Goal: Task Accomplishment & Management: Manage account settings

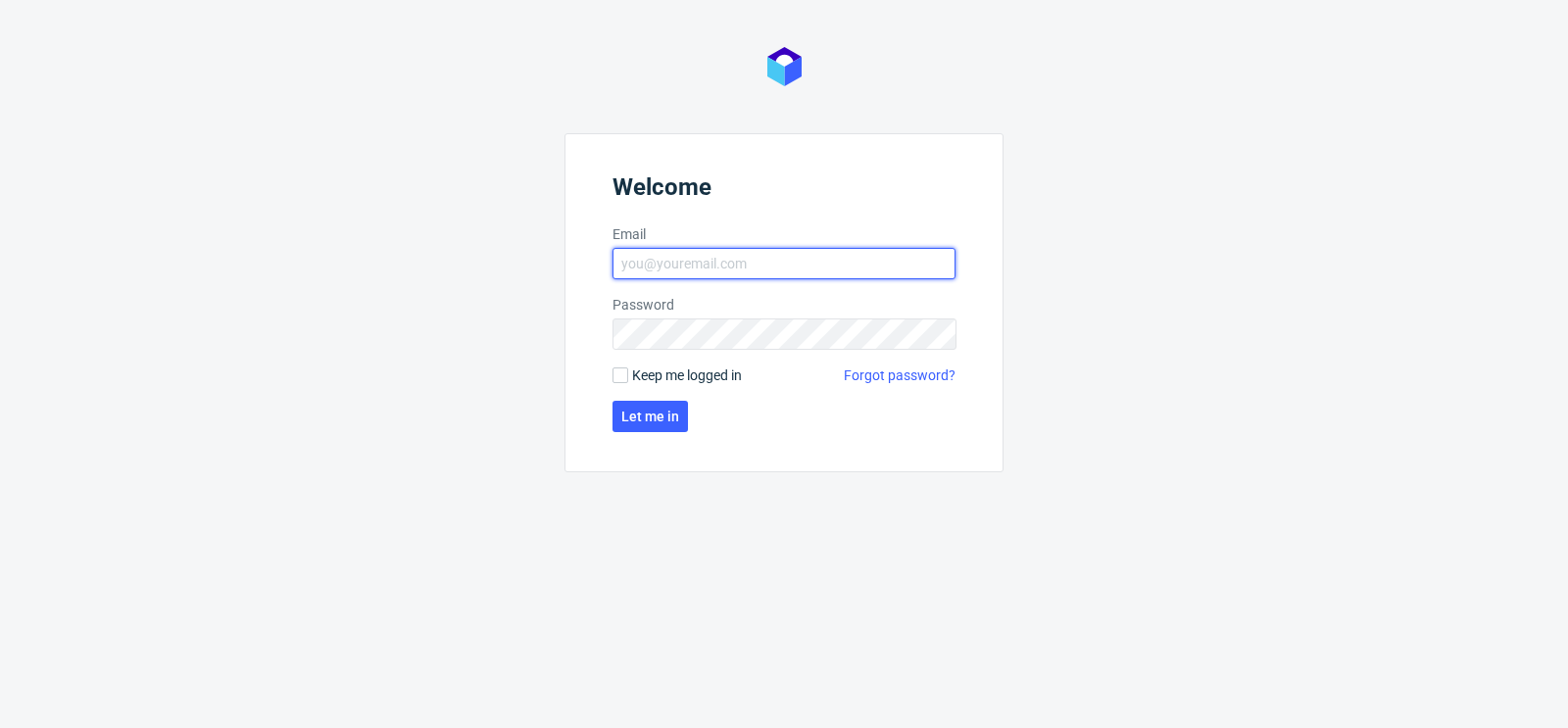
type input "matteo.corsico@packhelp.com"
click at [655, 383] on span "Keep me logged in" at bounding box center [687, 375] width 110 height 20
click at [628, 383] on input "Keep me logged in" at bounding box center [620, 375] width 16 height 16
checkbox input "true"
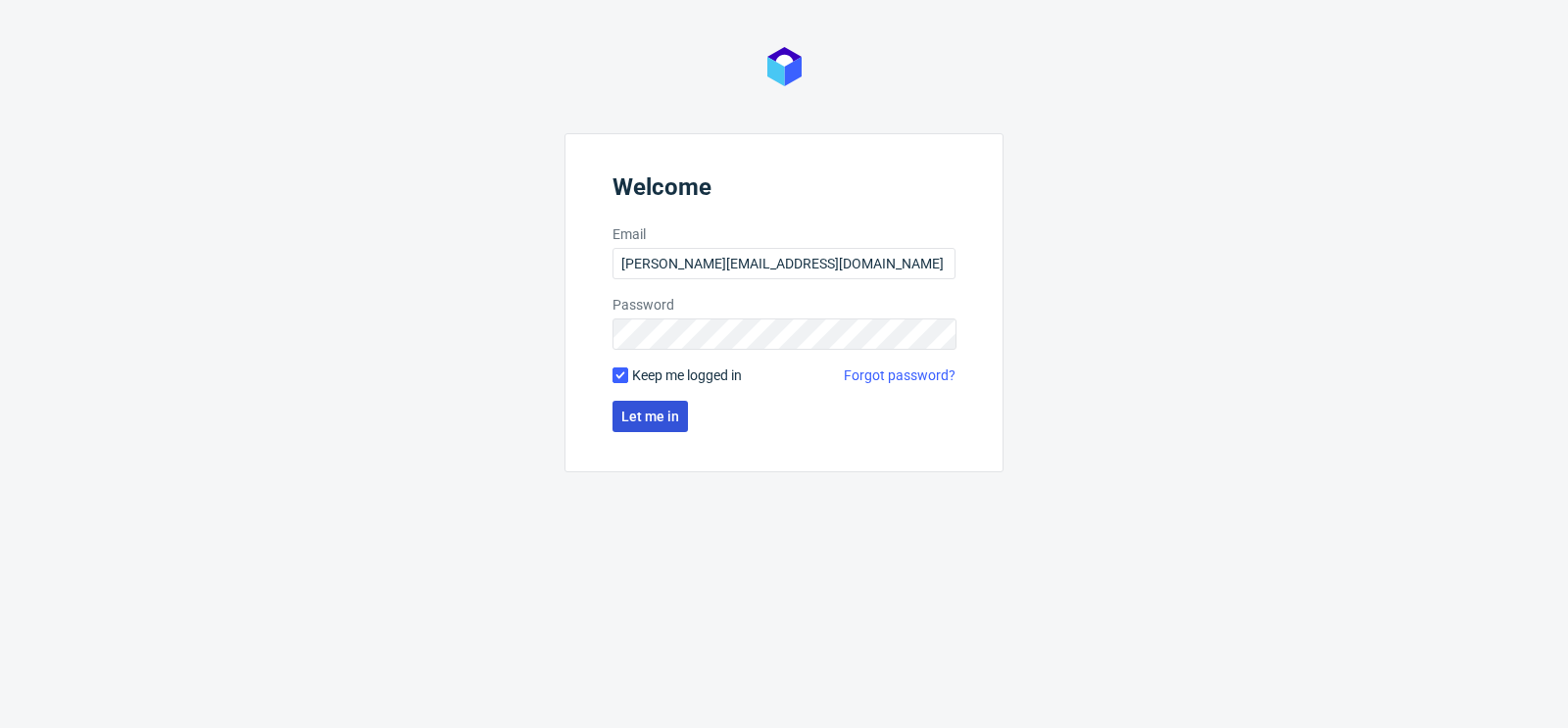
click at [660, 421] on span "Let me in" at bounding box center [650, 417] width 58 height 14
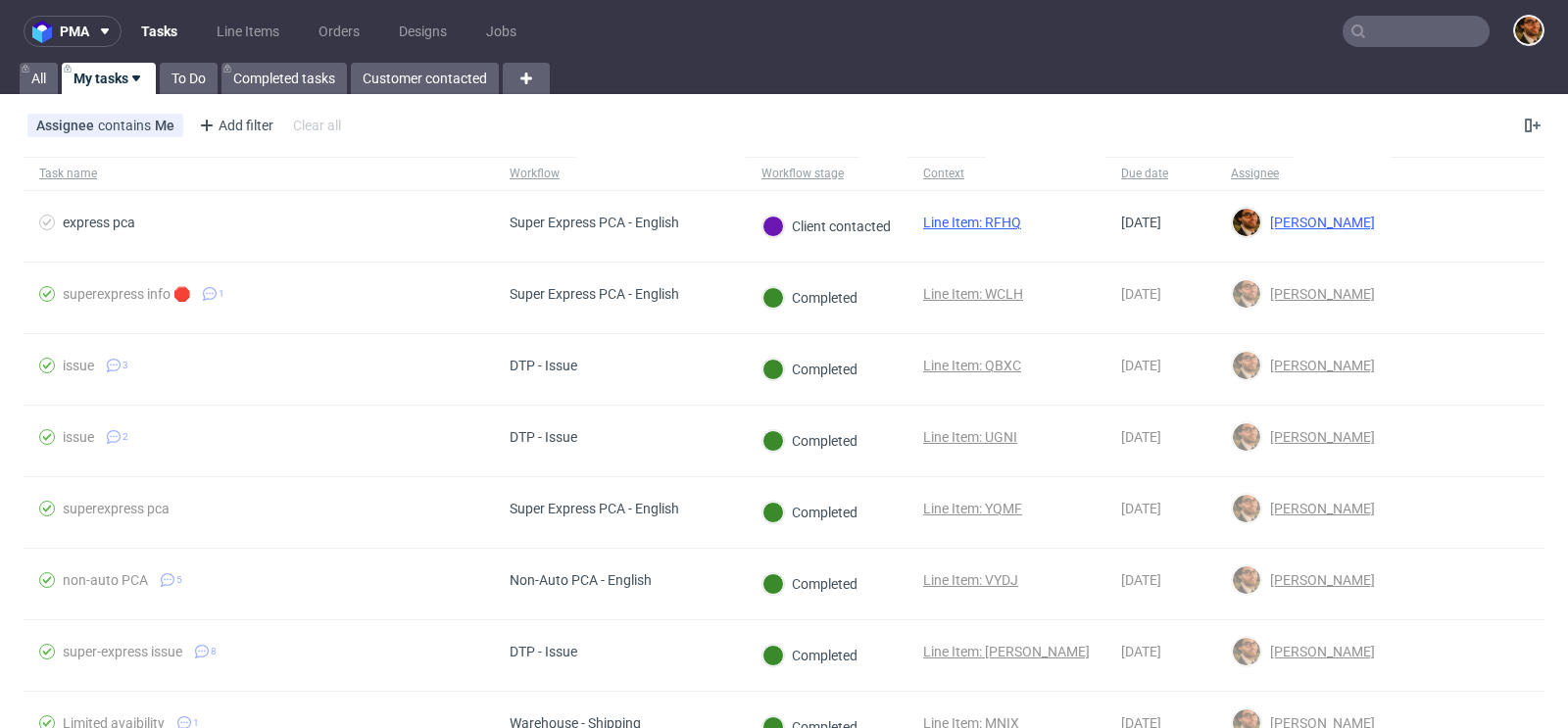
click at [1358, 32] on input "text" at bounding box center [1415, 31] width 147 height 31
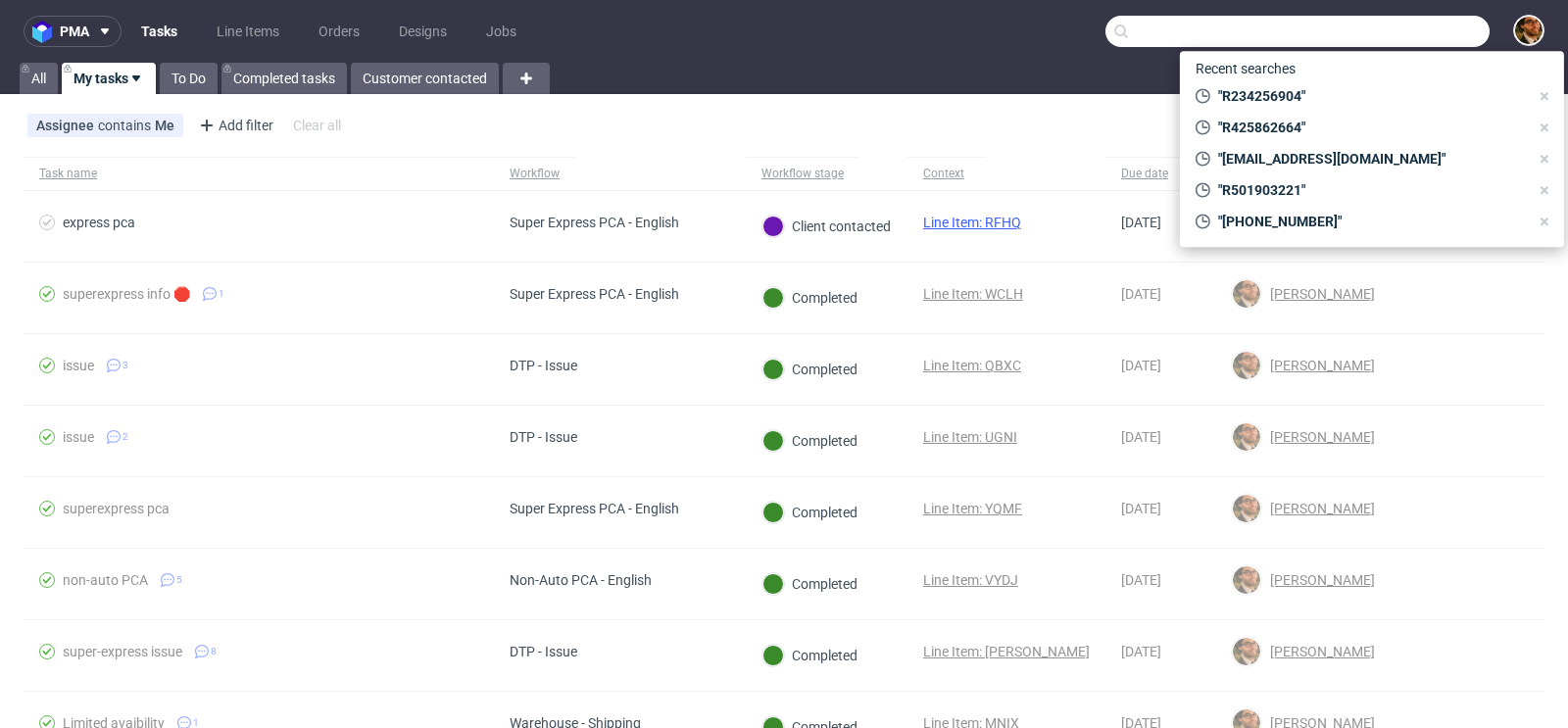
paste input "R495540087"
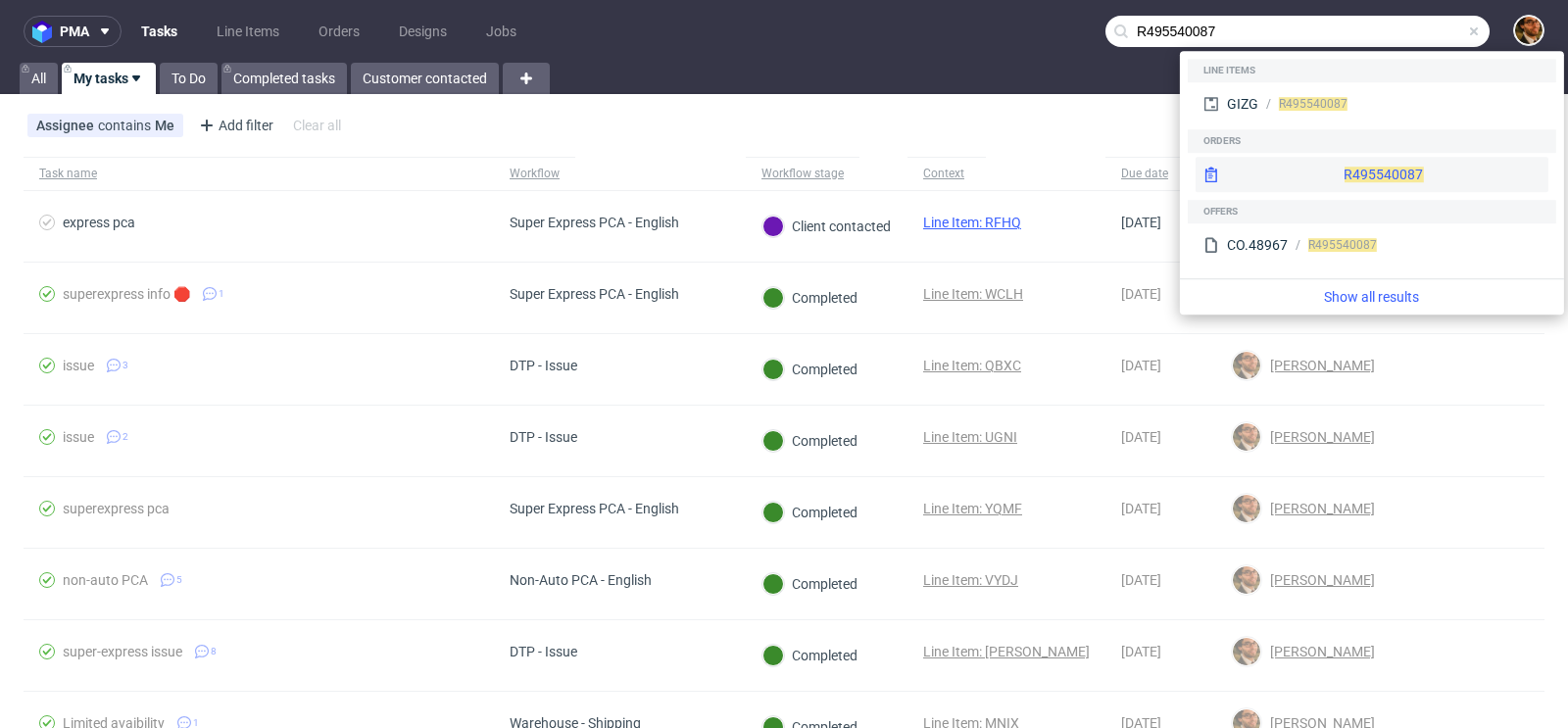
type input "R495540087"
click at [1331, 172] on div "R495540087" at bounding box center [1371, 174] width 353 height 35
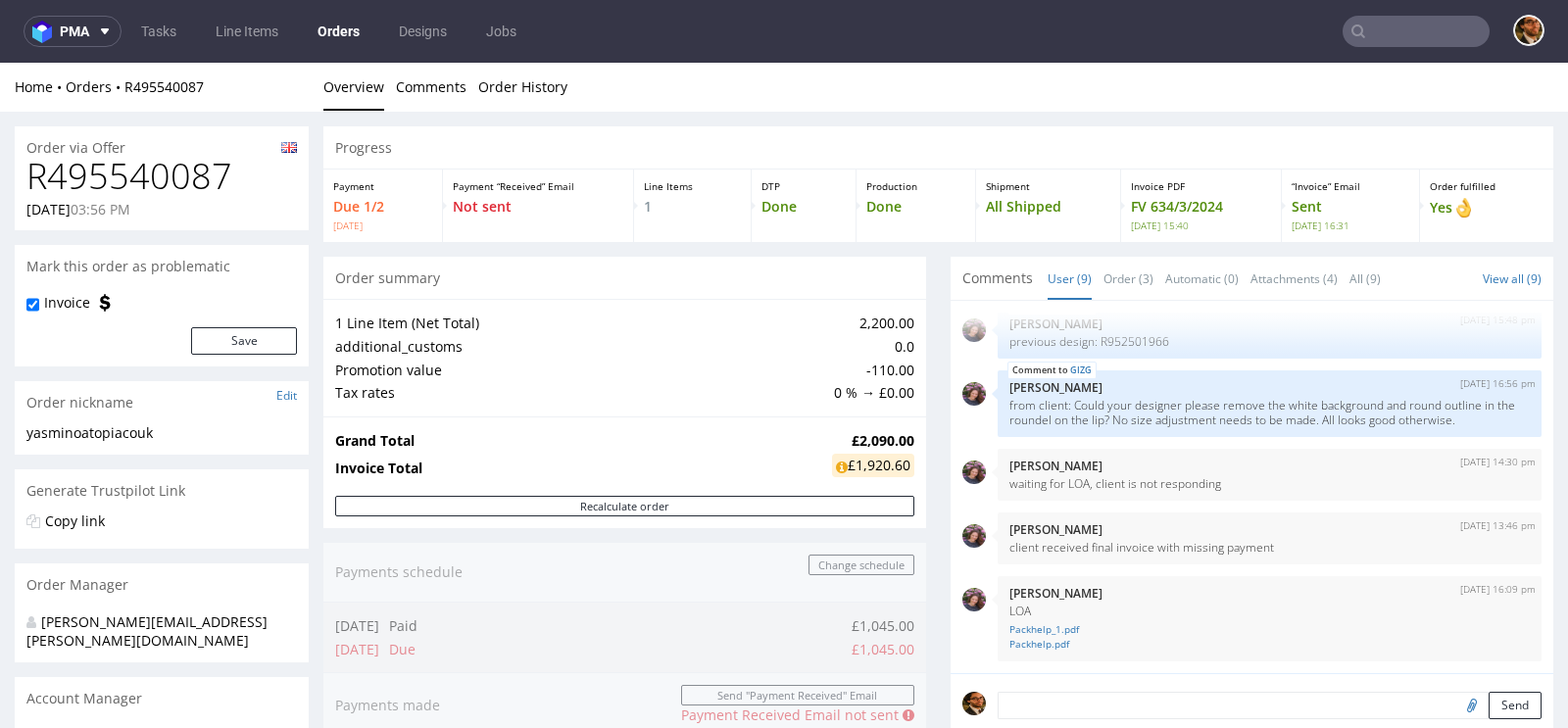
click at [1382, 35] on input "text" at bounding box center [1415, 31] width 147 height 31
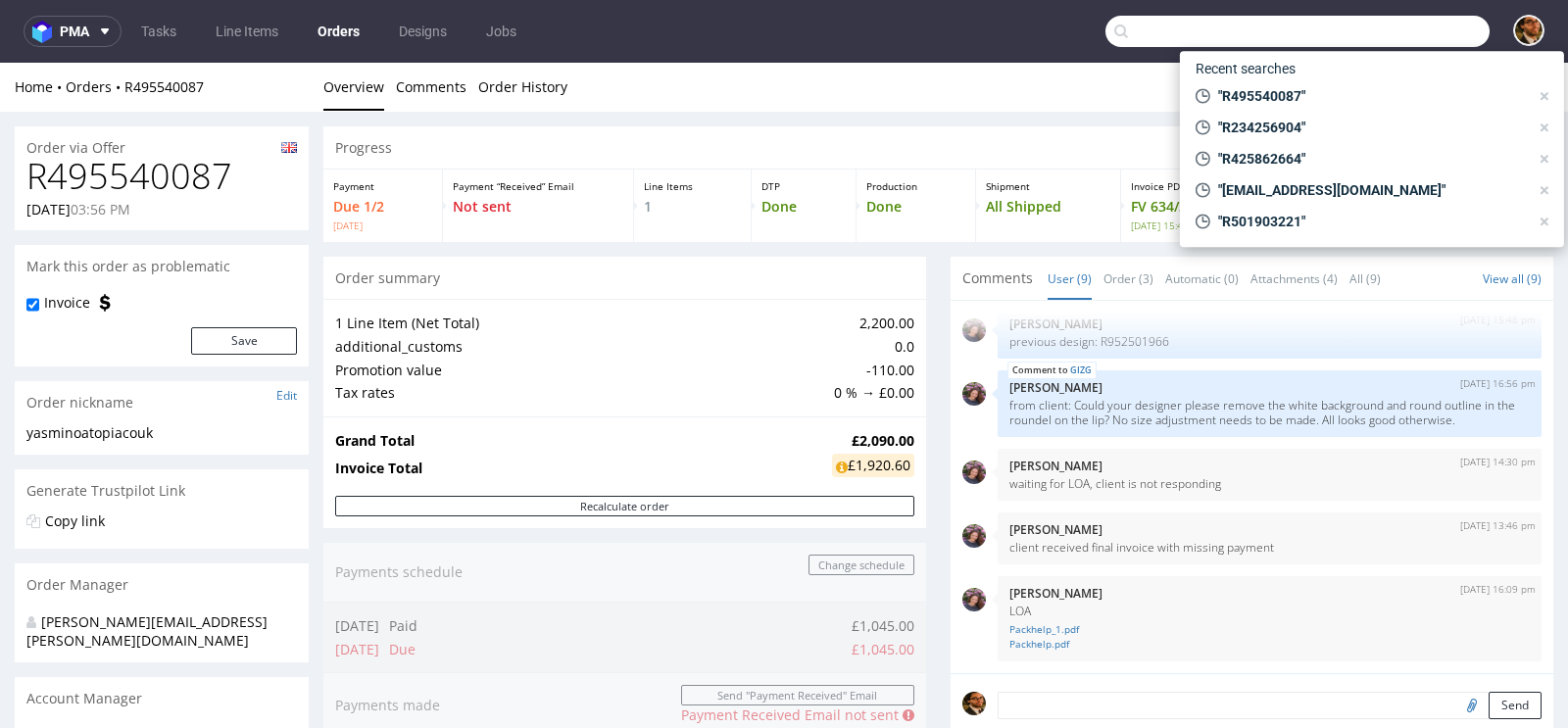
paste input "dariia@londonnootropics.com"
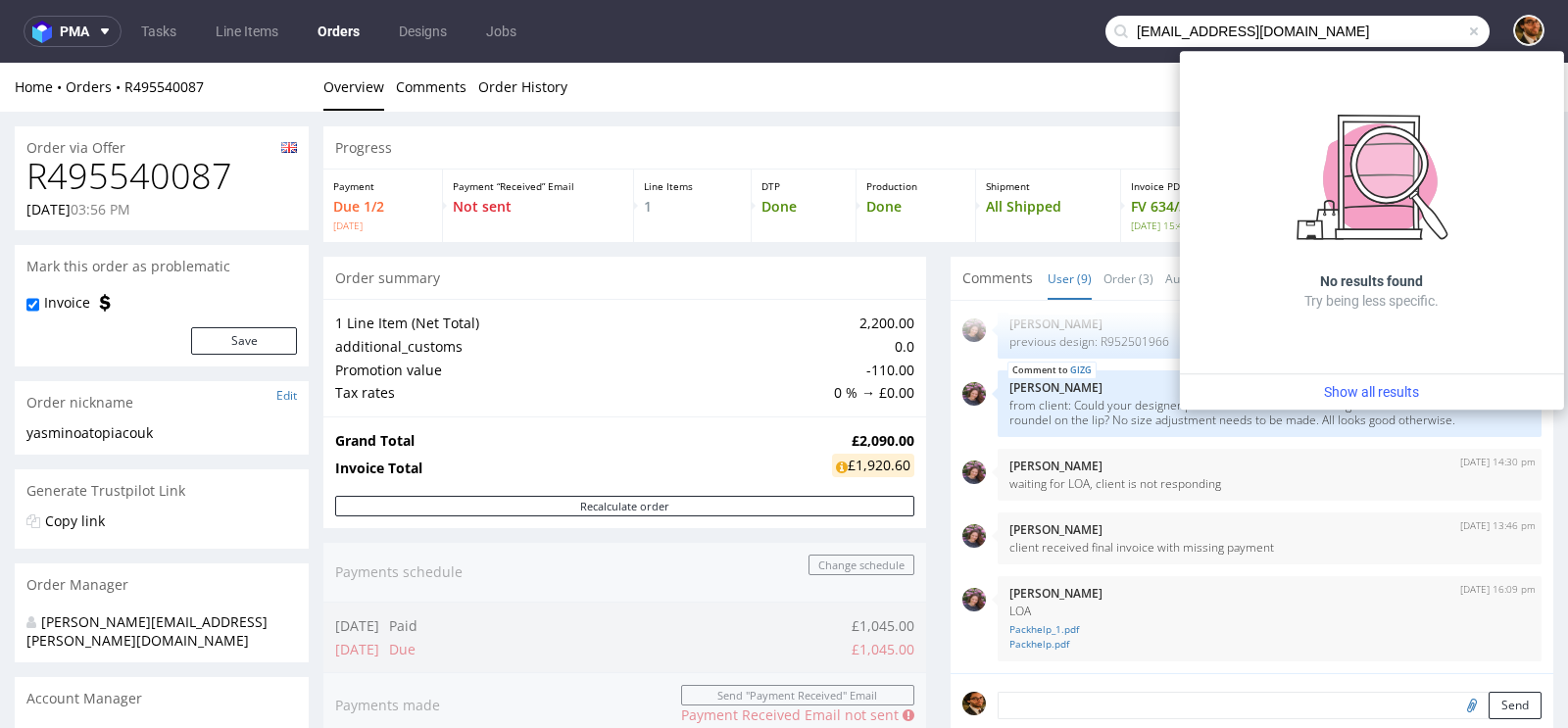
type input "dariia@londonnootropics.com"
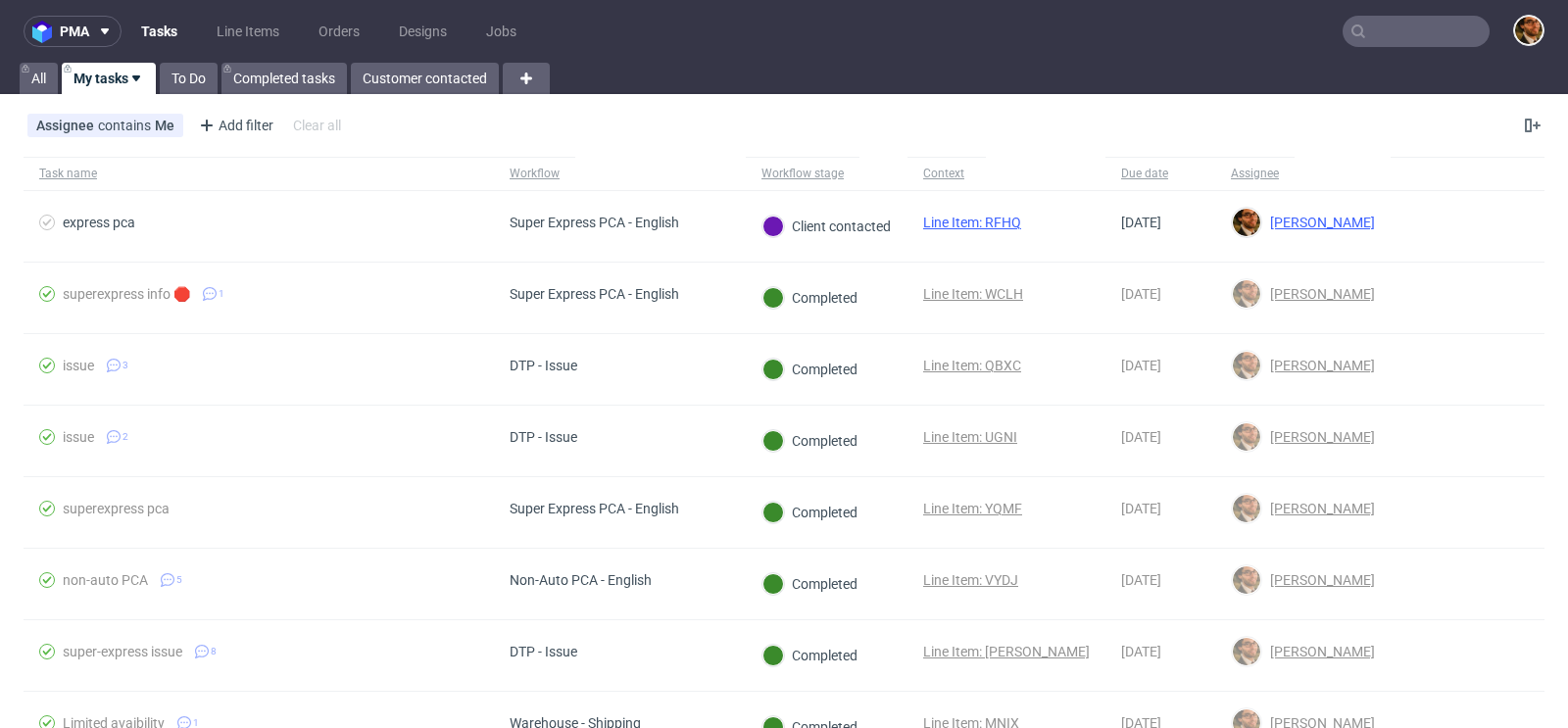
click at [1376, 33] on input "text" at bounding box center [1415, 31] width 147 height 31
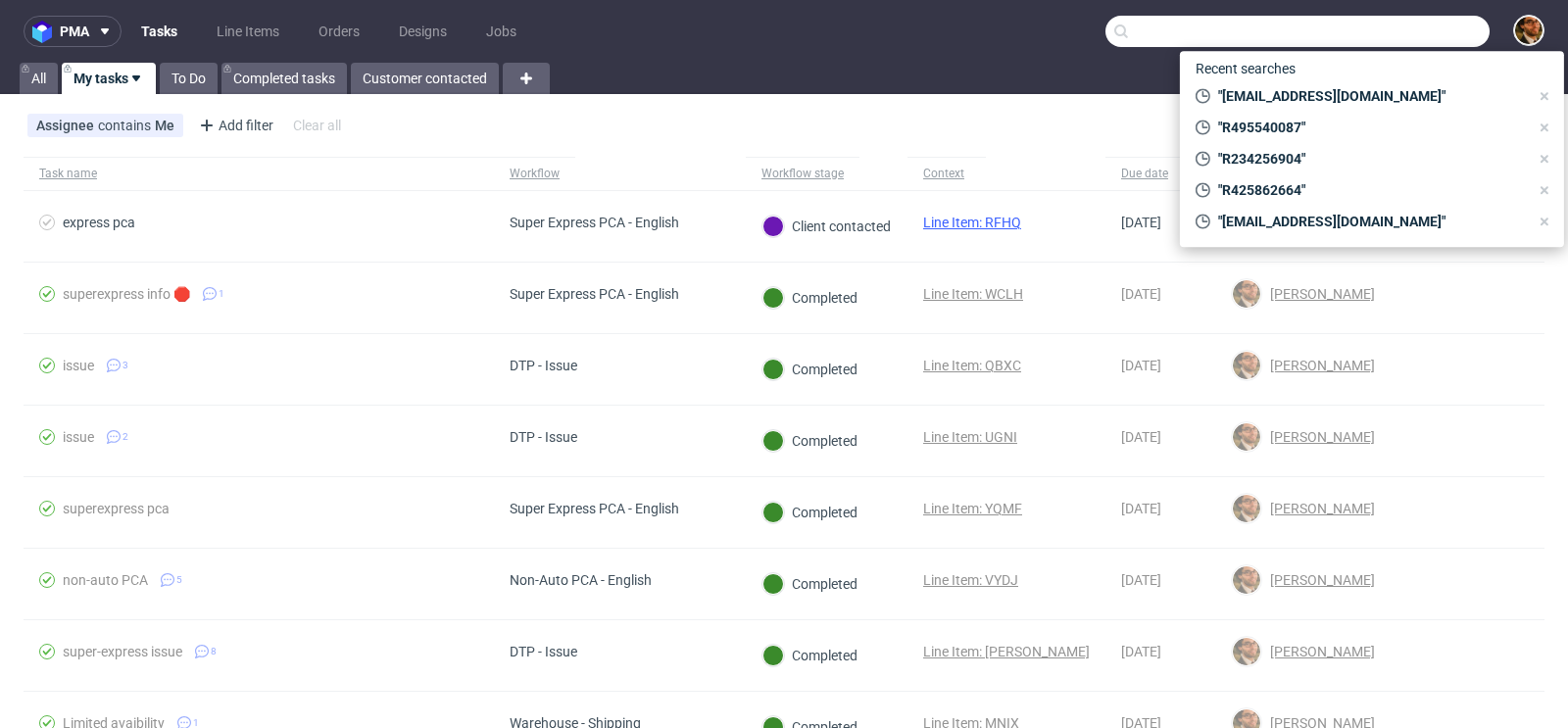
paste input "info@fragolab.com"
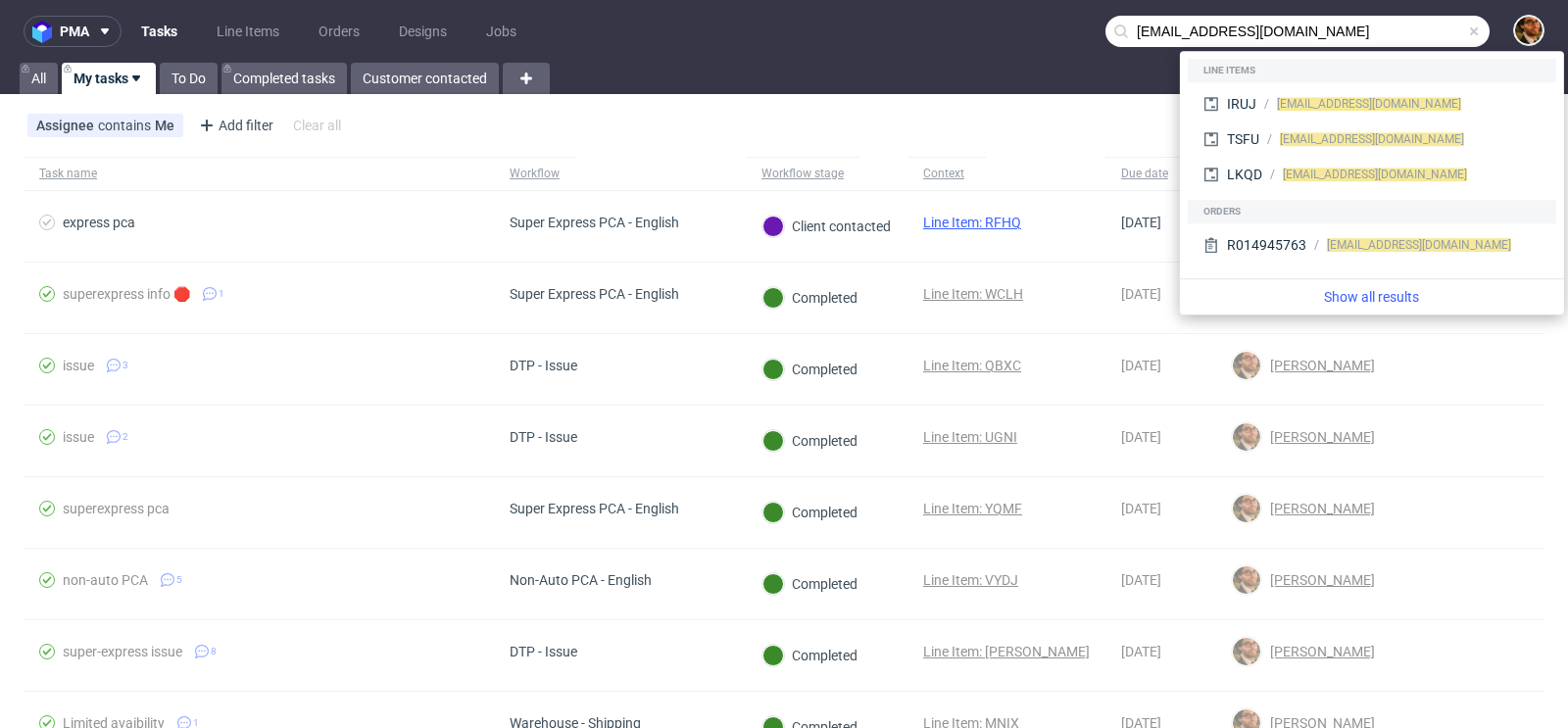
type input "info@fragolab.com"
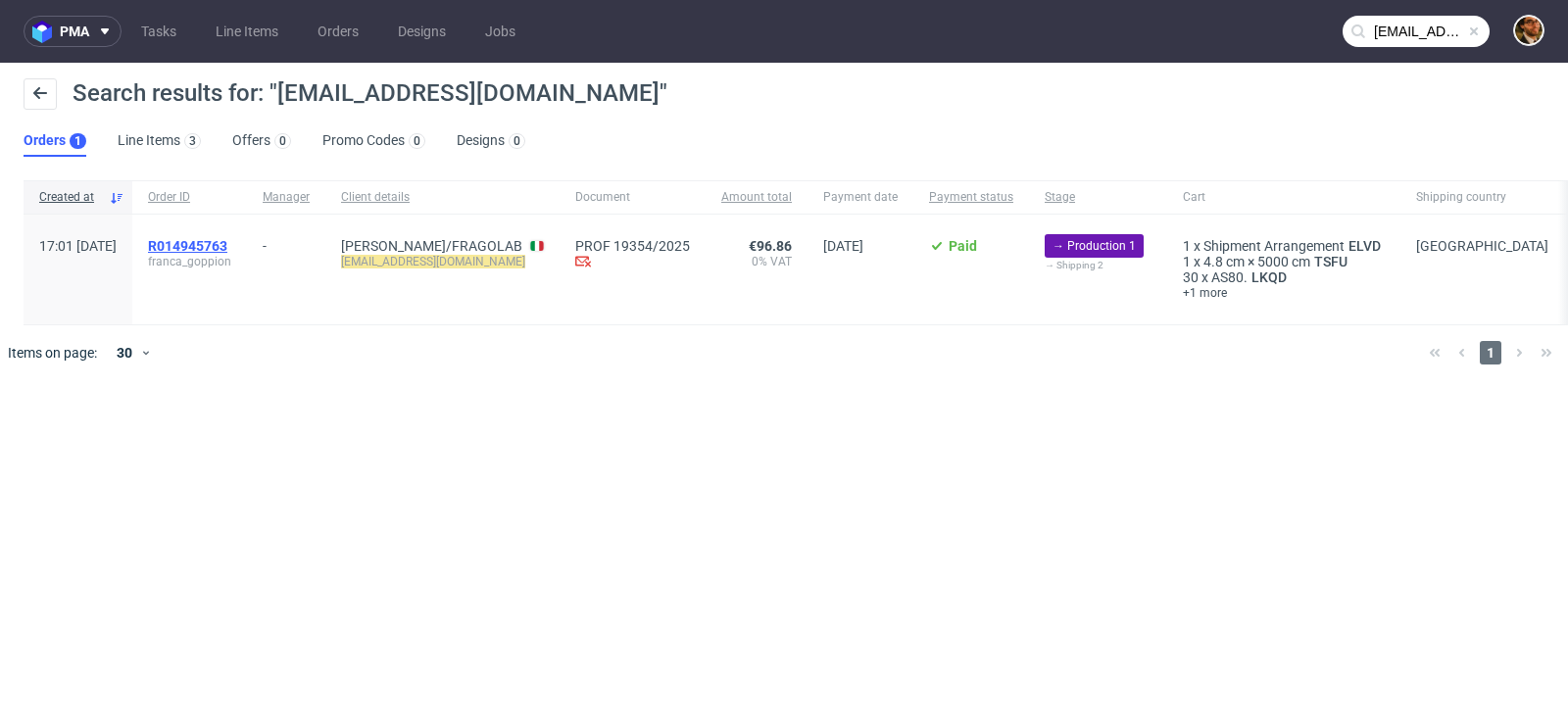
click at [227, 243] on span "R014945763" at bounding box center [187, 246] width 79 height 16
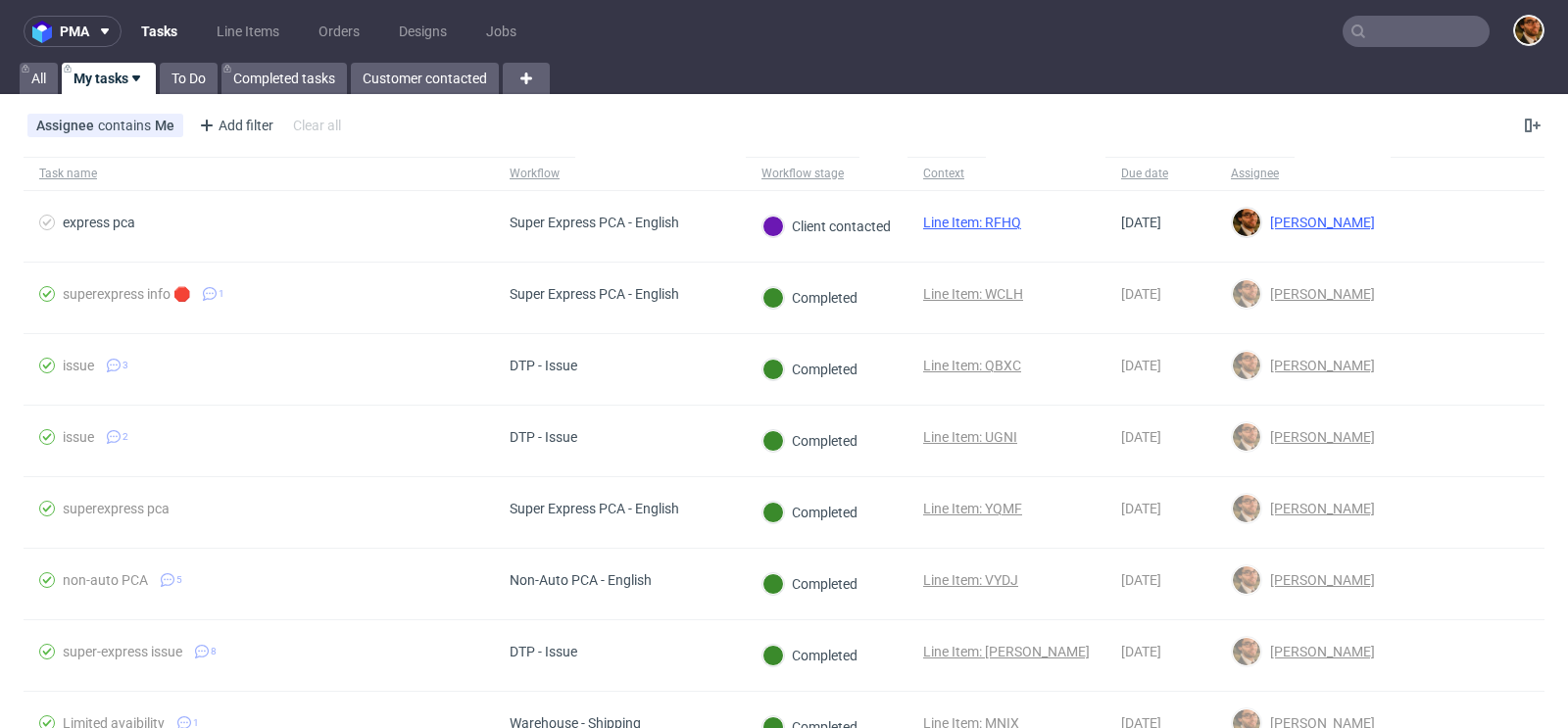
click at [1371, 38] on input "text" at bounding box center [1415, 31] width 147 height 31
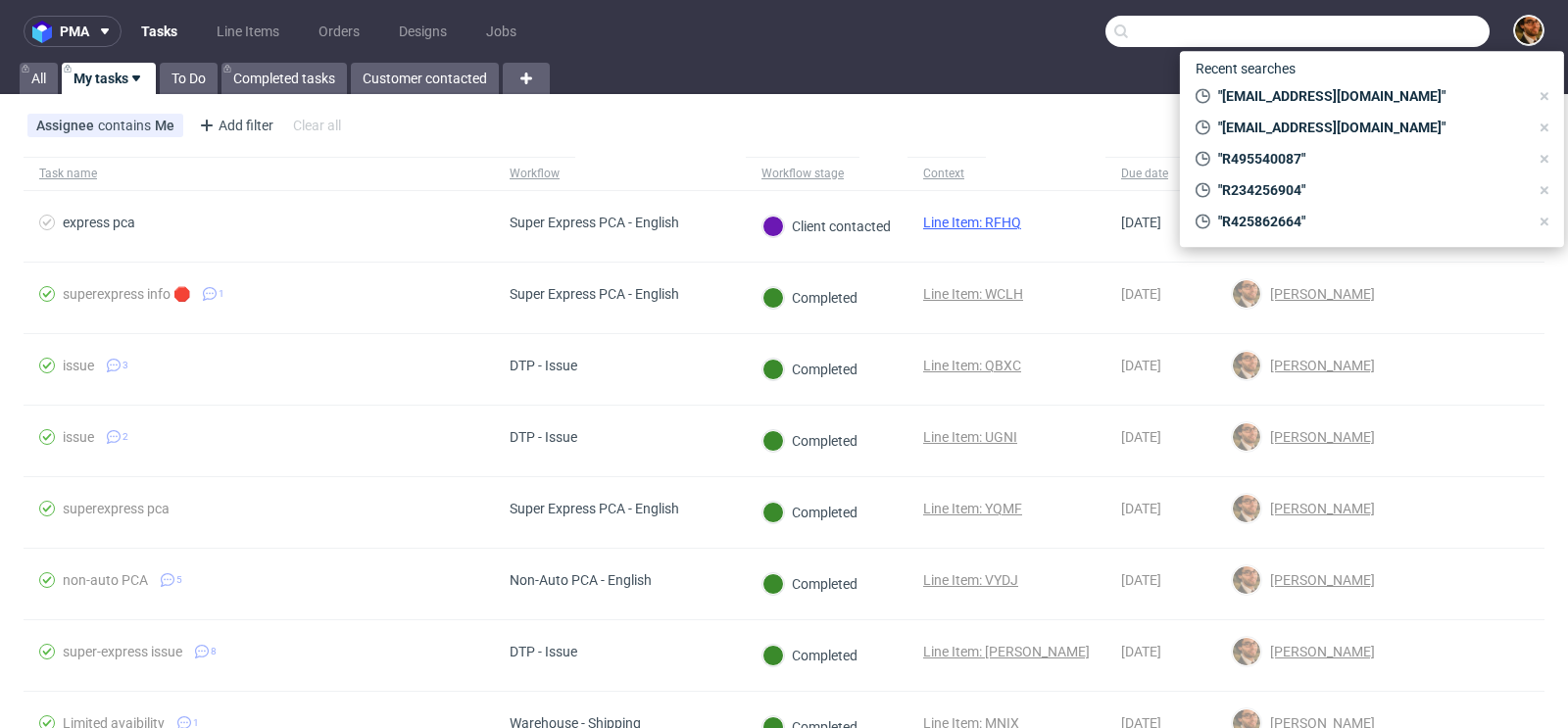
paste input "R607694604"
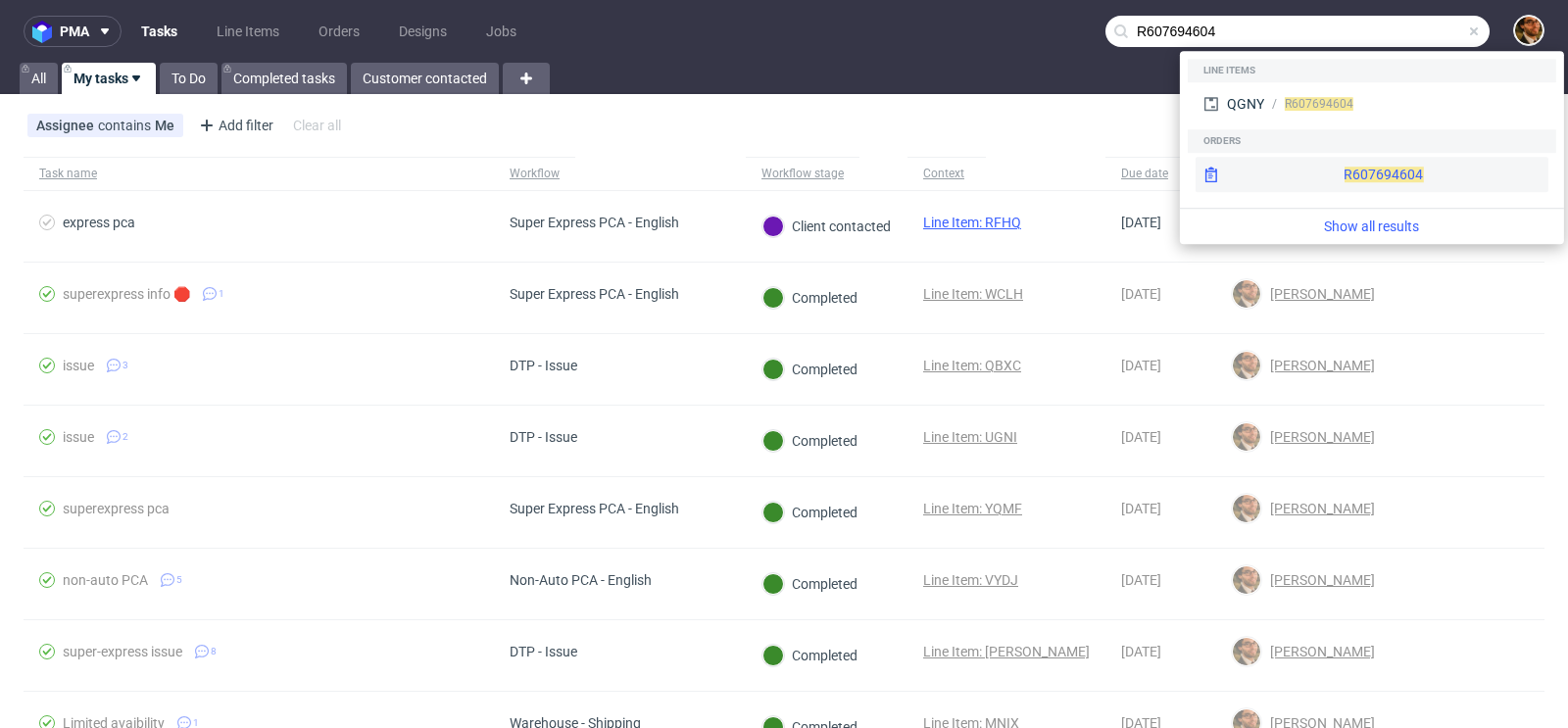
type input "R607694604"
click at [1352, 170] on div "R607694604" at bounding box center [1371, 174] width 353 height 35
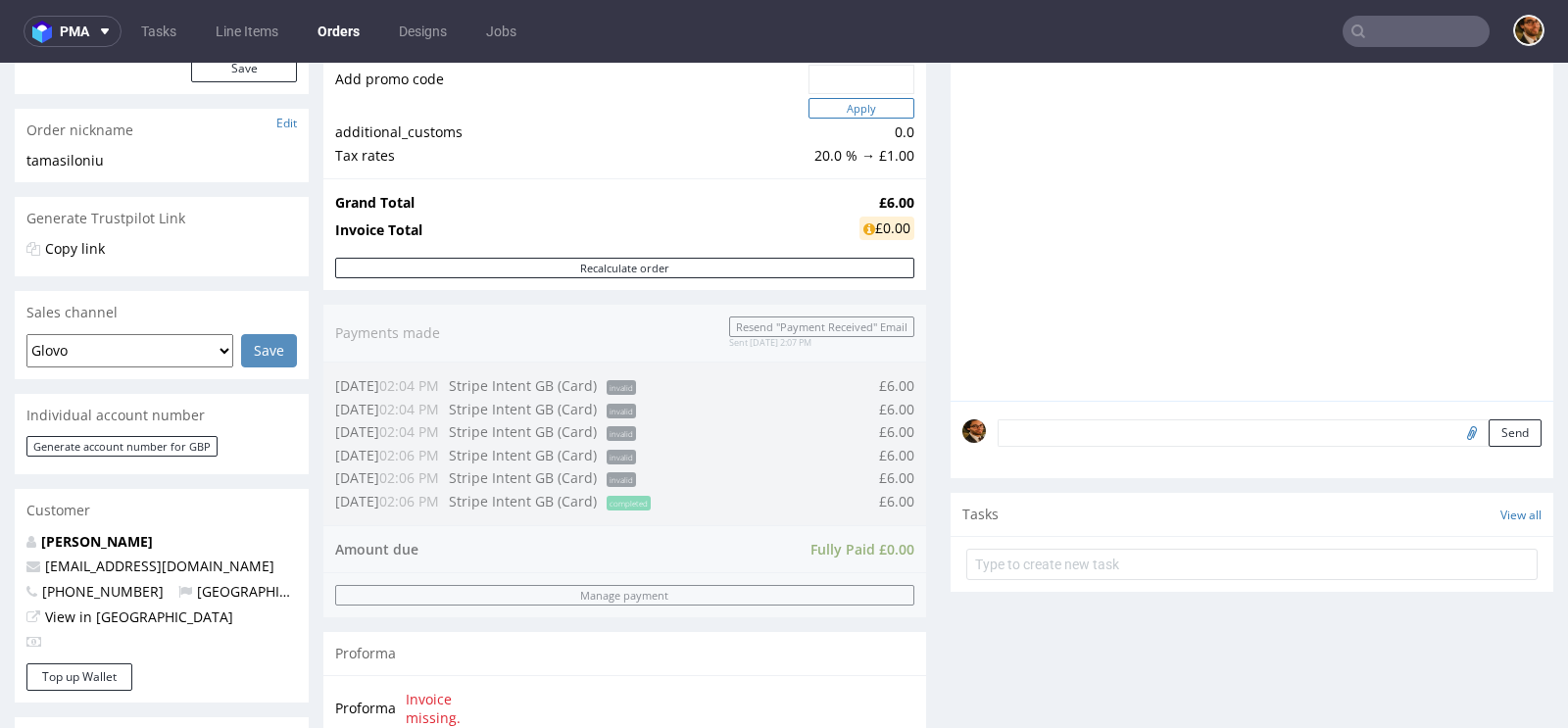
scroll to position [857, 0]
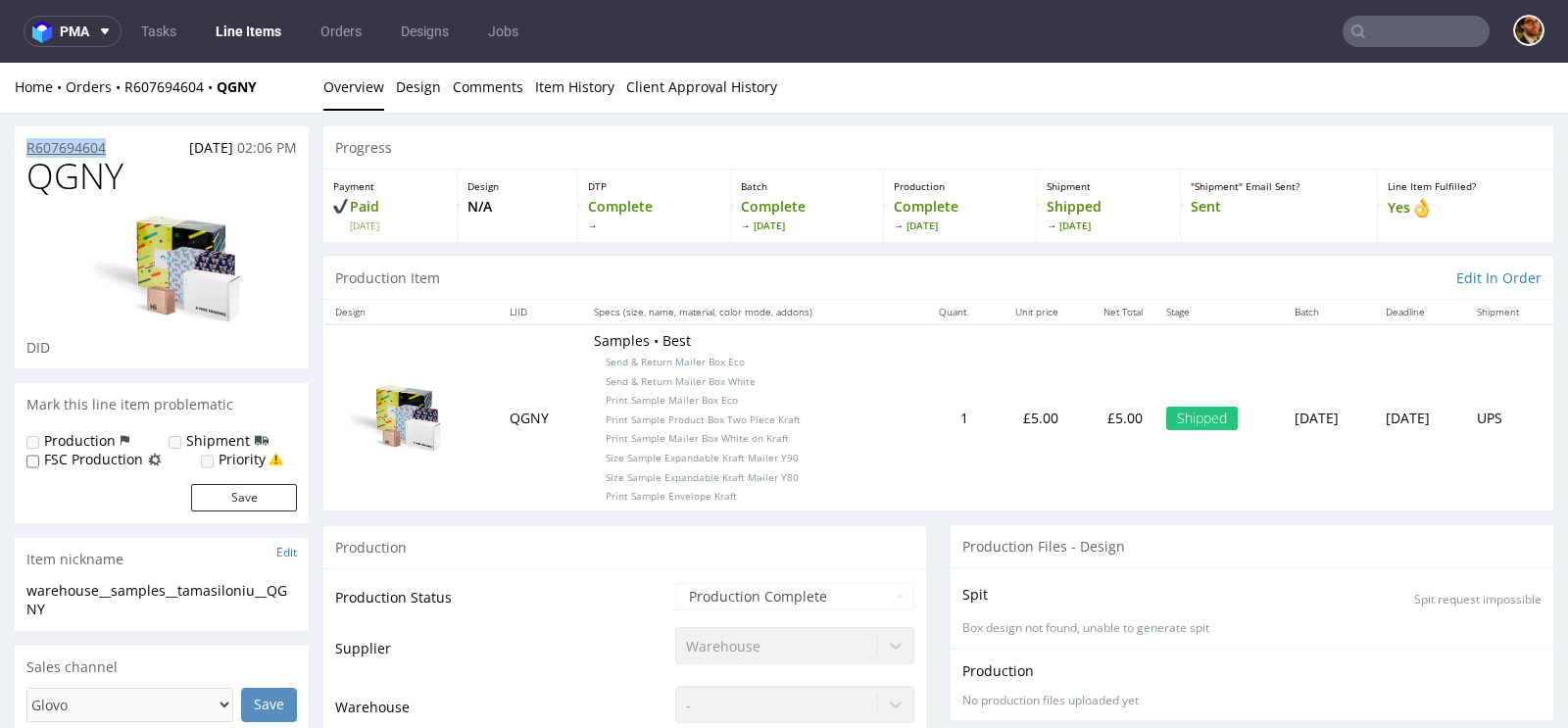
drag, startPoint x: 122, startPoint y: 149, endPoint x: 27, endPoint y: 151, distance: 95.1
click at [27, 151] on div "R607694604 02.09.2025 02:06 PM" at bounding box center [162, 141] width 294 height 31
copy p "R607694604"
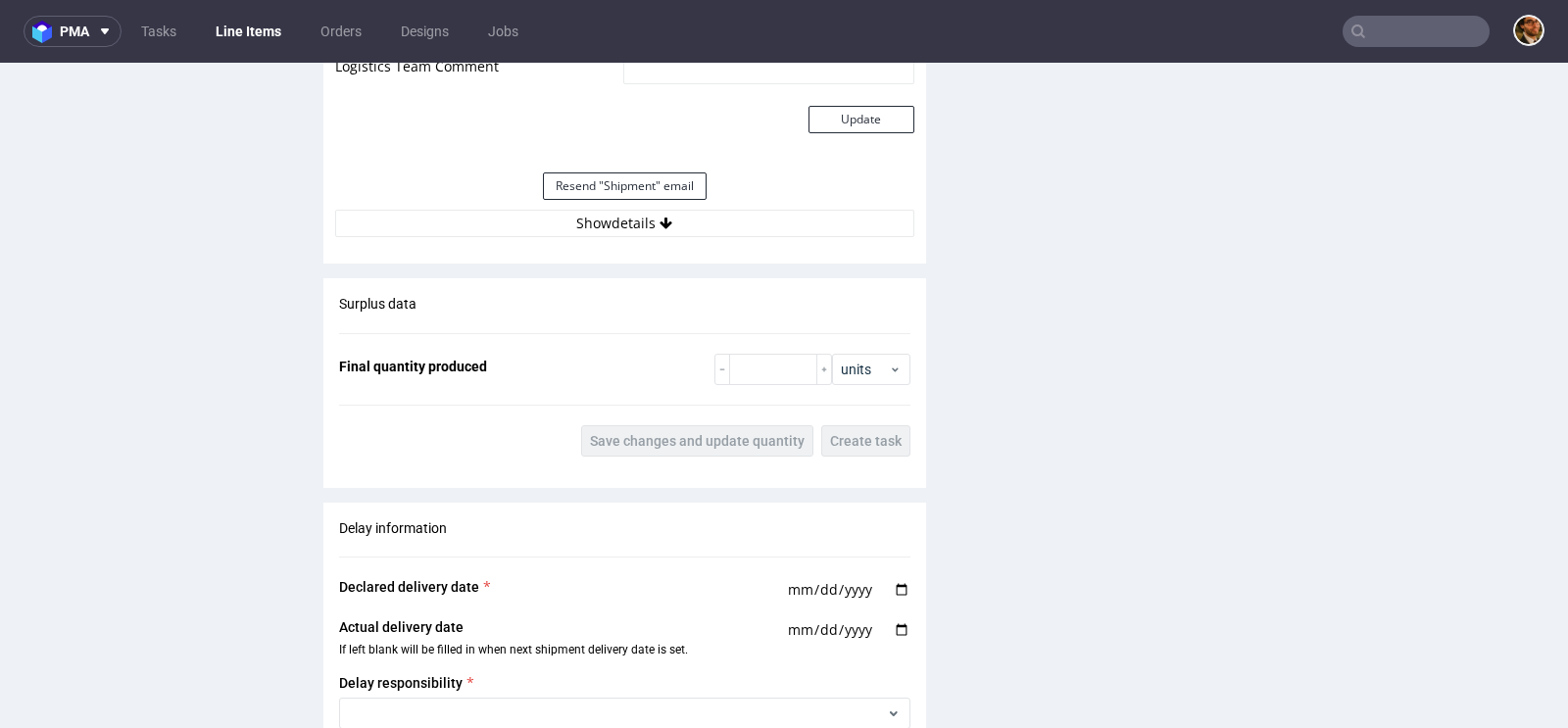
scroll to position [1914, 0]
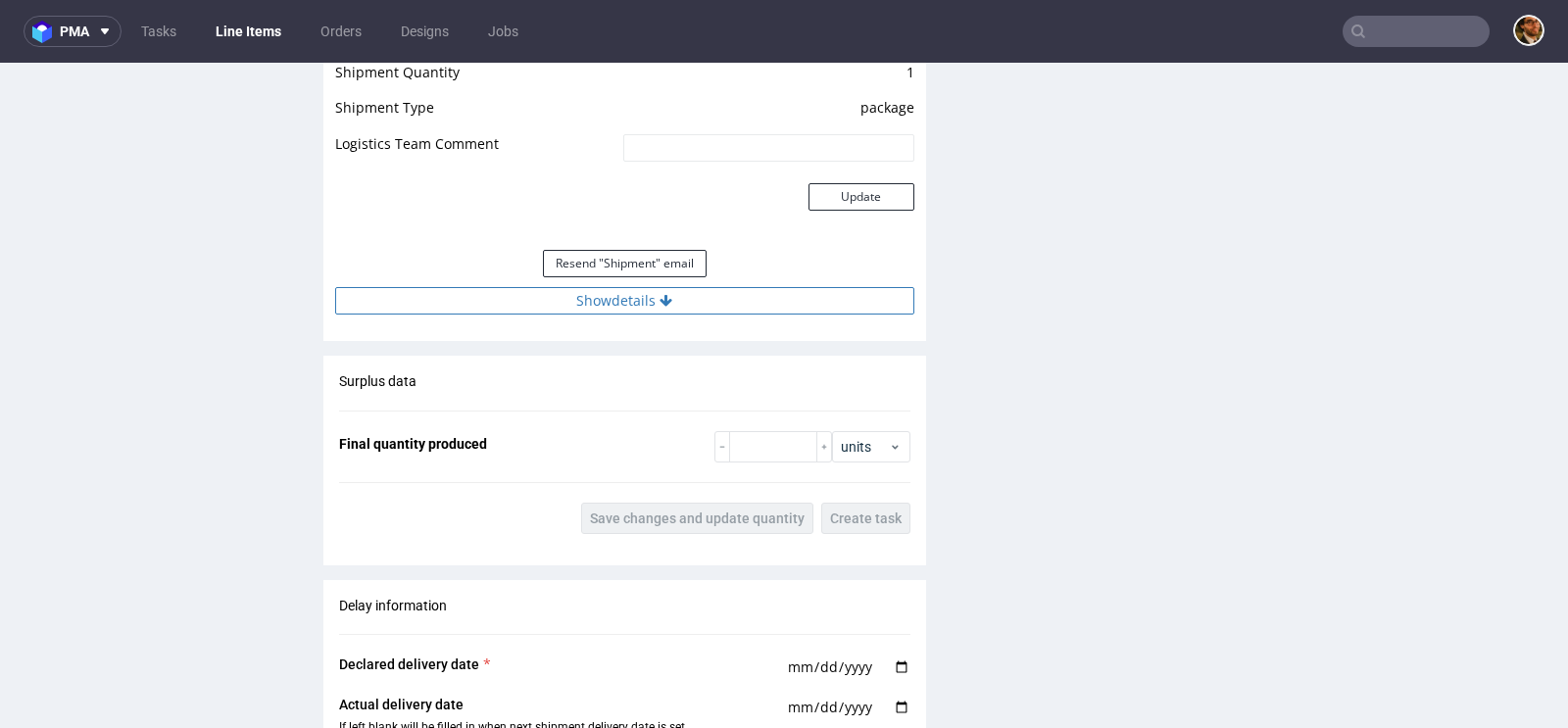
click at [608, 312] on button "Show details" at bounding box center [624, 300] width 579 height 27
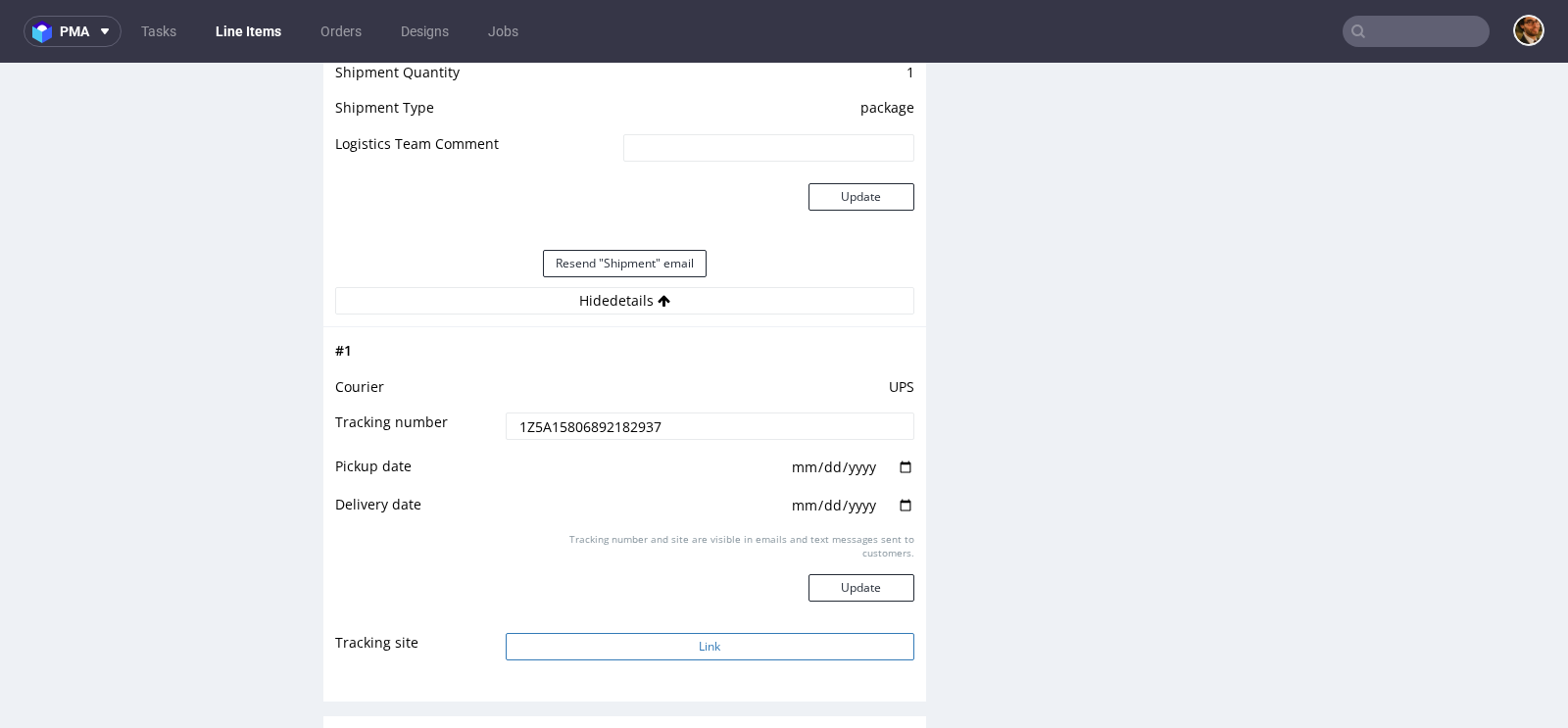
click at [775, 659] on button "Link" at bounding box center [710, 646] width 409 height 27
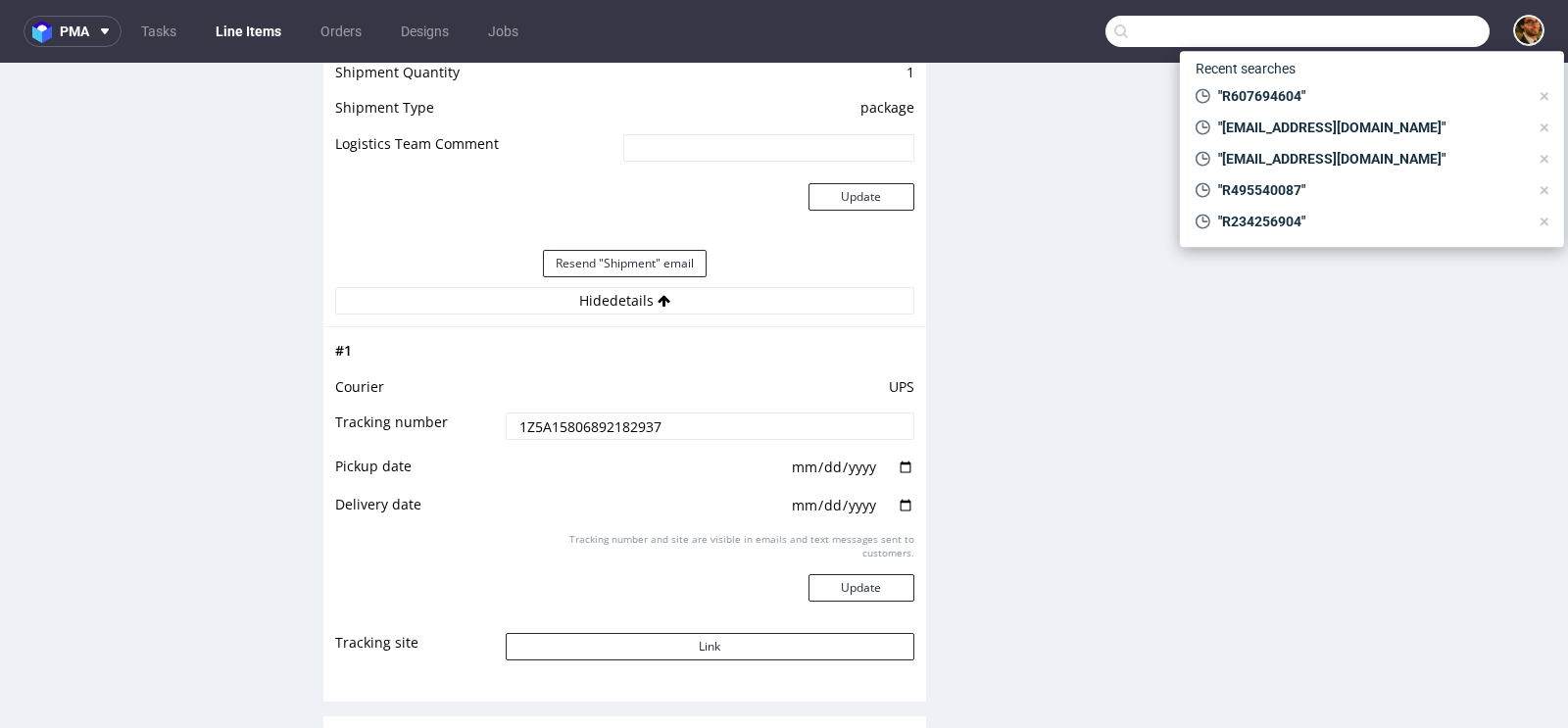
click at [1381, 39] on input "text" at bounding box center [1297, 31] width 384 height 31
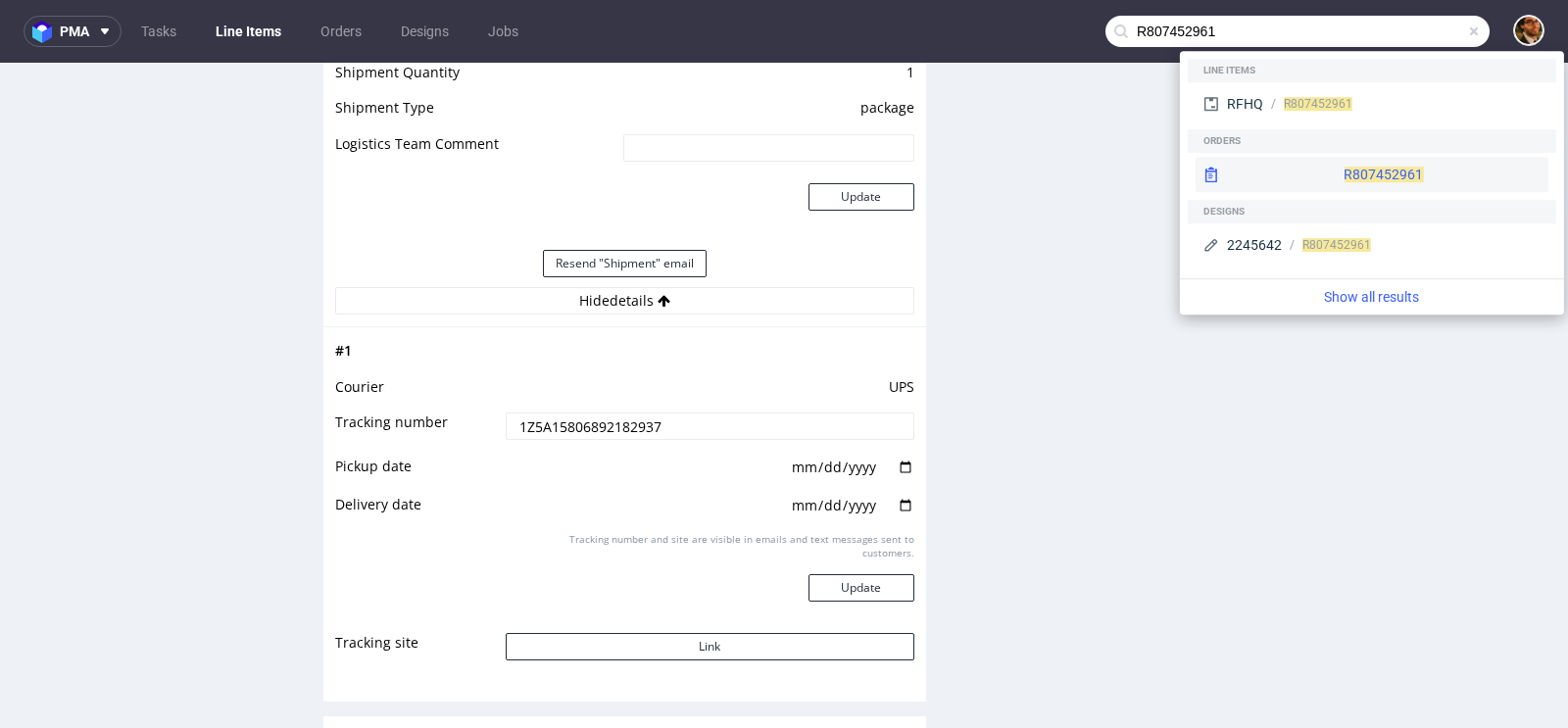
type input "R807452961"
click at [1345, 162] on div "R807452961" at bounding box center [1371, 174] width 353 height 35
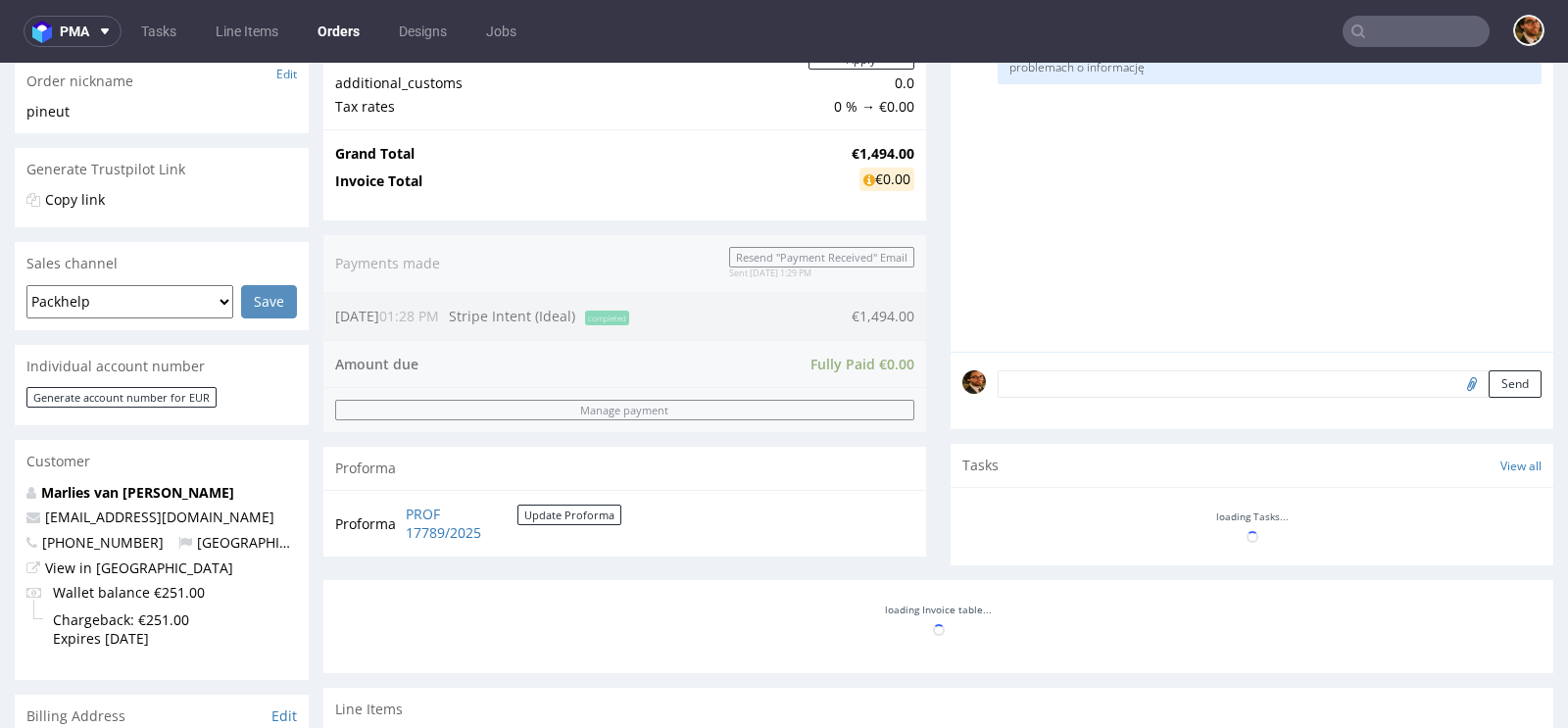
scroll to position [519, 0]
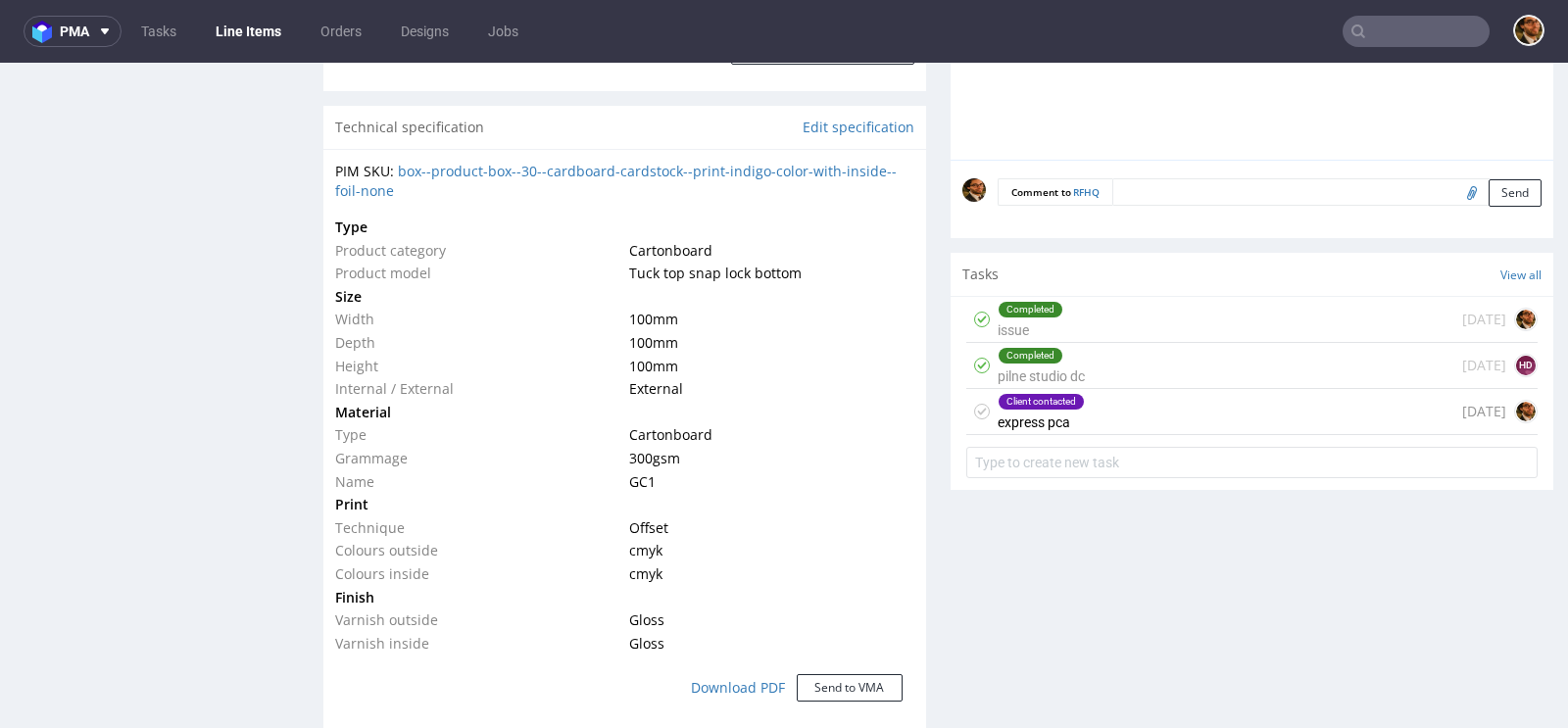
scroll to position [1187, 0]
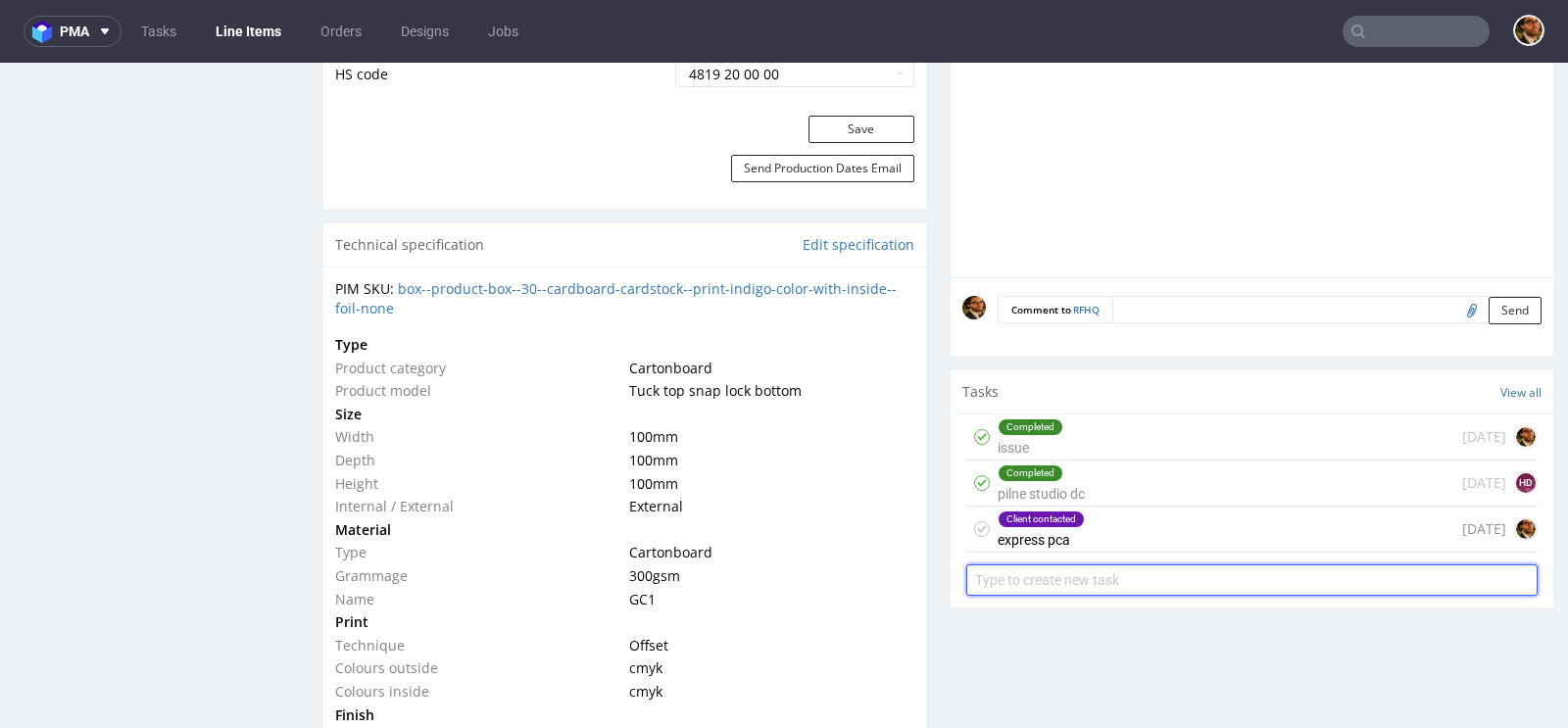
click at [1085, 579] on input "text" at bounding box center [1251, 579] width 571 height 31
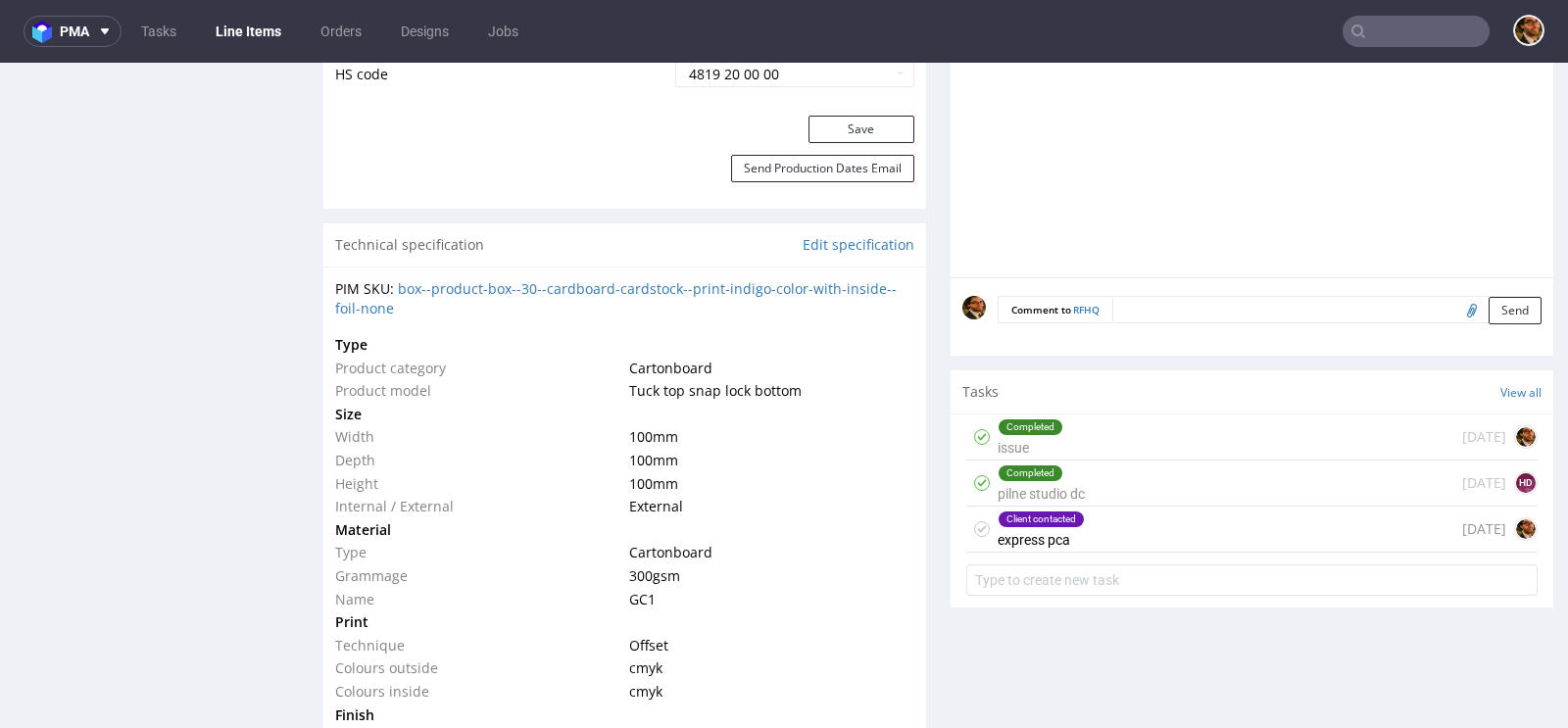
click at [1134, 527] on div "Client contacted express pca 1 day ago" at bounding box center [1251, 530] width 571 height 46
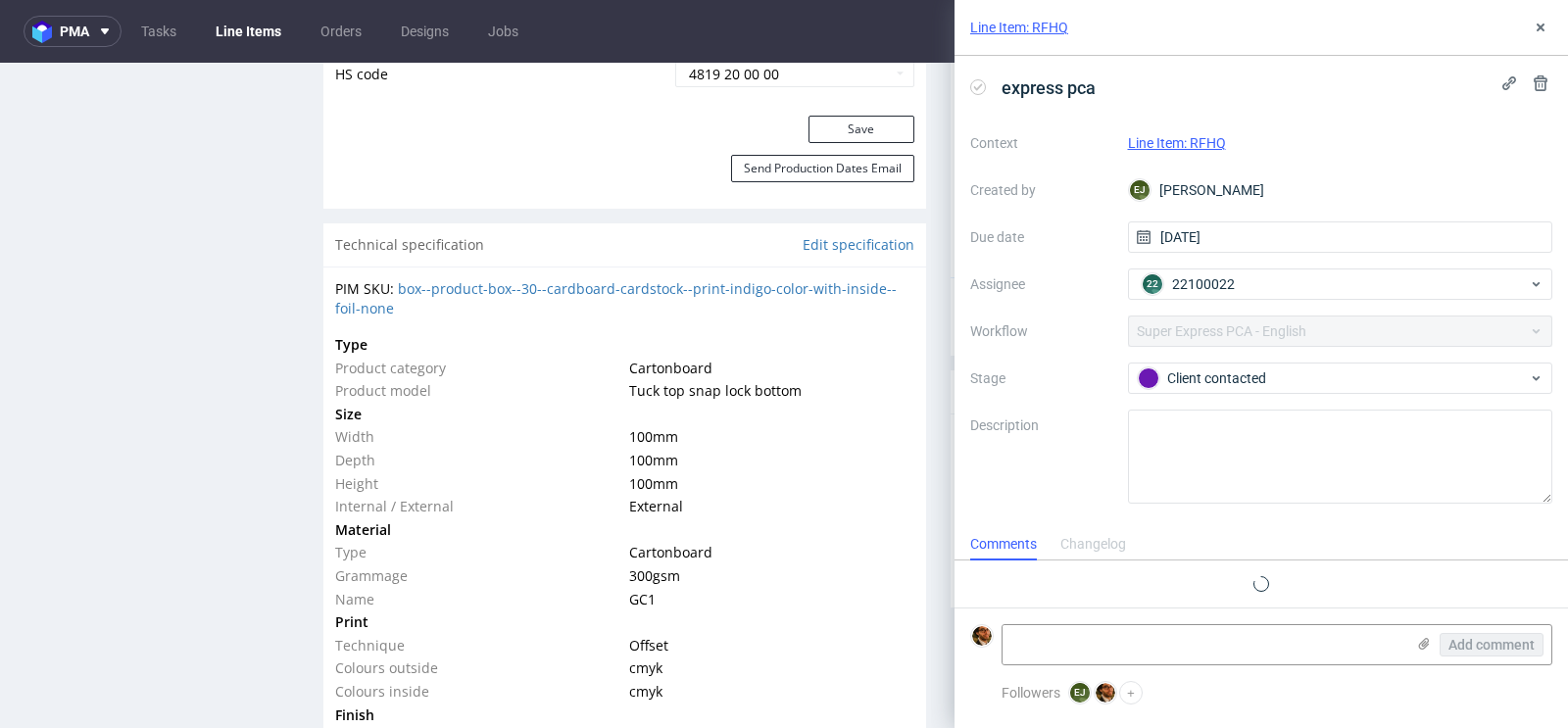
scroll to position [16, 0]
click at [1426, 644] on use at bounding box center [1424, 644] width 11 height 12
click at [0, 0] on input "file" at bounding box center [0, 0] width 0 height 0
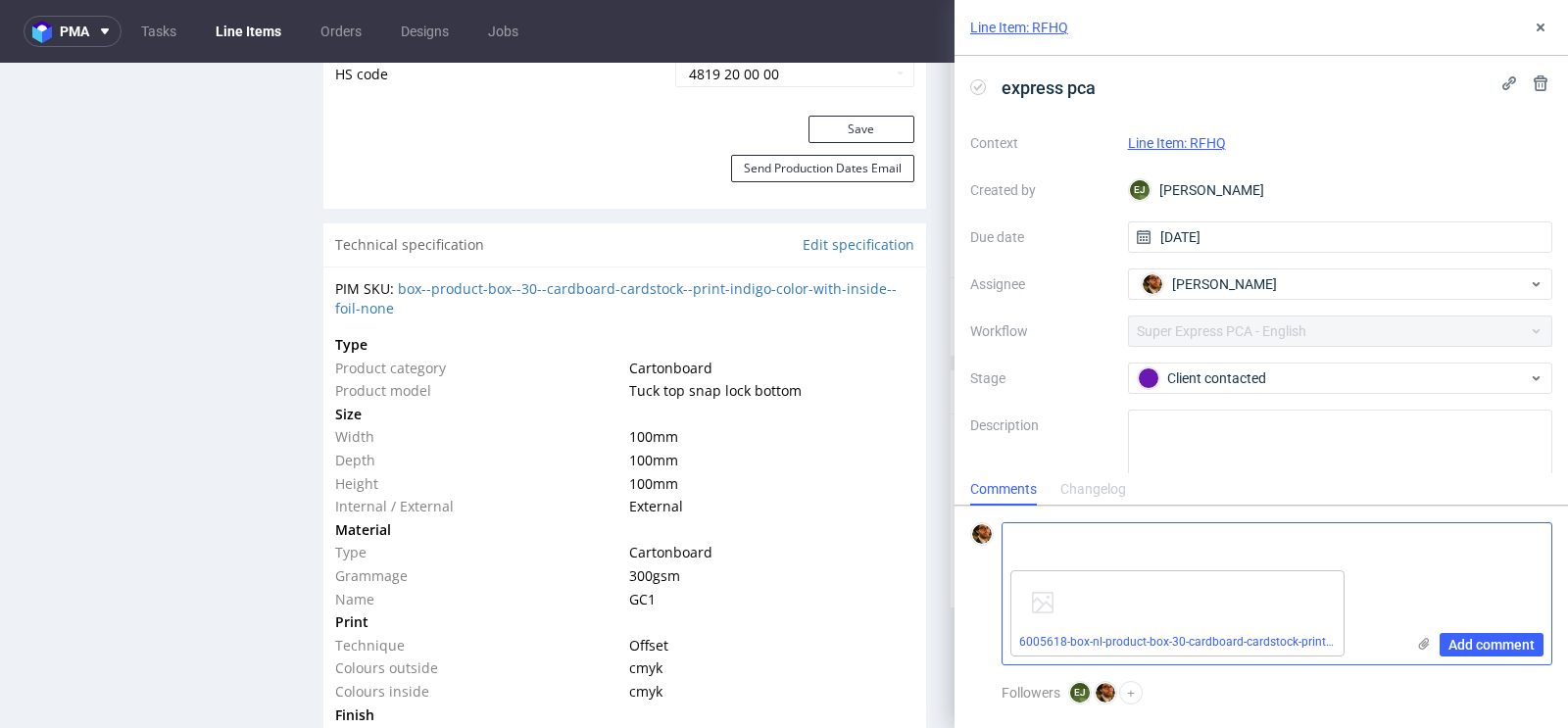
click at [1157, 548] on textarea at bounding box center [1203, 542] width 402 height 39
type textarea "c"
type textarea "new file"
click at [1470, 638] on span "Add comment" at bounding box center [1491, 645] width 86 height 14
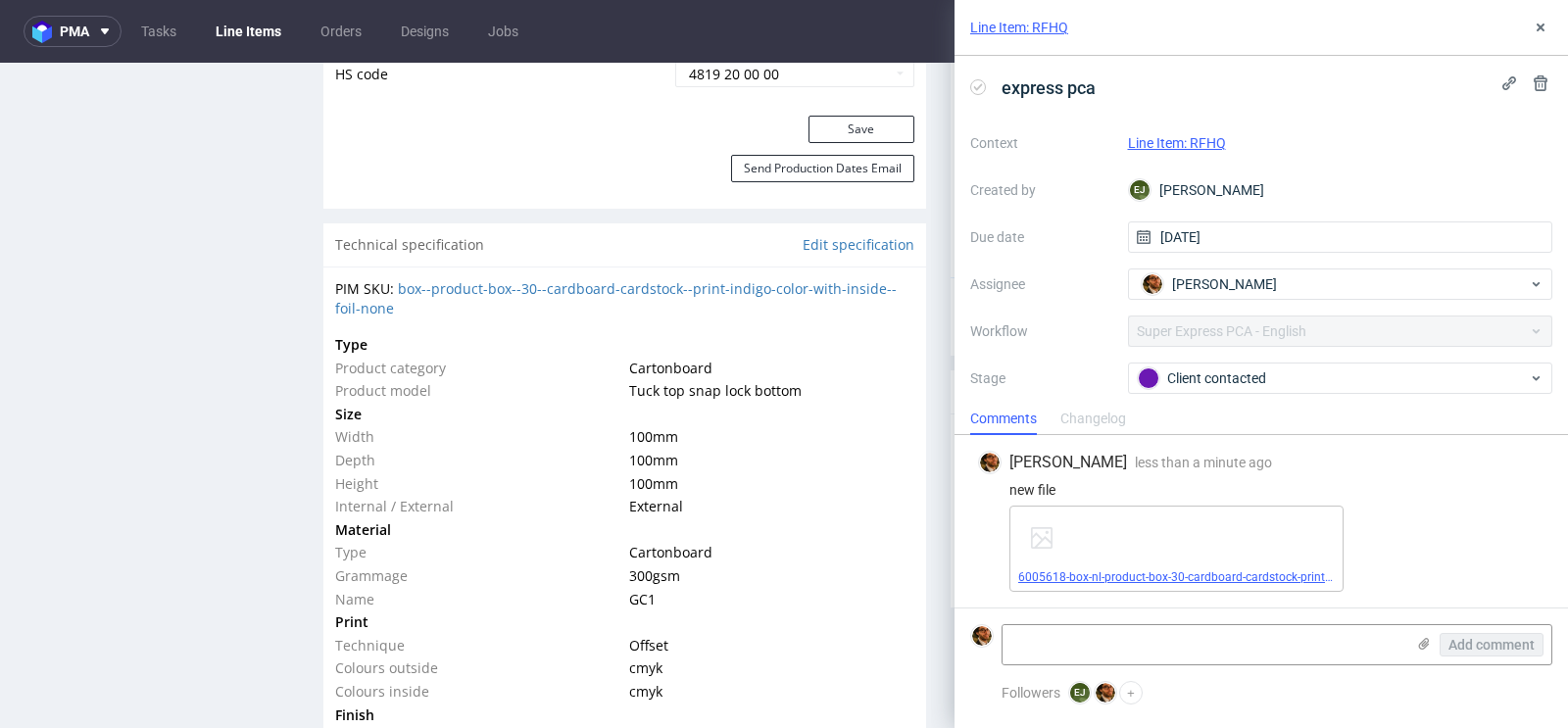
click at [1238, 571] on link "6005618-box-nl-product-box-30-cardboard-cardstock-print-indigo-color-with-insid…" at bounding box center [1308, 577] width 580 height 14
click at [1193, 138] on link "Line Item: RFHQ" at bounding box center [1177, 143] width 98 height 16
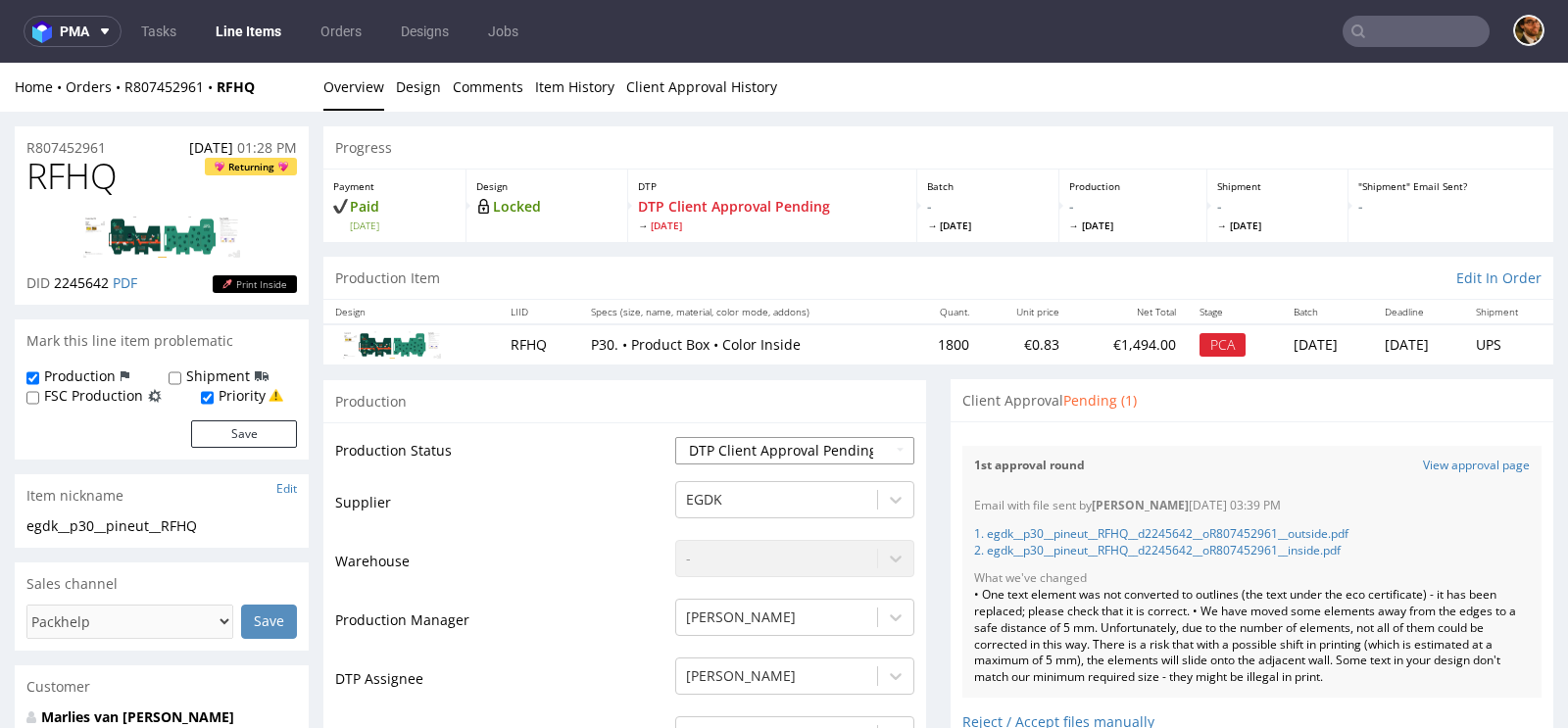
click at [871, 449] on select "Waiting for Artwork Waiting for Diecut Waiting for Mockup Waiting for DTP Waiti…" at bounding box center [794, 450] width 239 height 27
select select "back_for_dtp"
click at [675, 437] on select "Waiting for Artwork Waiting for Diecut Waiting for Mockup Waiting for DTP Waiti…" at bounding box center [794, 450] width 239 height 27
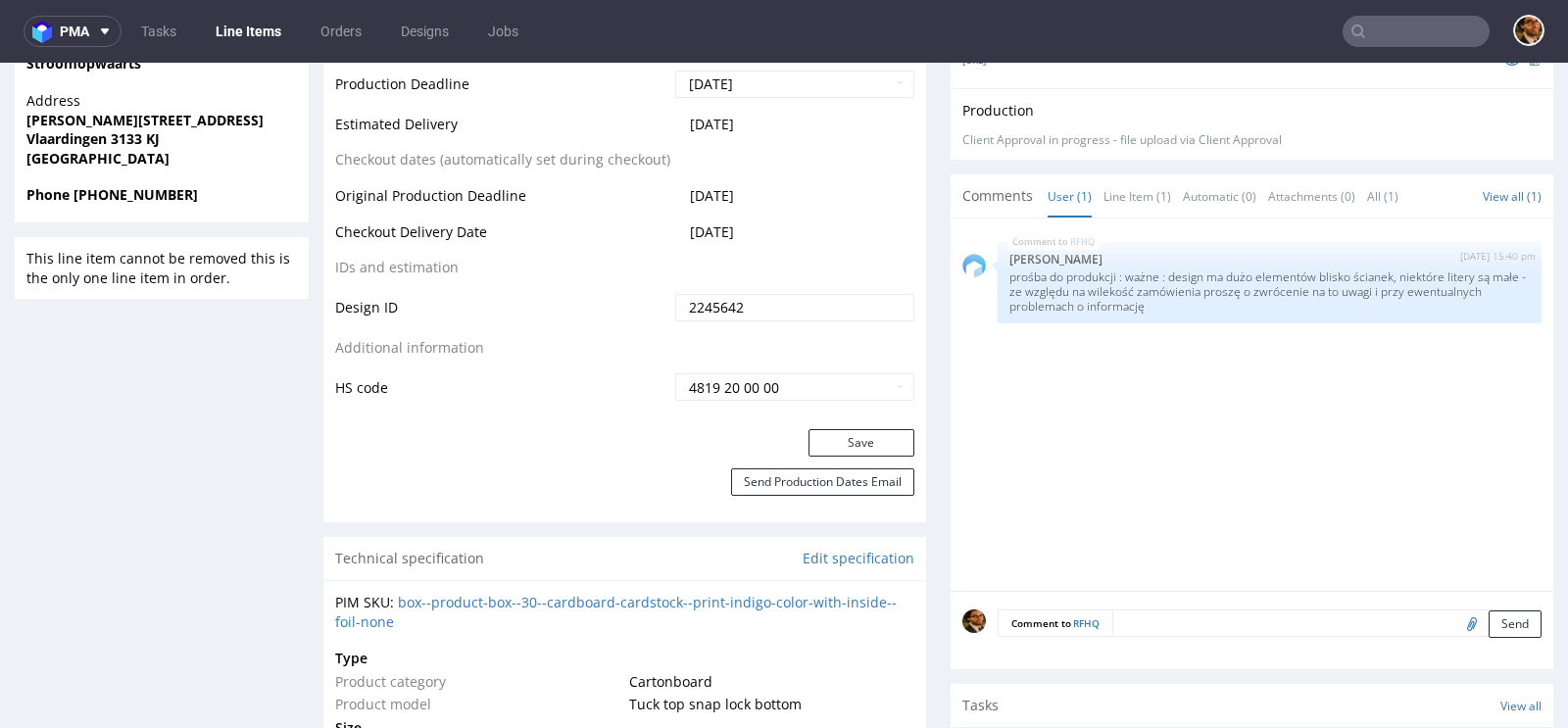
scroll to position [904, 0]
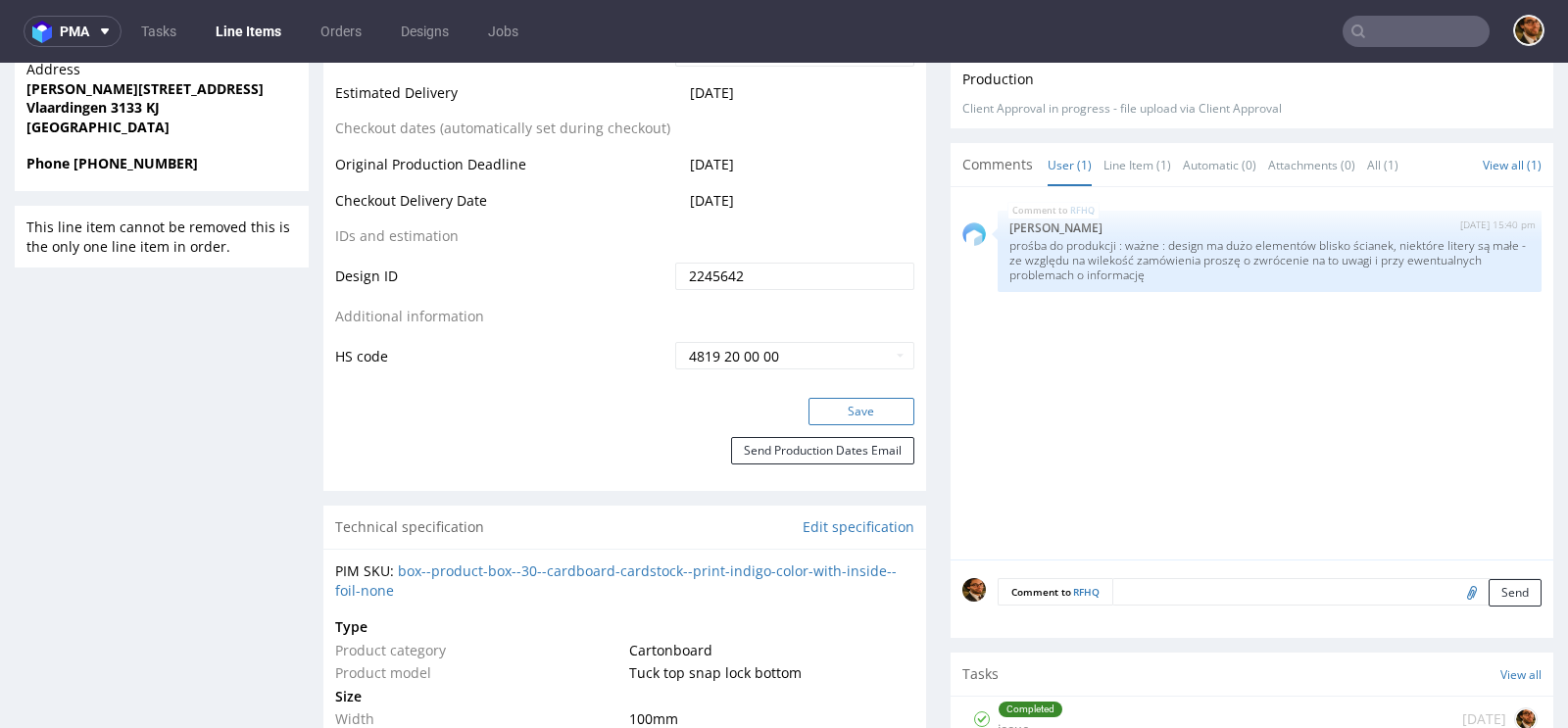
click at [841, 404] on button "Save" at bounding box center [861, 411] width 106 height 27
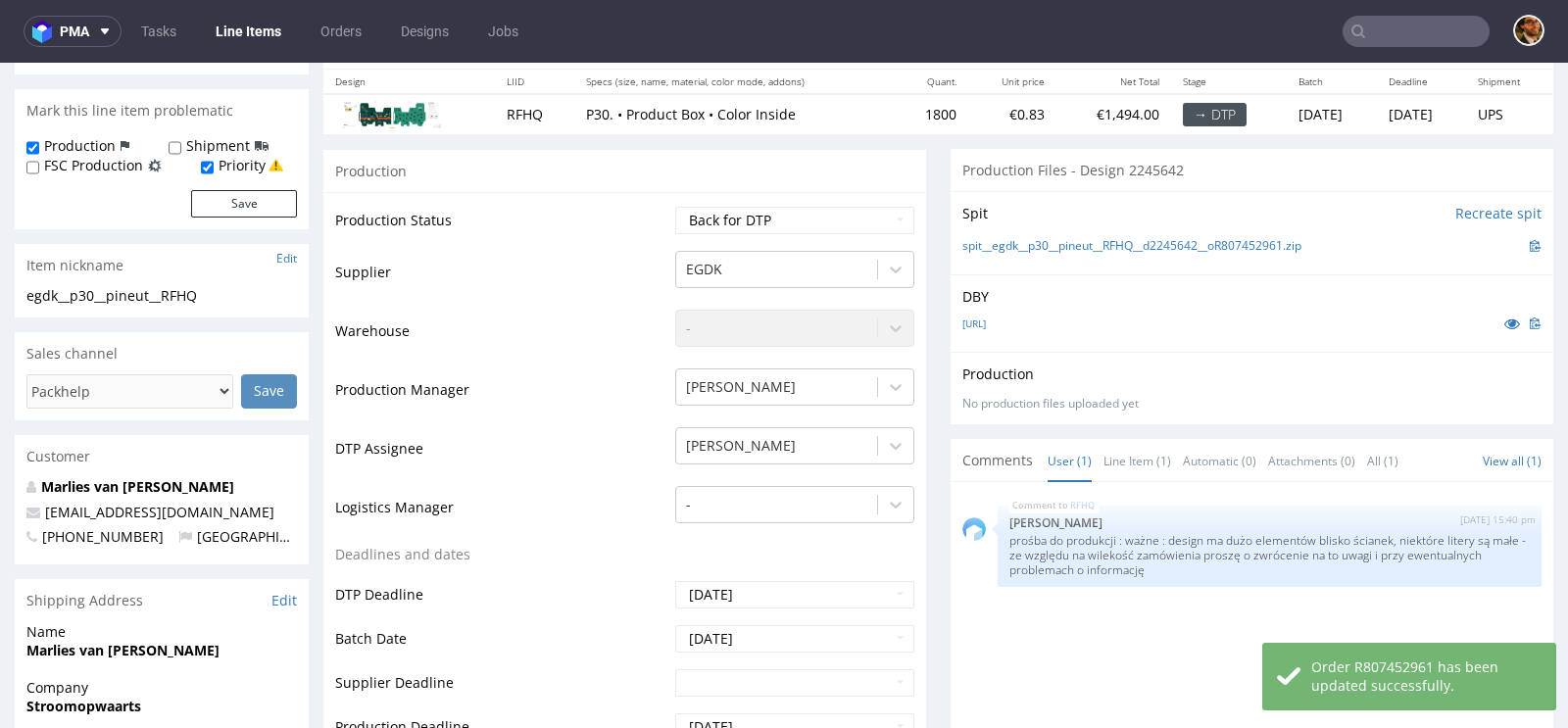
scroll to position [0, 0]
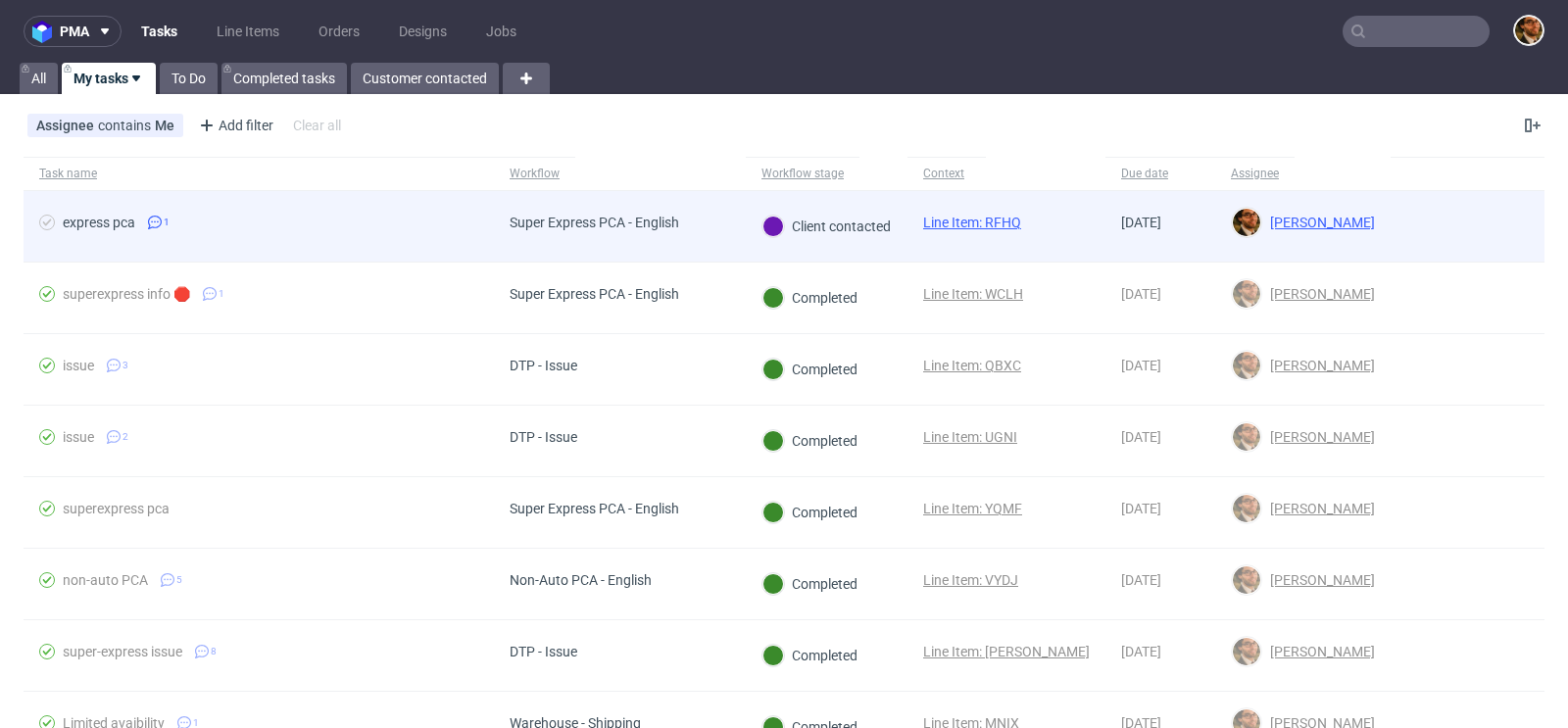
click at [655, 218] on div "Super Express PCA - English" at bounding box center [594, 223] width 170 height 16
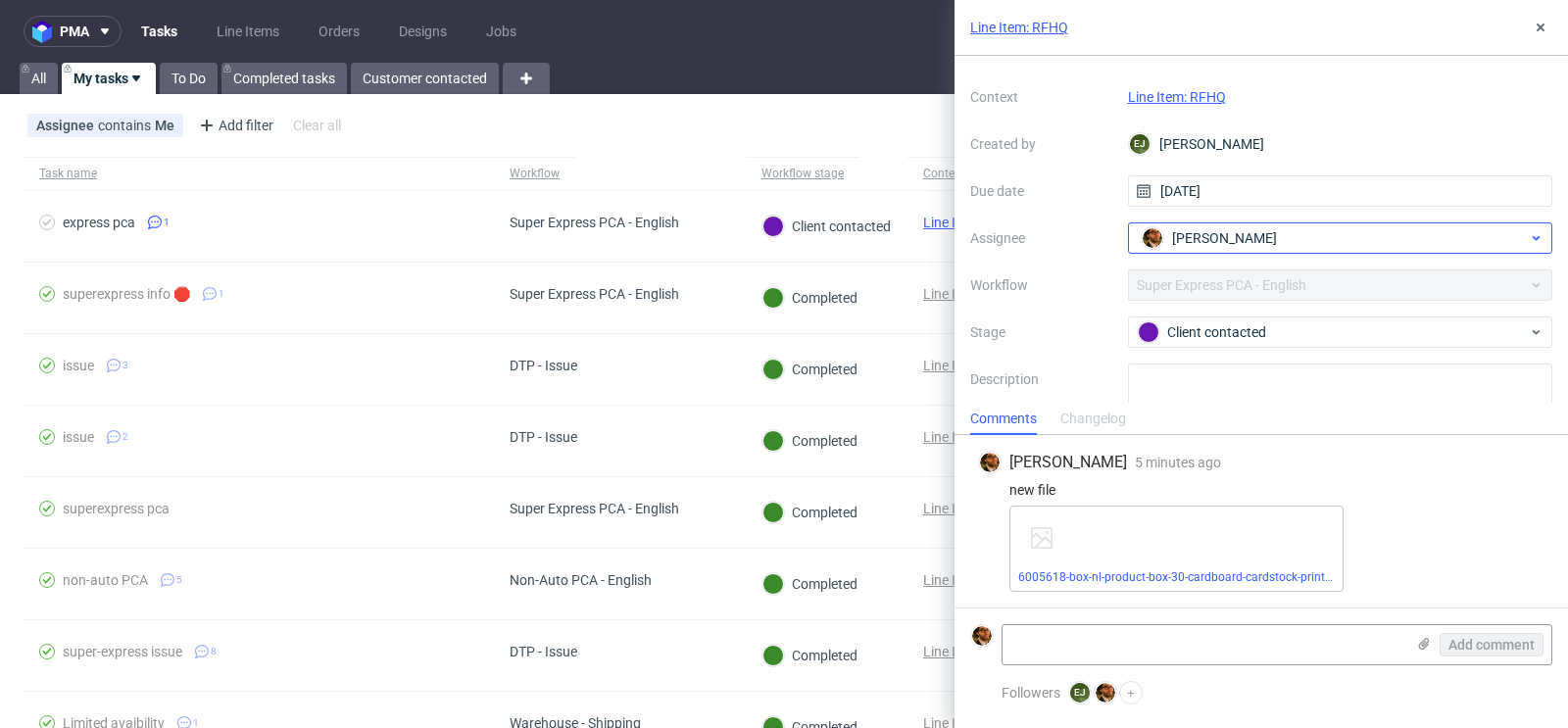
scroll to position [53, 0]
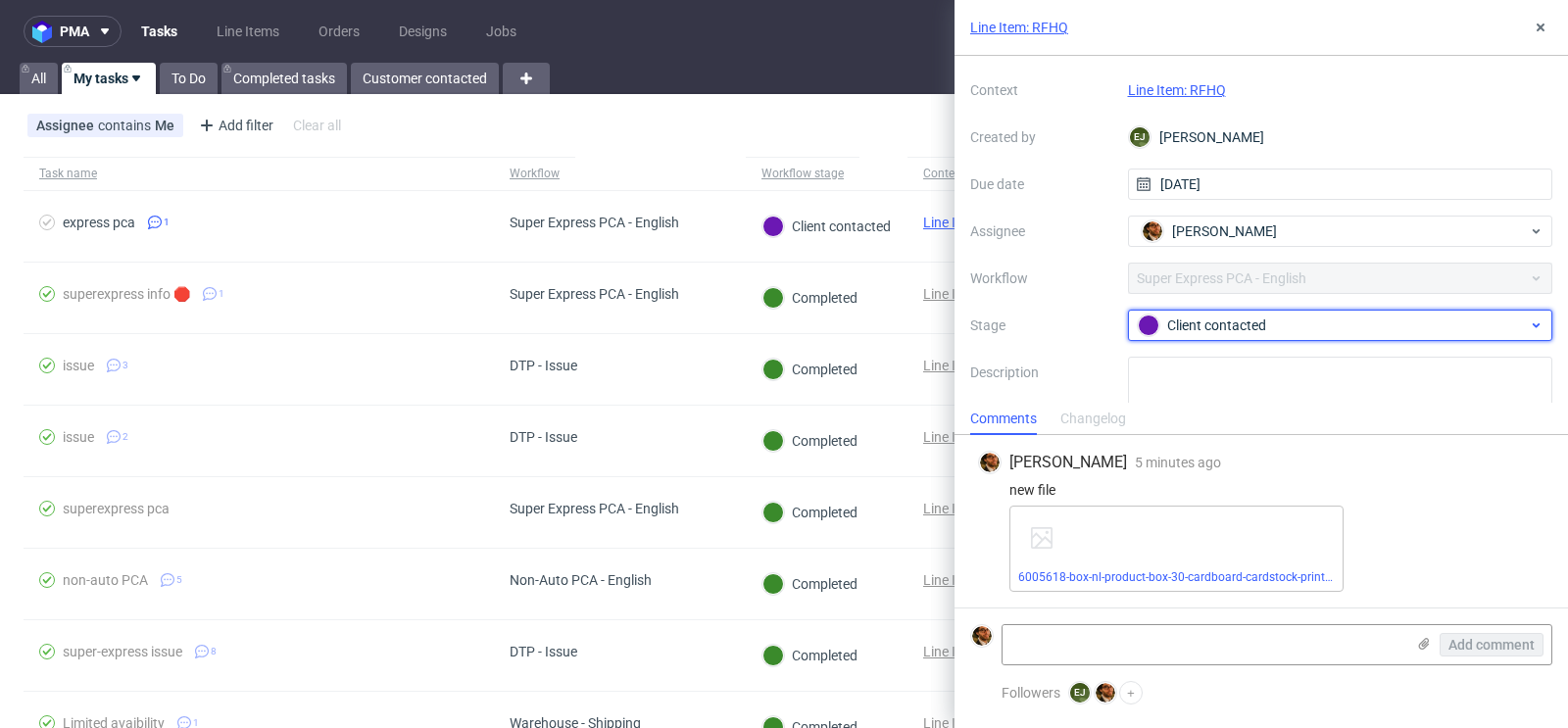
click at [1474, 324] on div "Client contacted" at bounding box center [1333, 326] width 390 height 22
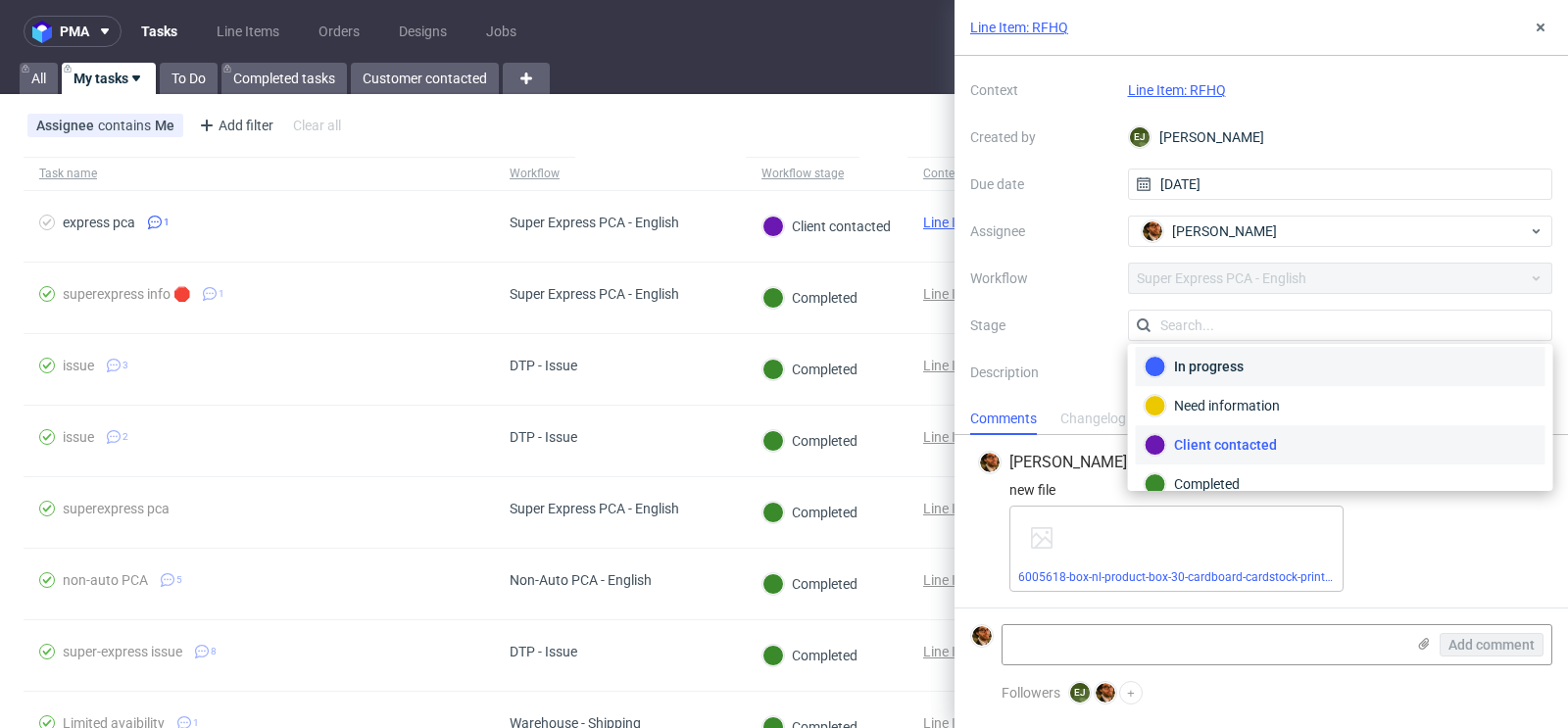
scroll to position [46, 0]
click at [1535, 25] on icon at bounding box center [1540, 28] width 16 height 16
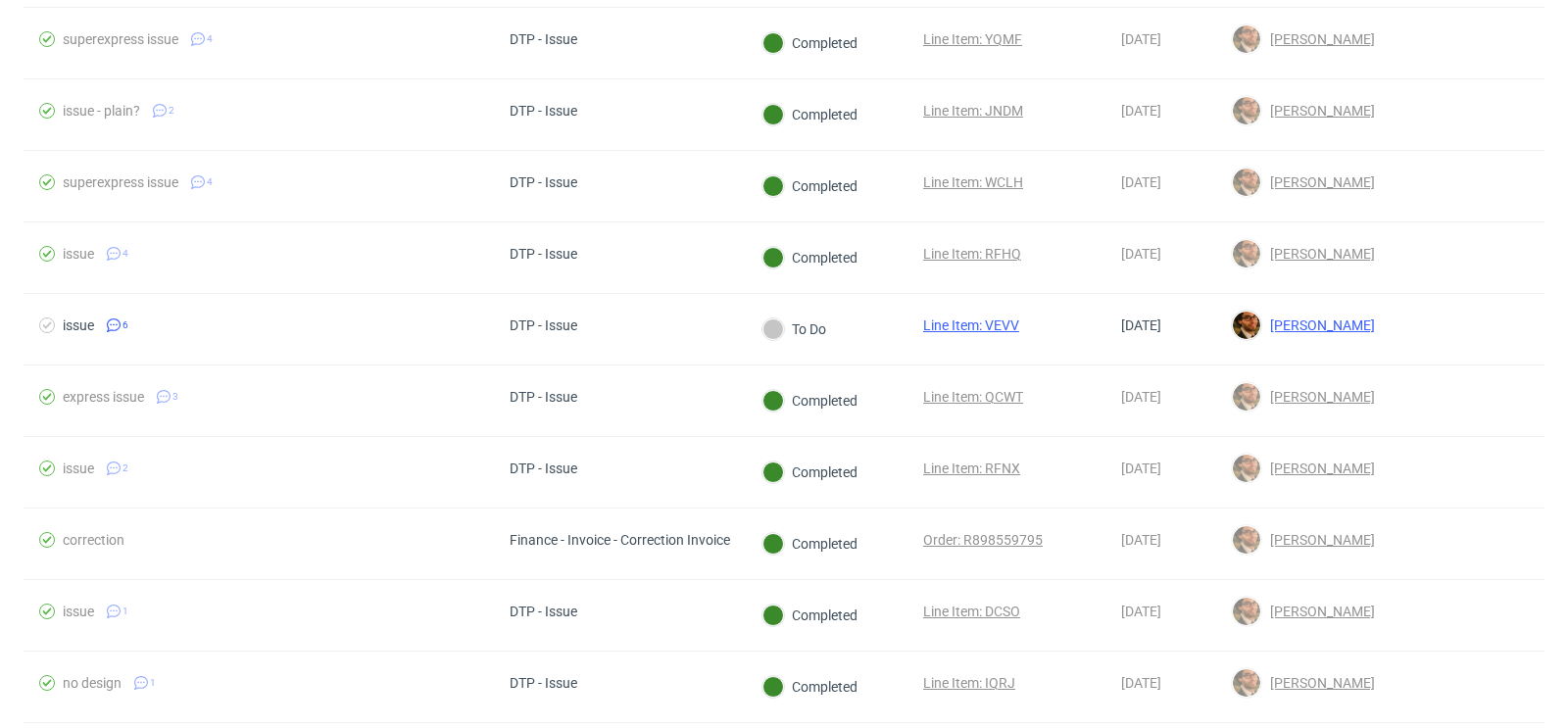
scroll to position [833, 0]
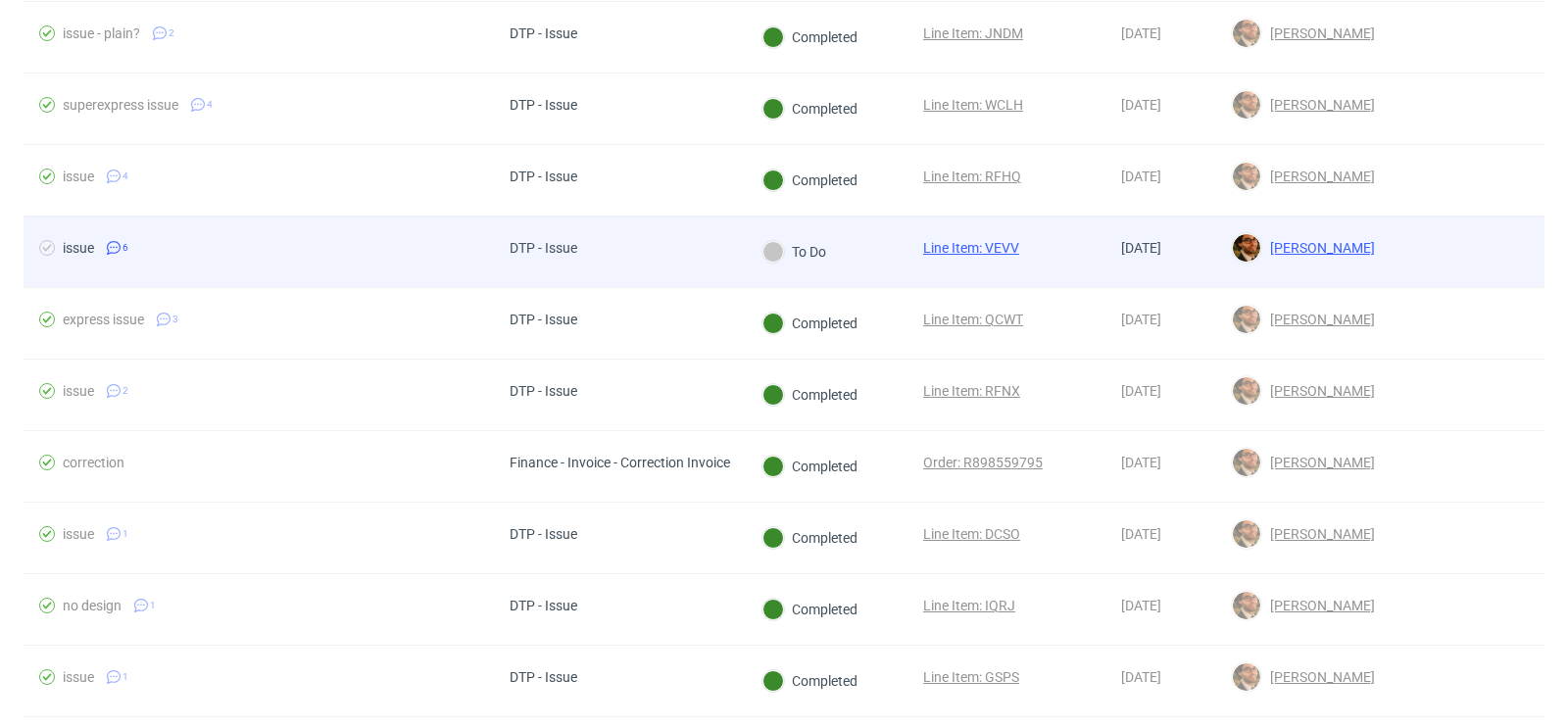
click at [1390, 235] on div at bounding box center [1467, 252] width 154 height 71
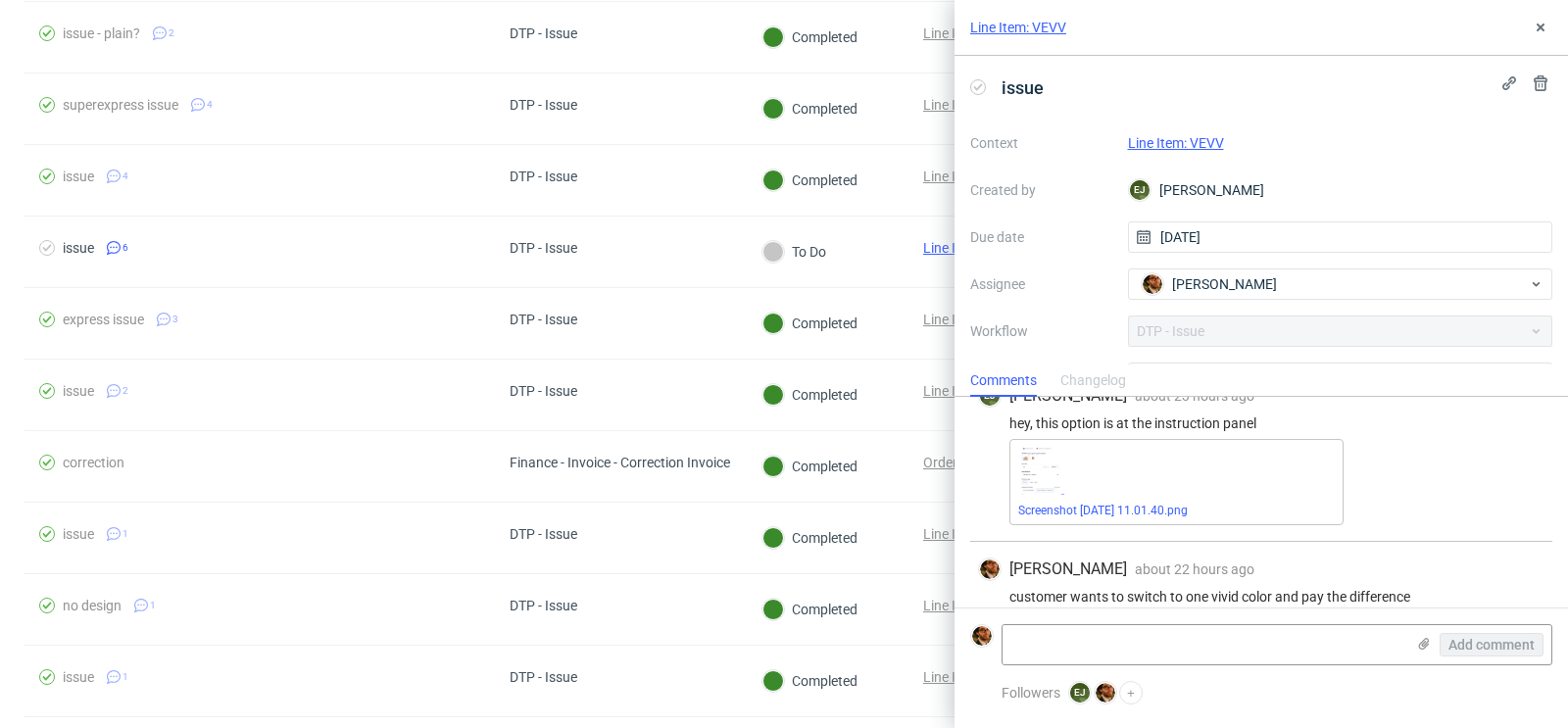
scroll to position [456, 0]
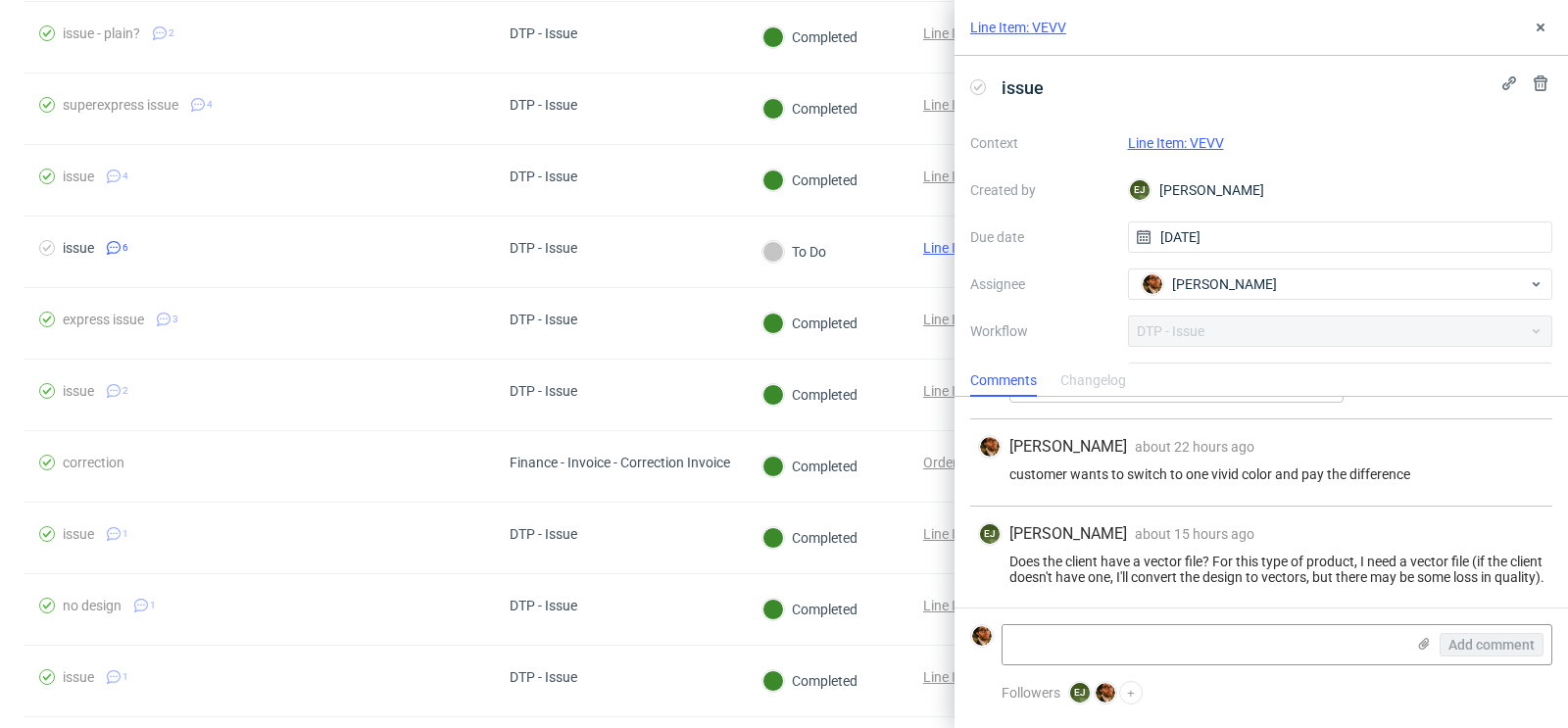
click at [1182, 137] on link "Line Item: VEVV" at bounding box center [1176, 143] width 96 height 16
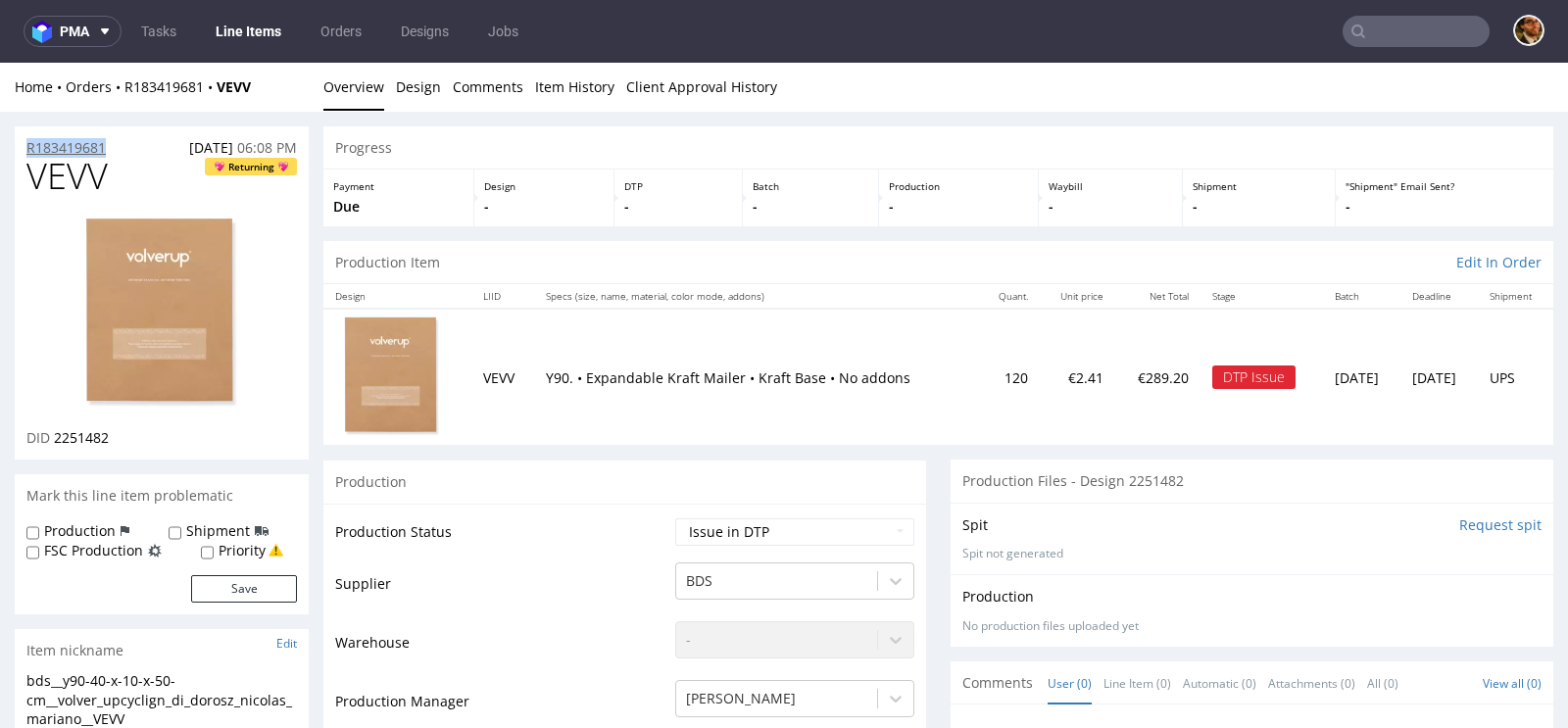
drag, startPoint x: 115, startPoint y: 144, endPoint x: 26, endPoint y: 146, distance: 88.2
click at [26, 146] on div "R183419681 [DATE] 06:08 PM" at bounding box center [162, 141] width 294 height 31
copy p "R183419681"
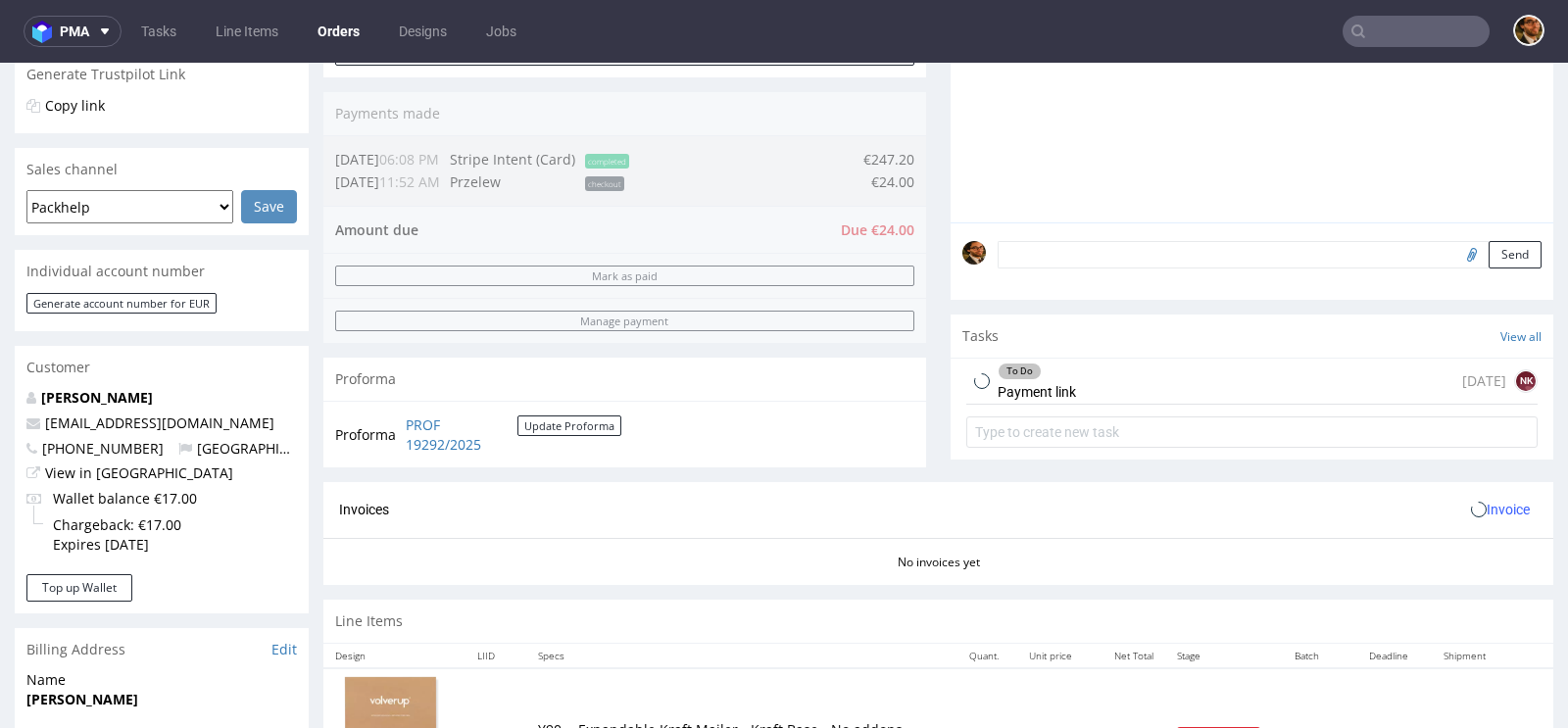
scroll to position [600, 0]
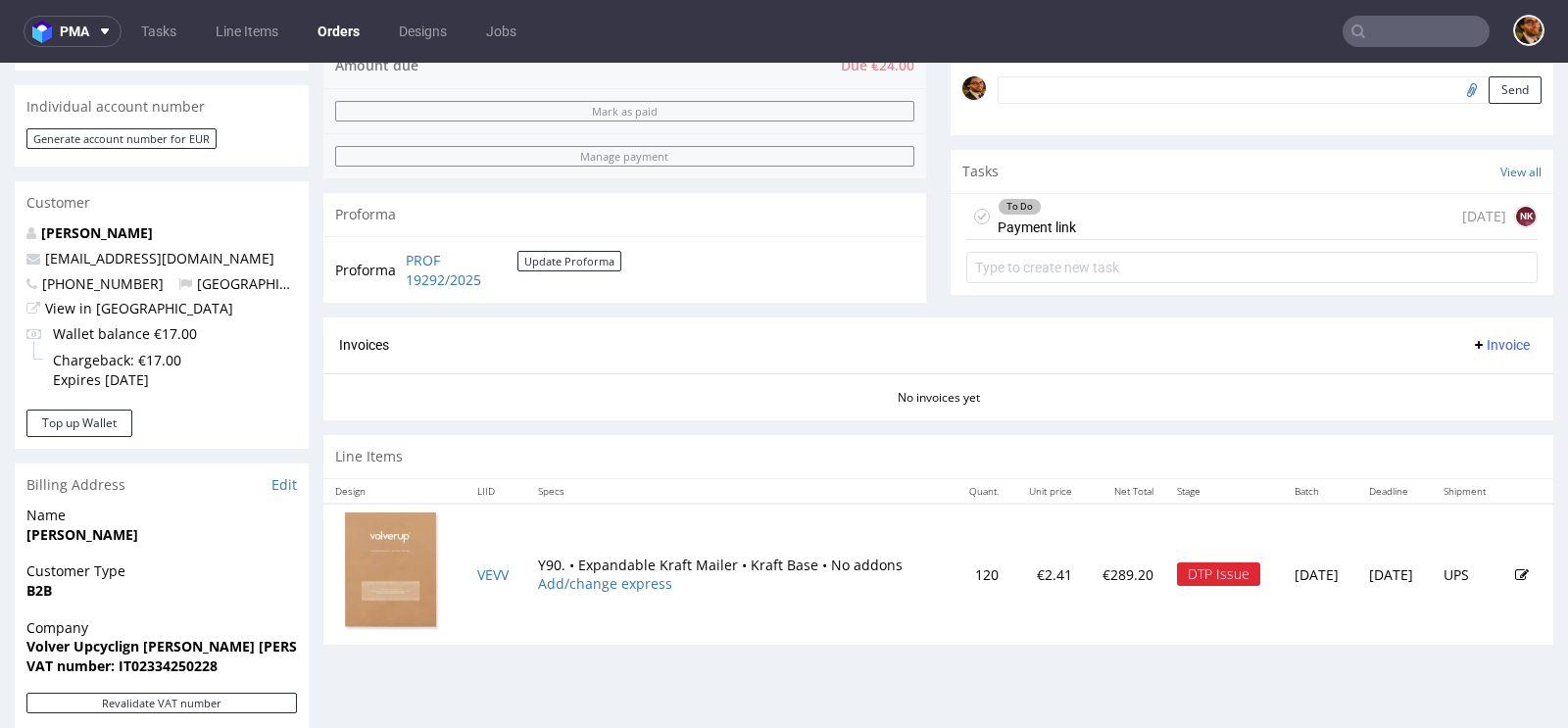
click at [1132, 224] on div "To Do Payment link [DATE] NK" at bounding box center [1251, 217] width 571 height 46
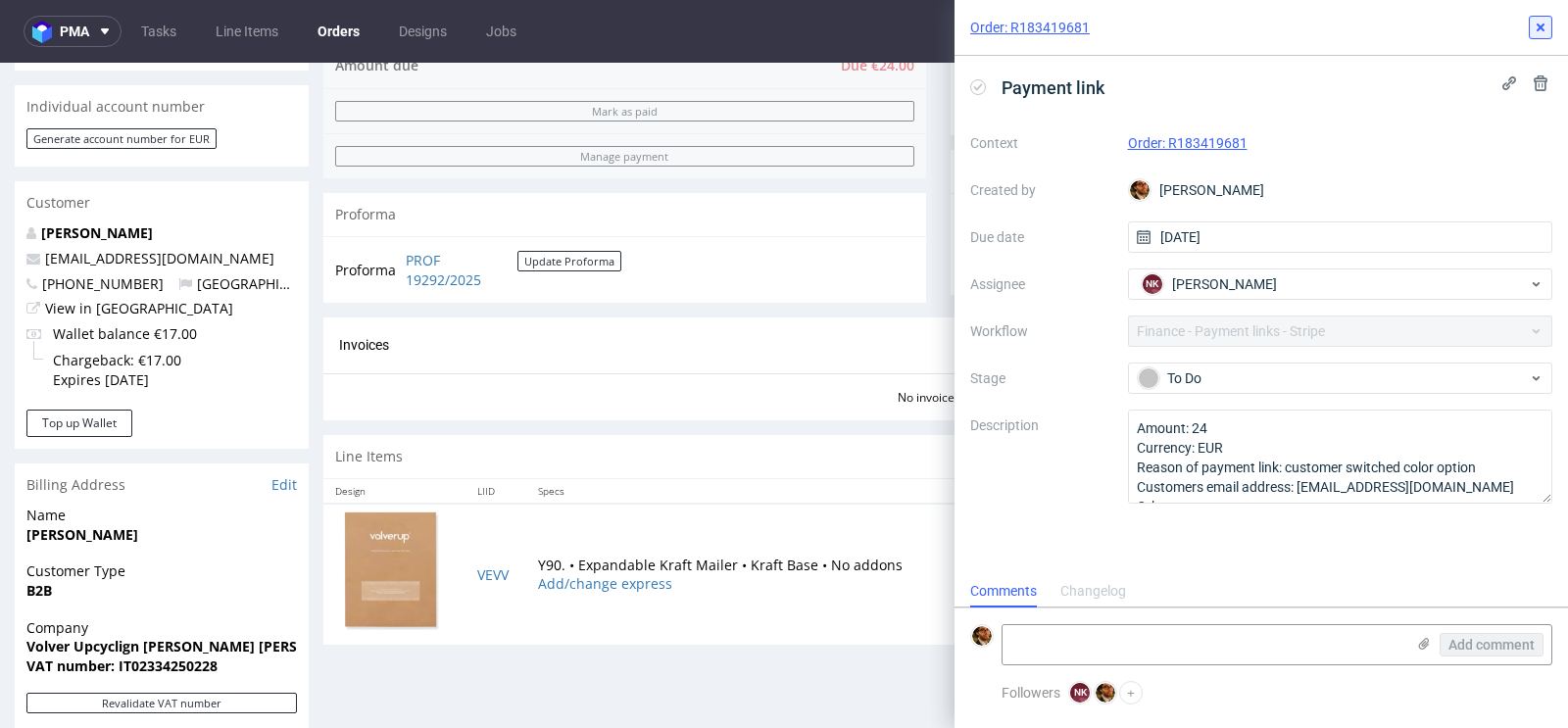
click at [1538, 26] on use at bounding box center [1540, 28] width 8 height 8
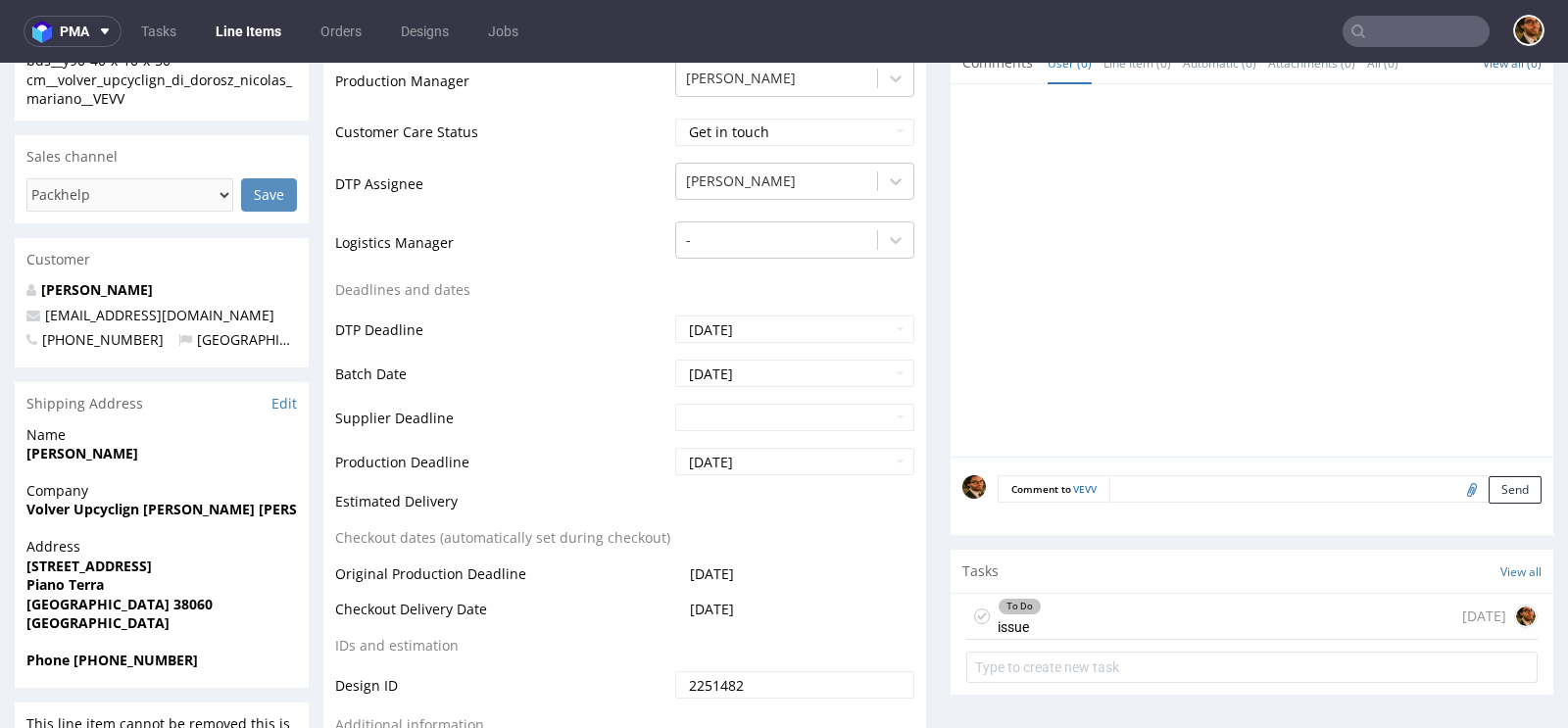
scroll to position [631, 0]
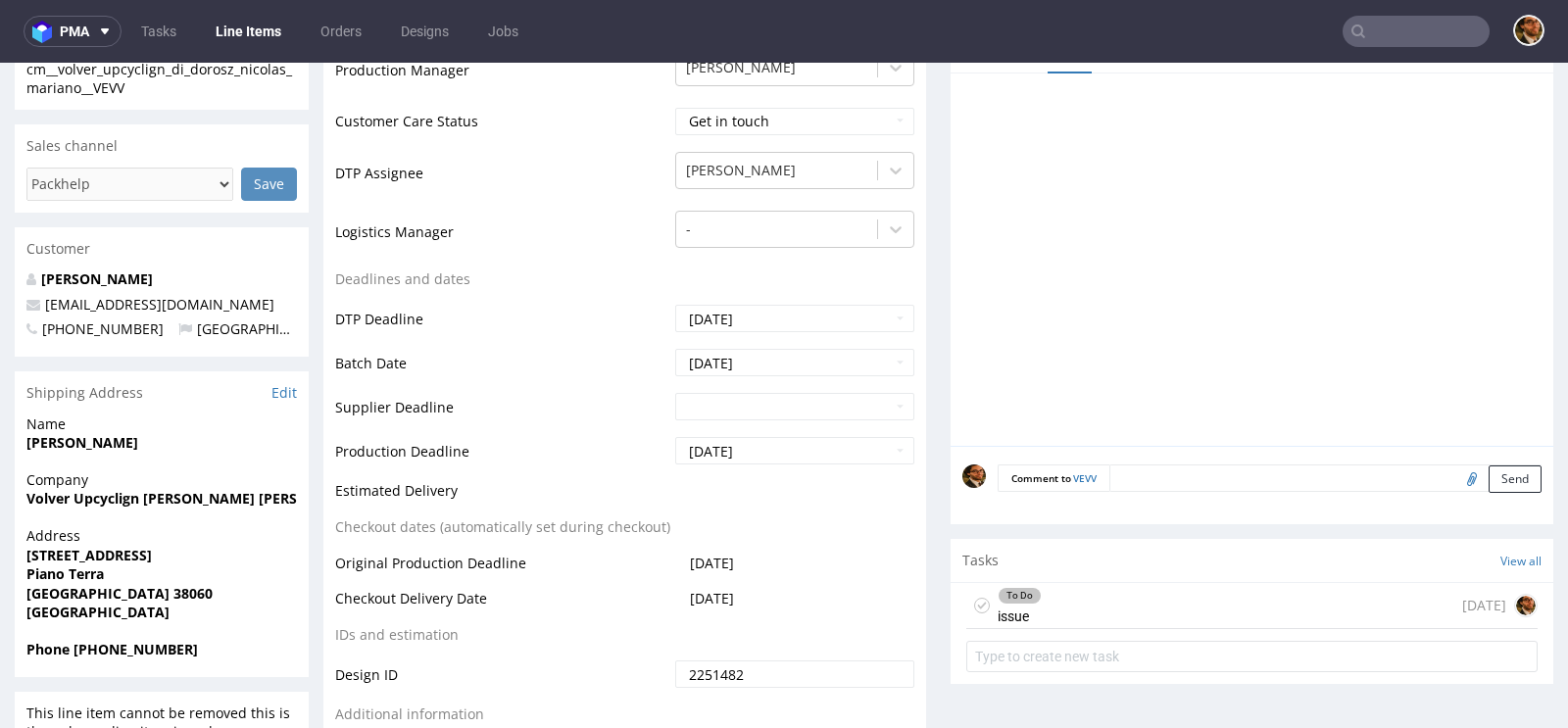
click at [1046, 603] on div "To Do issue 15 days ago" at bounding box center [1251, 606] width 571 height 46
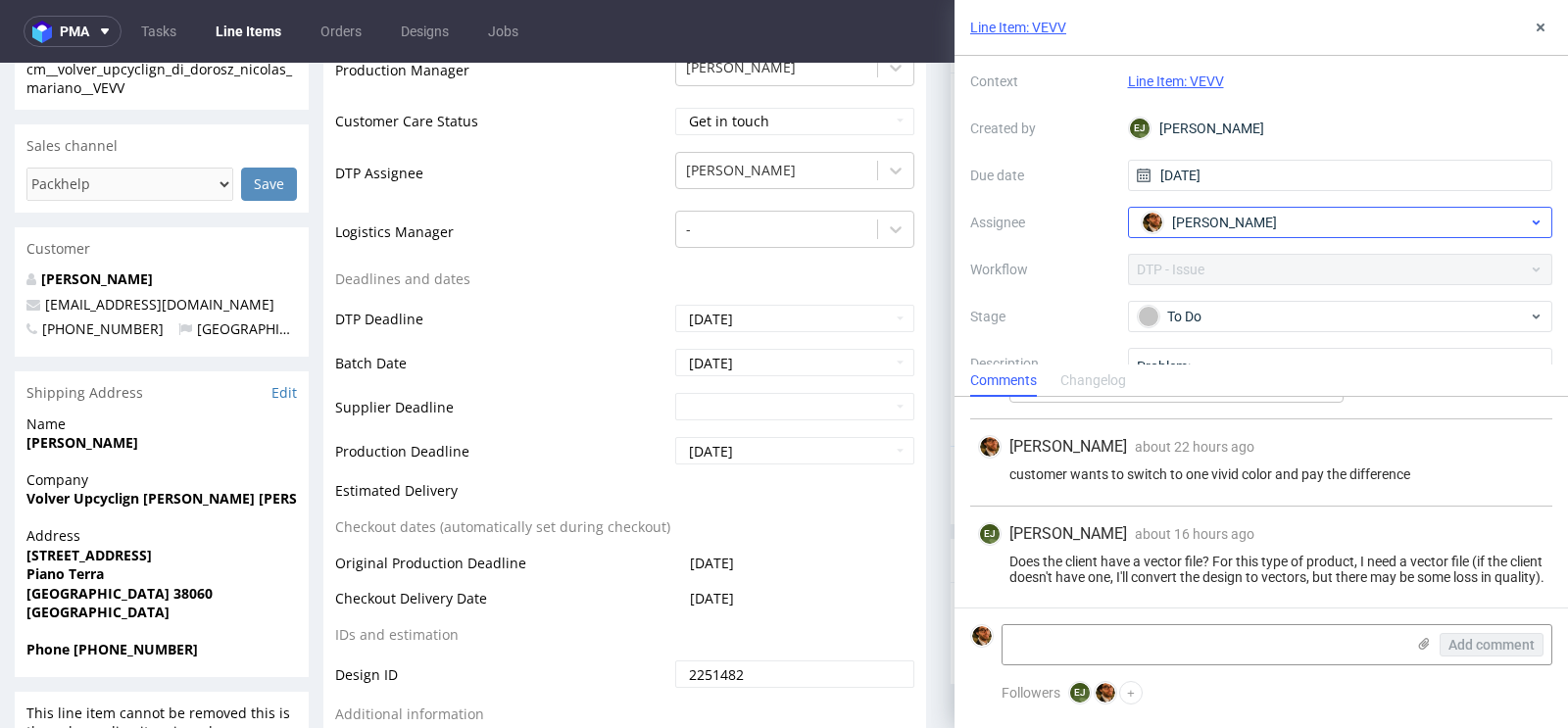
scroll to position [121, 0]
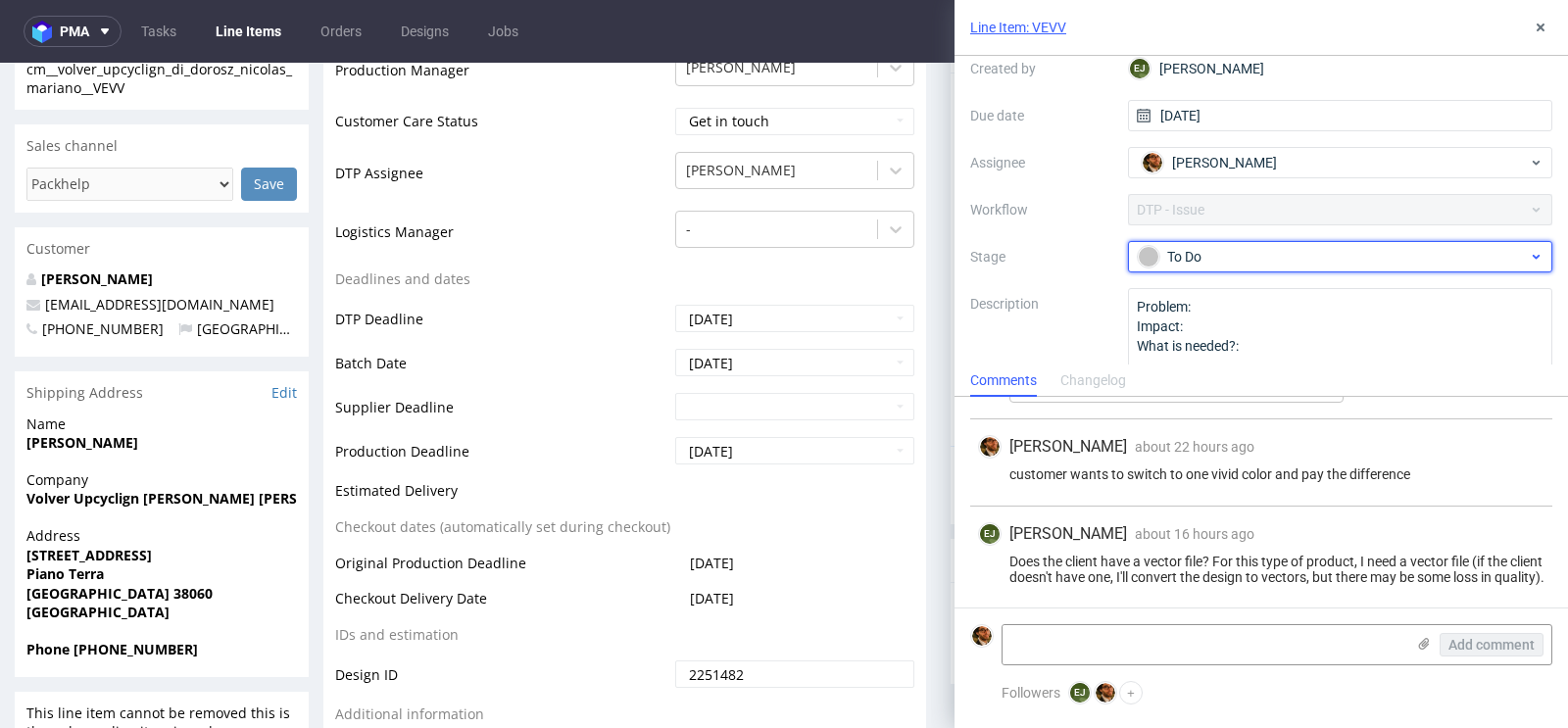
click at [1415, 263] on div "To Do" at bounding box center [1333, 257] width 390 height 22
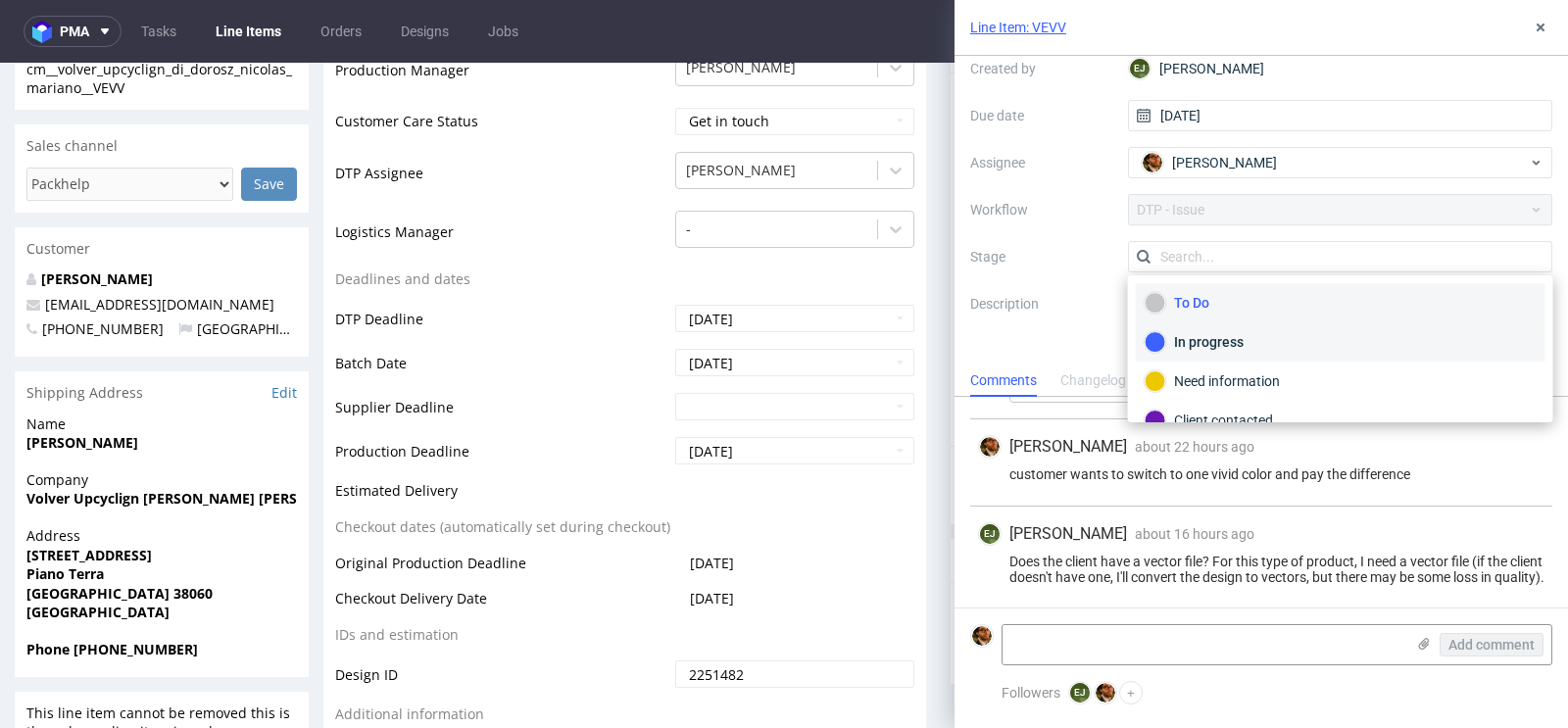
scroll to position [50, 0]
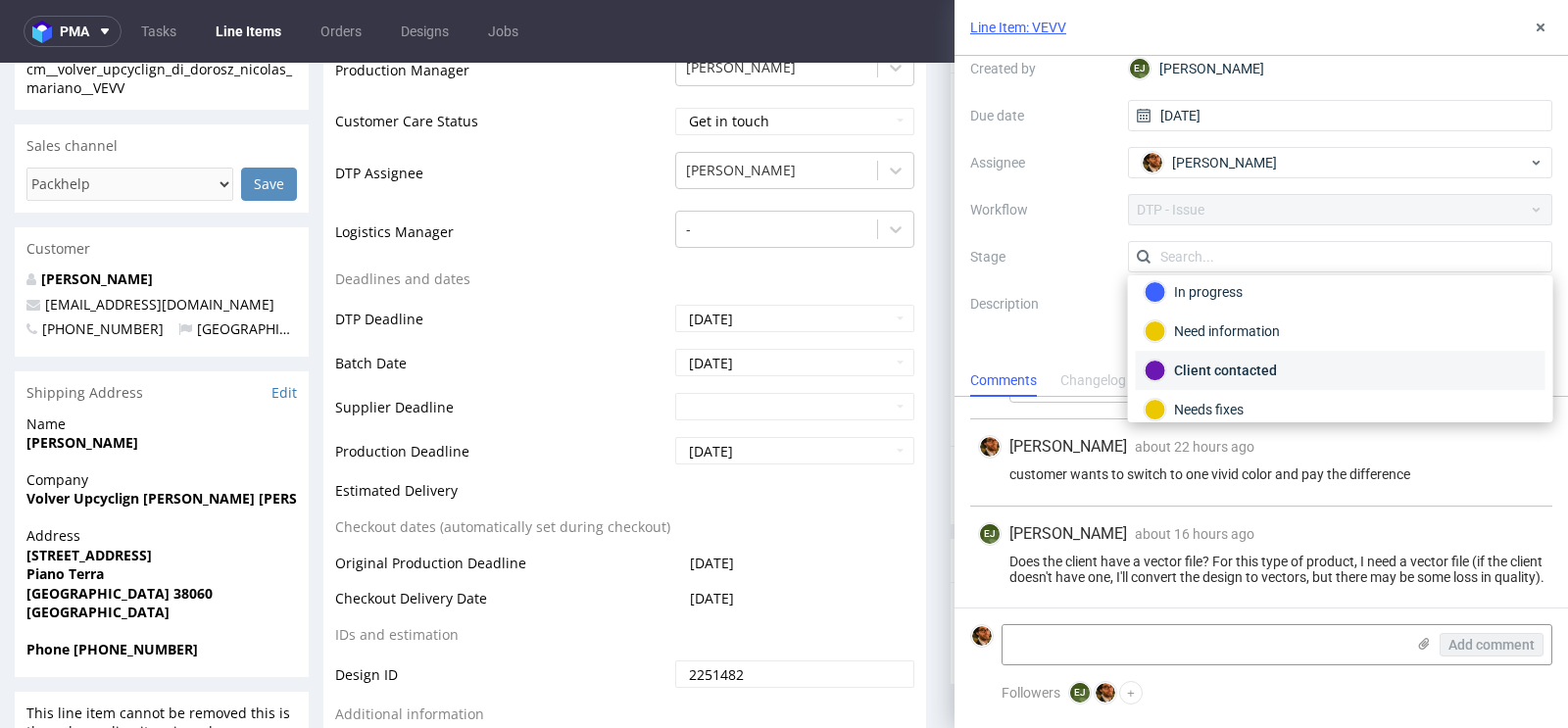
click at [1272, 373] on div "Client contacted" at bounding box center [1340, 371] width 392 height 22
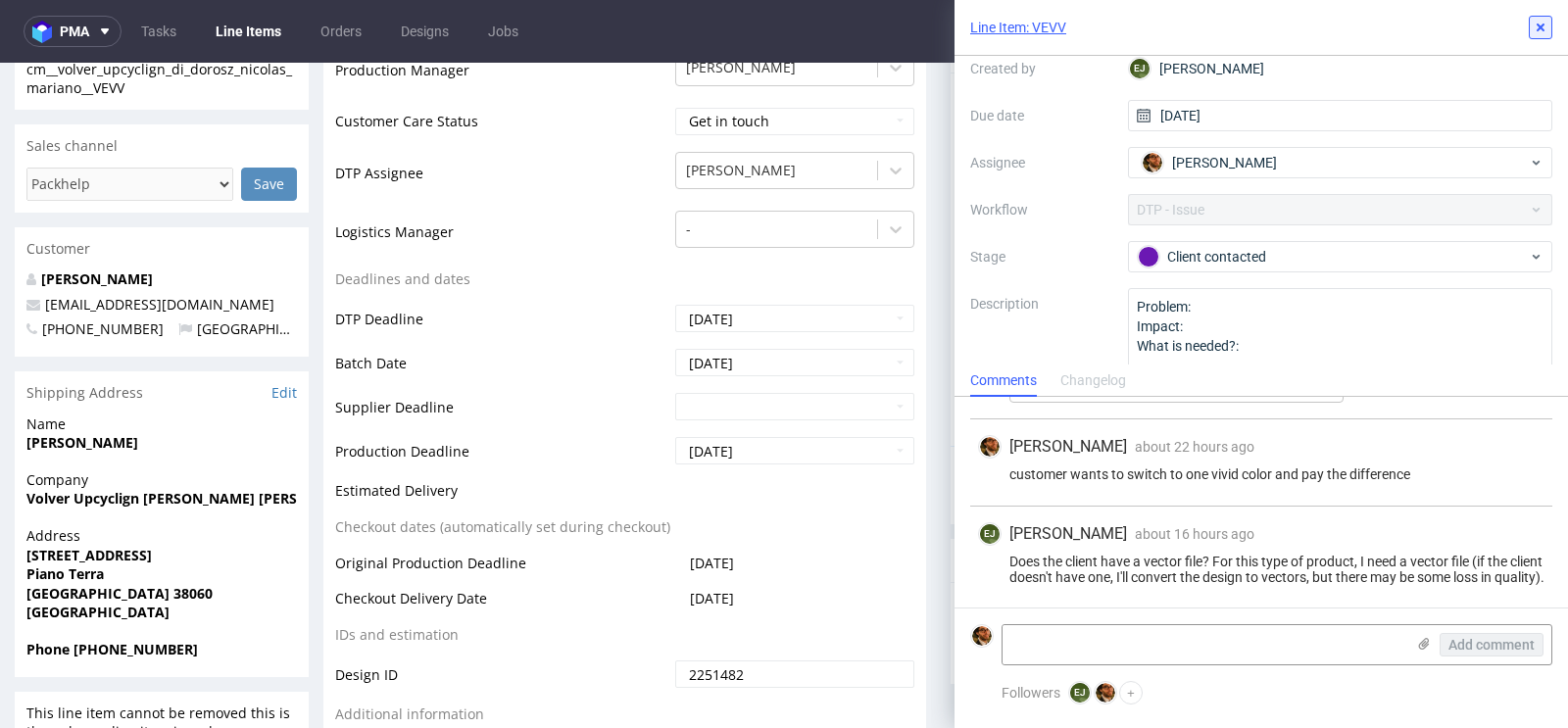
click at [1545, 32] on icon at bounding box center [1540, 28] width 16 height 16
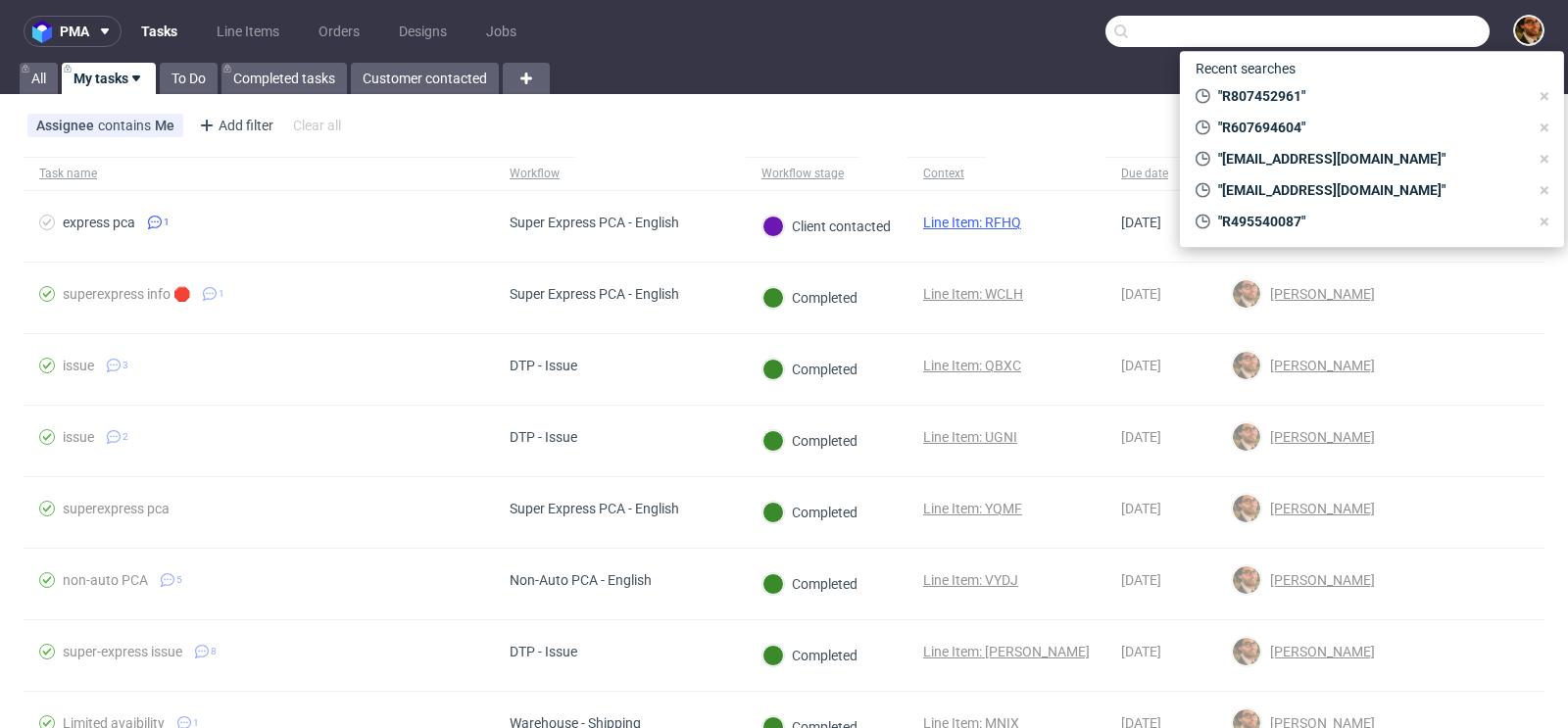
click at [1379, 22] on input "text" at bounding box center [1297, 31] width 384 height 31
paste input "R607694604"
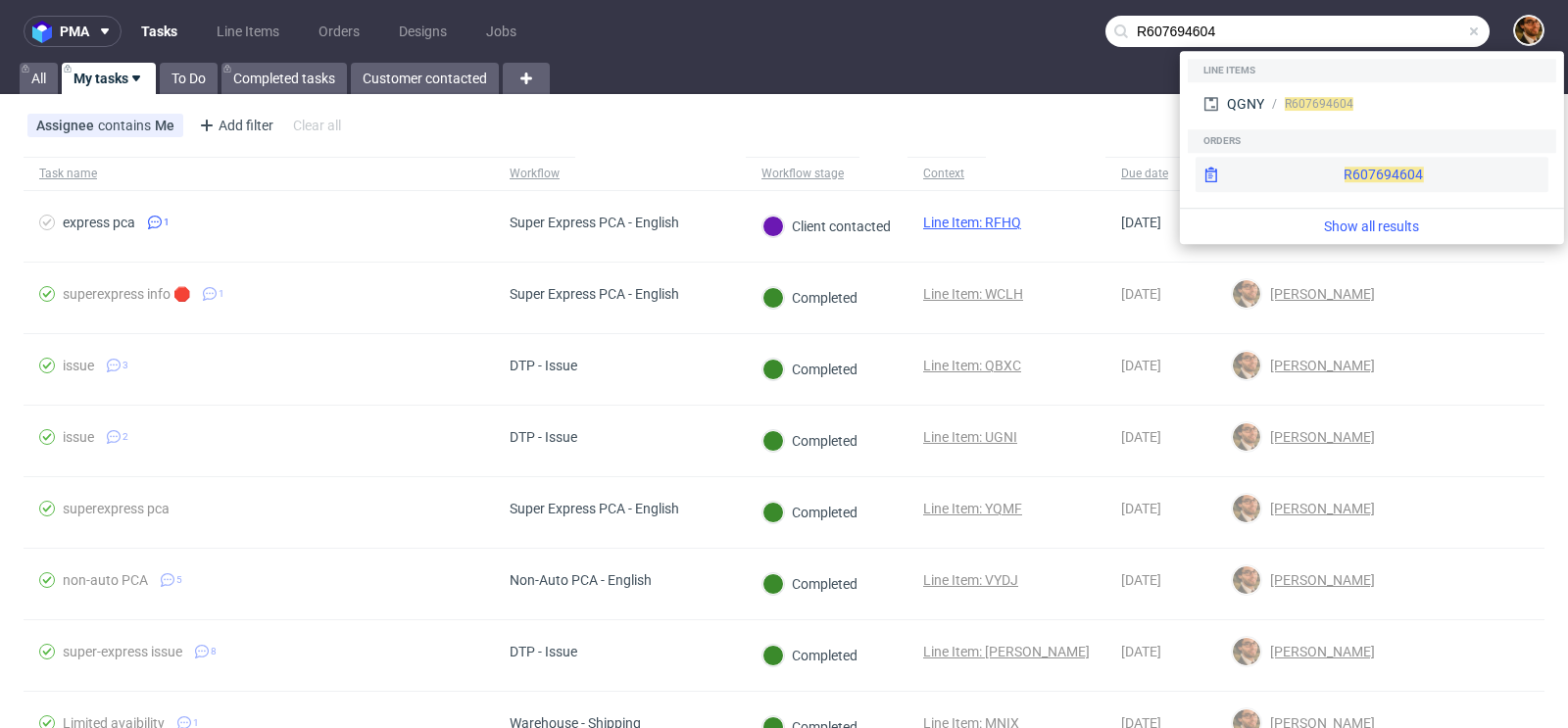
type input "R607694604"
click at [1322, 170] on div "R607694604" at bounding box center [1371, 174] width 353 height 35
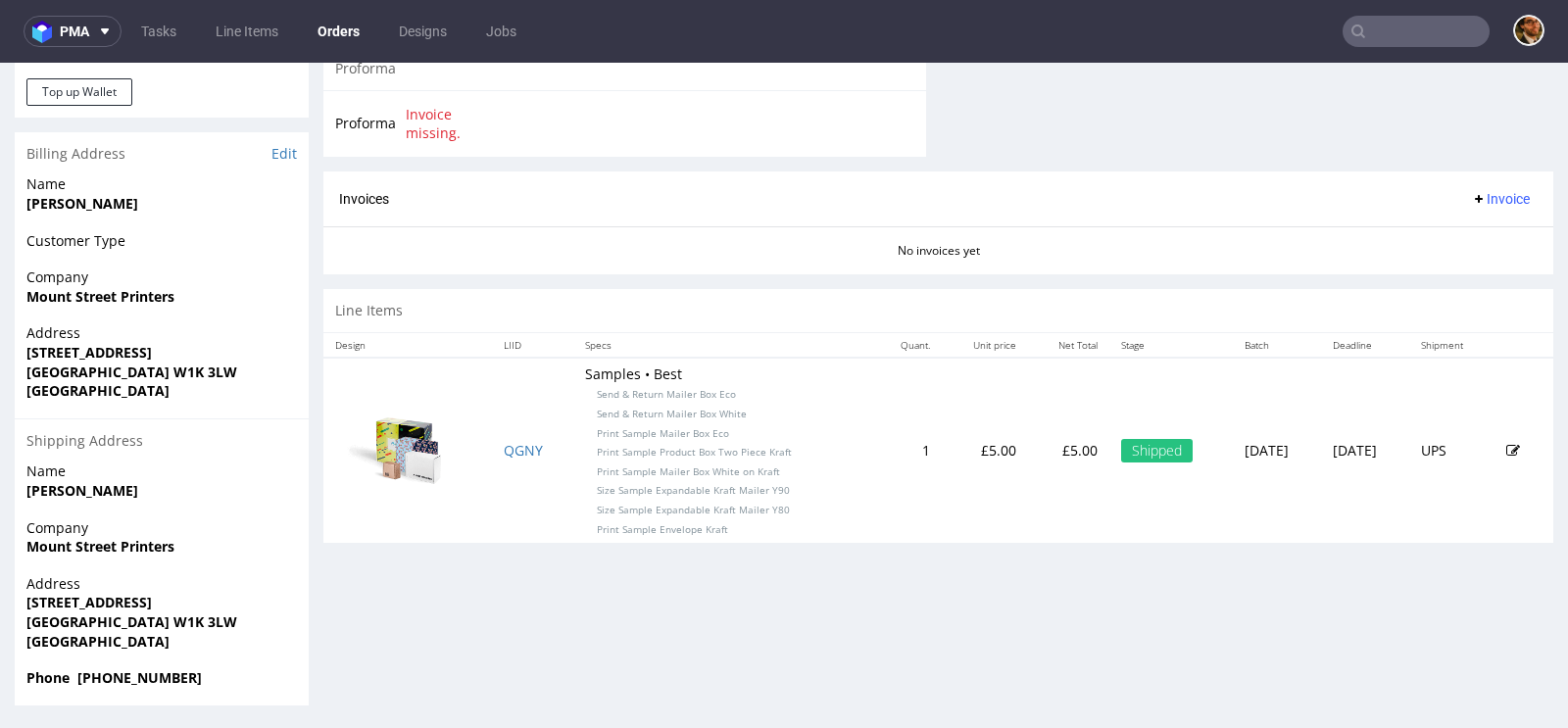
scroll to position [5, 0]
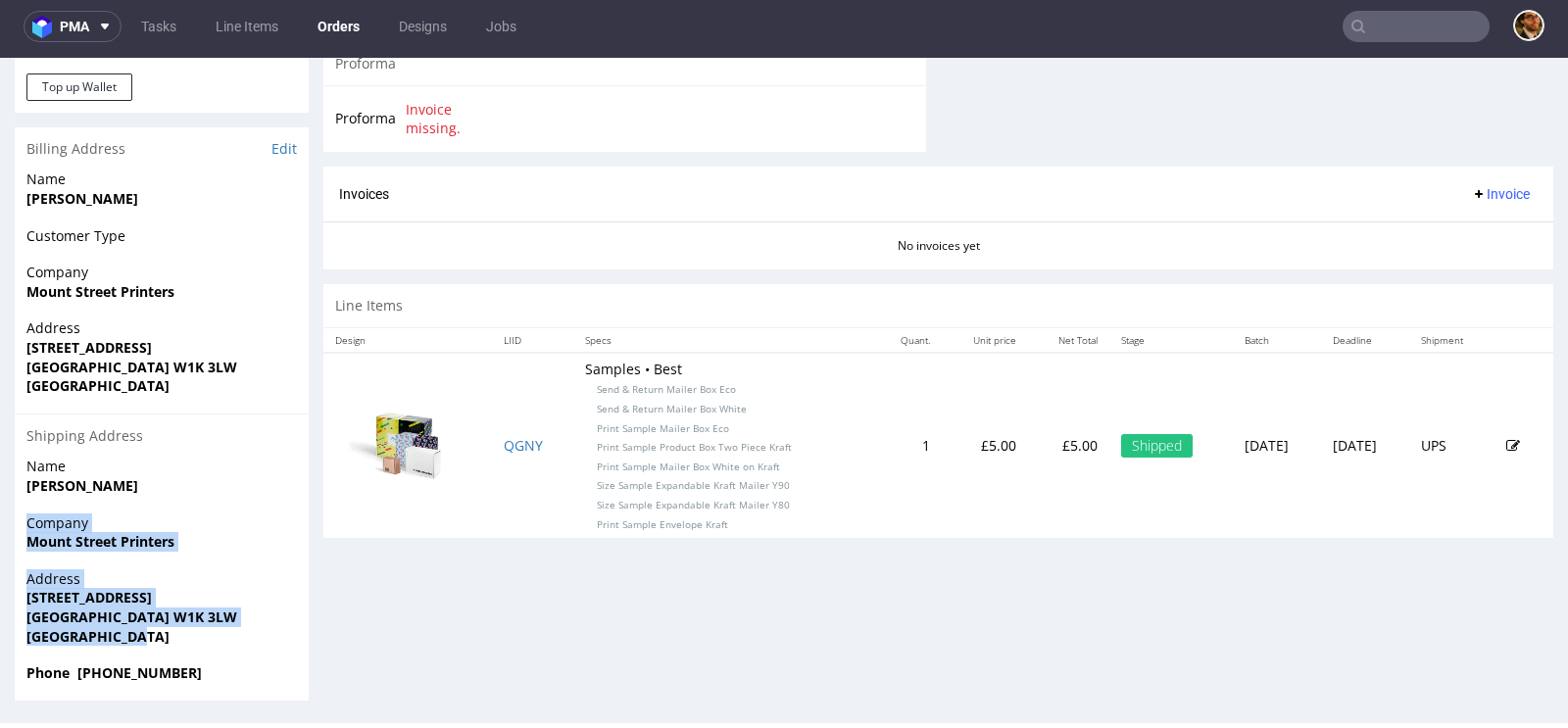
drag, startPoint x: 152, startPoint y: 629, endPoint x: 26, endPoint y: 525, distance: 162.8
click at [26, 525] on section "Billing Address Edit Name [PERSON_NAME] Customer Type Company [GEOGRAPHIC_DATA]…" at bounding box center [162, 413] width 294 height 573
copy section "Company [GEOGRAPHIC_DATA] Printers Address [STREET_ADDRESS]"
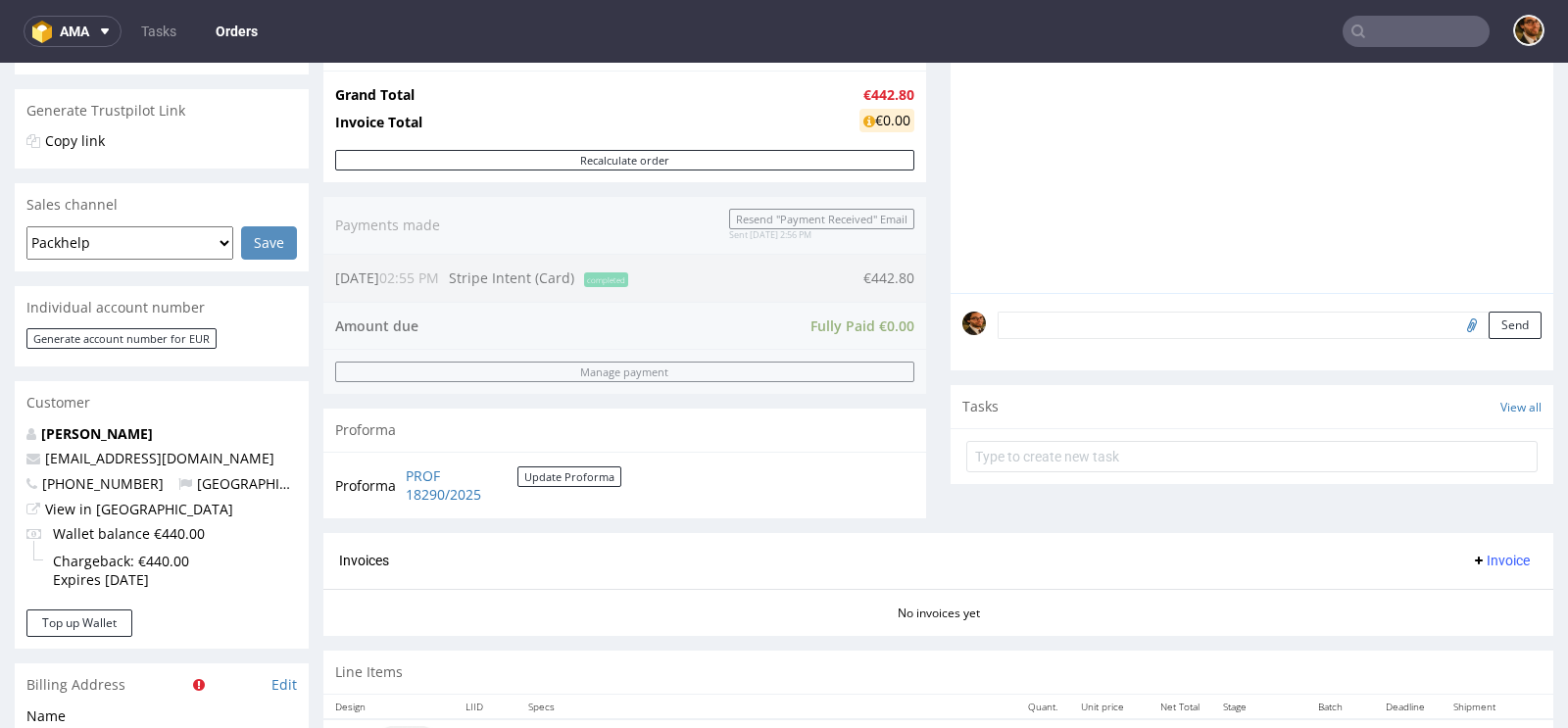
scroll to position [537, 0]
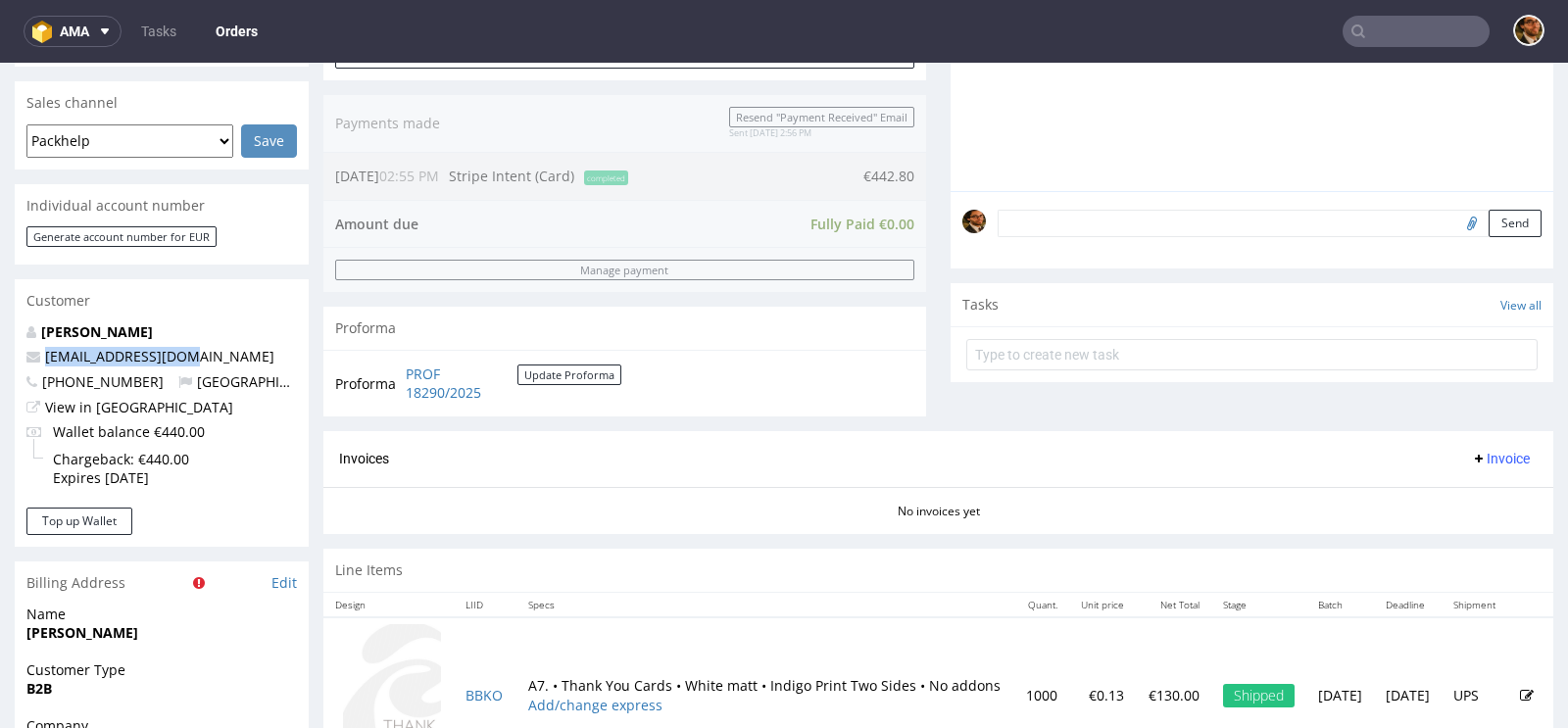
drag, startPoint x: 188, startPoint y: 354, endPoint x: 40, endPoint y: 354, distance: 147.9
click at [40, 354] on p "lauralenihan@me.com" at bounding box center [161, 357] width 270 height 20
copy link "lauralenihan@me.com"
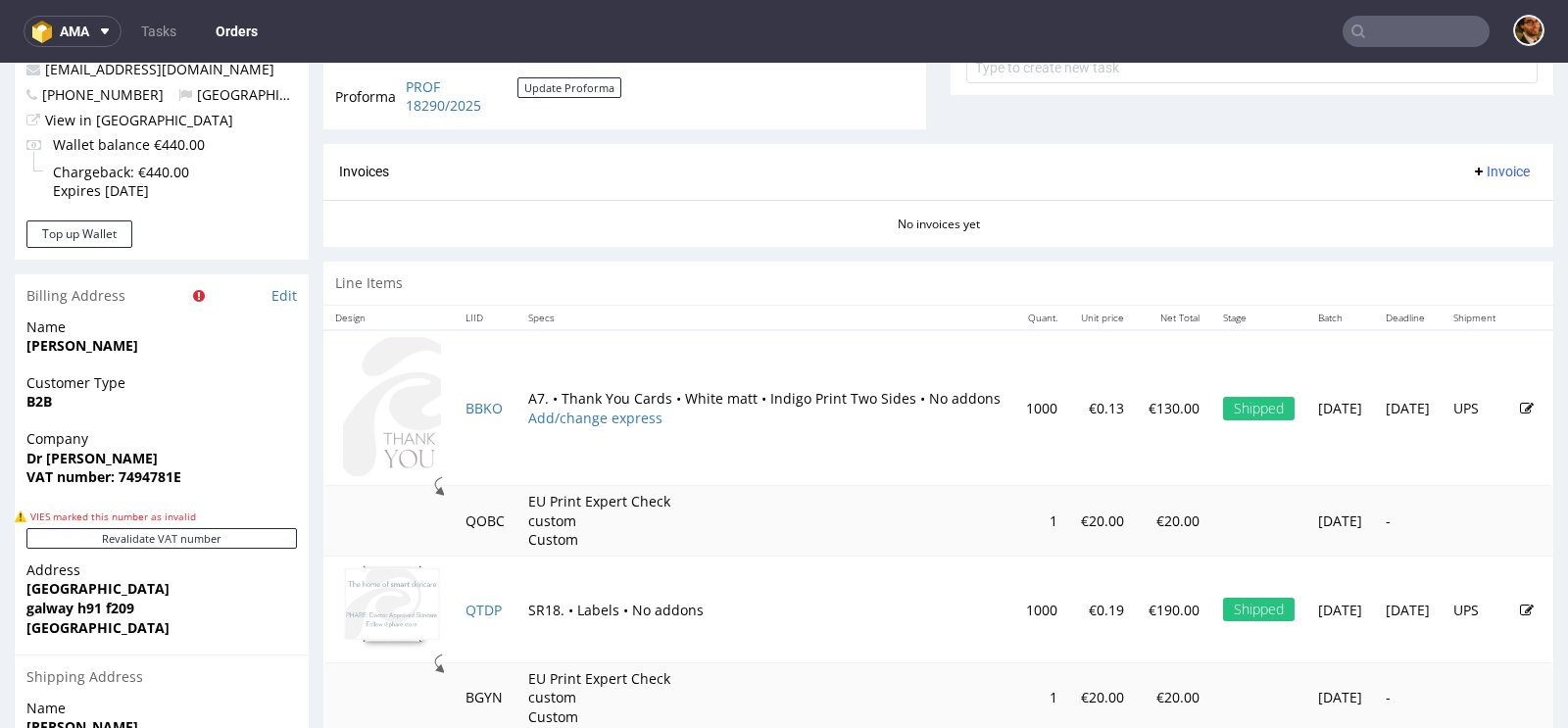
scroll to position [867, 0]
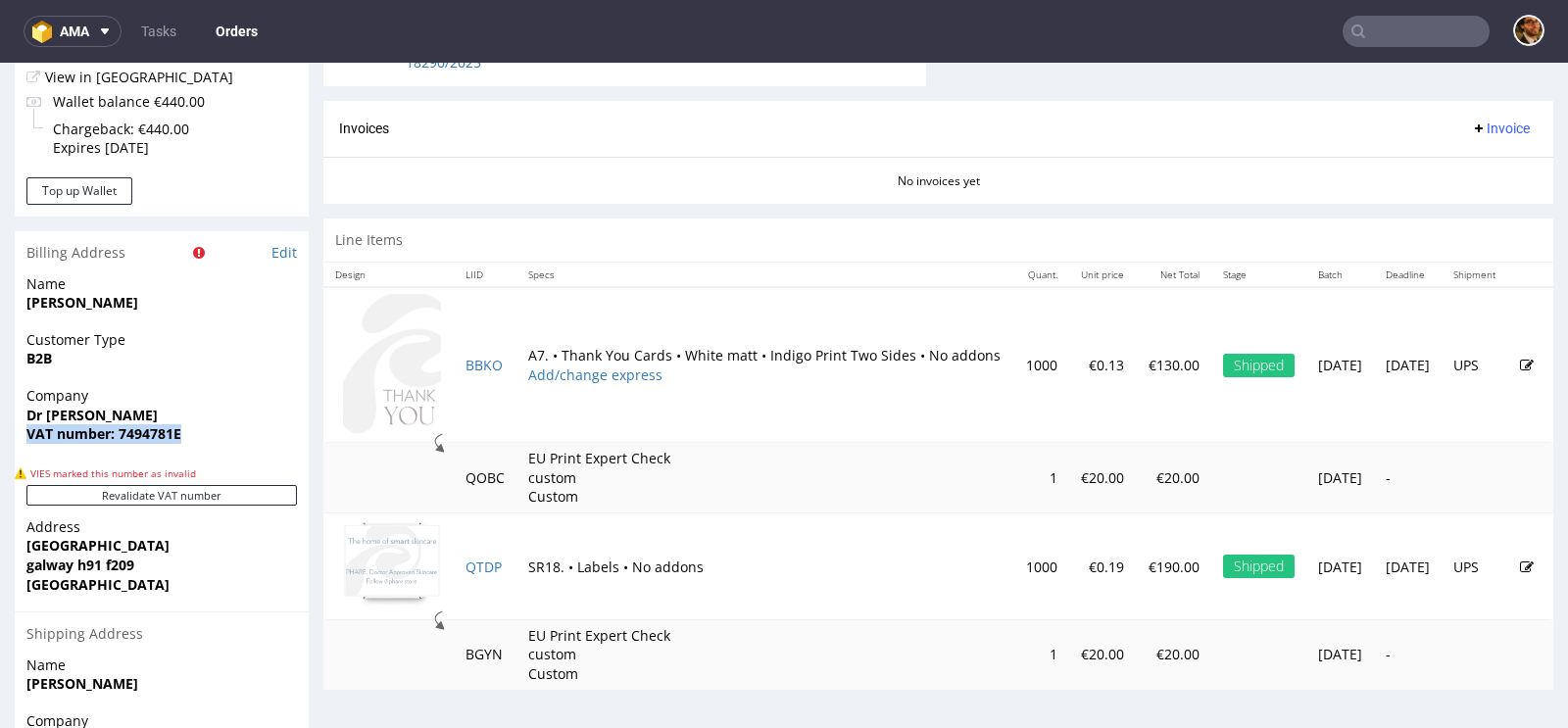
drag, startPoint x: 191, startPoint y: 429, endPoint x: 29, endPoint y: 432, distance: 161.7
click at [29, 432] on span "VAT number: 7494781E" at bounding box center [161, 434] width 270 height 20
copy strong "VAT number: 7494781E"
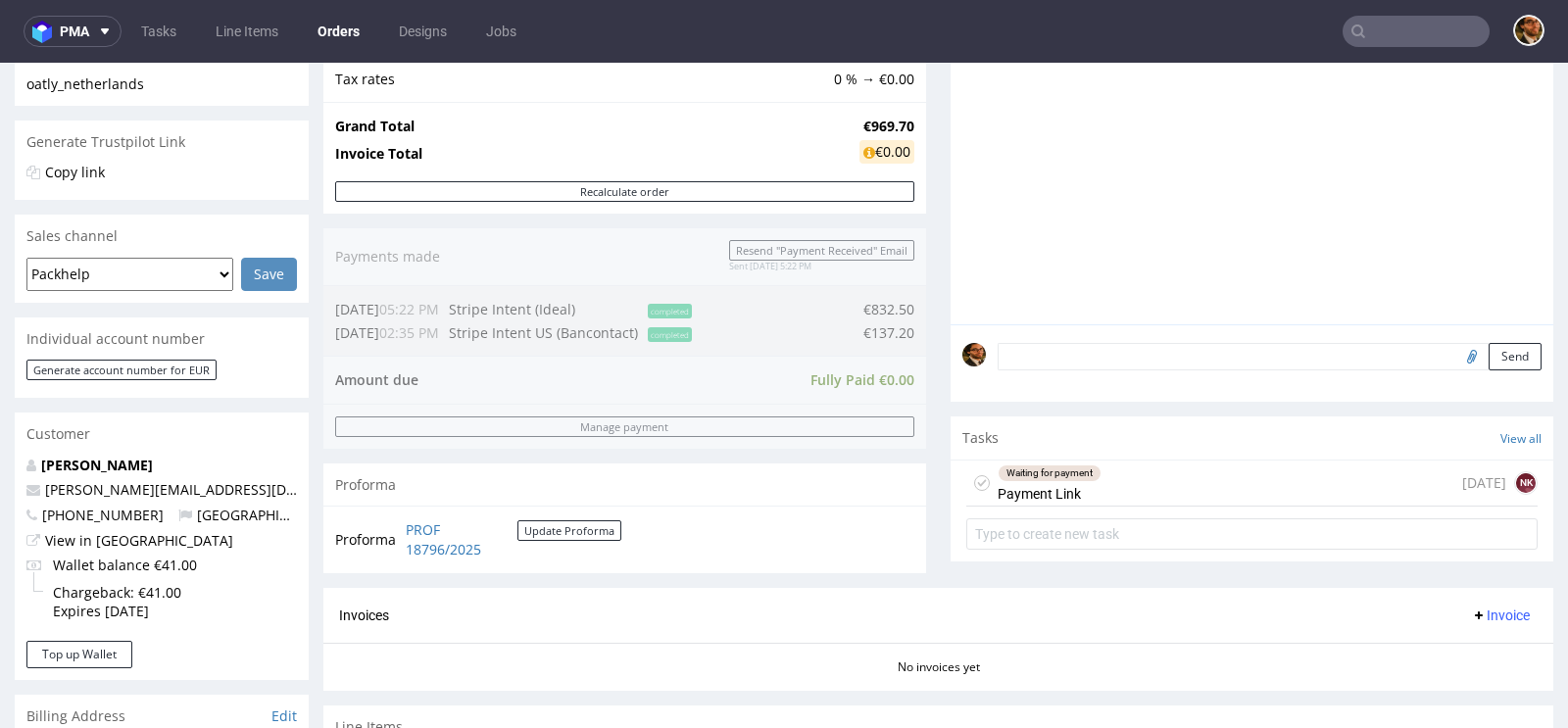
scroll to position [983, 0]
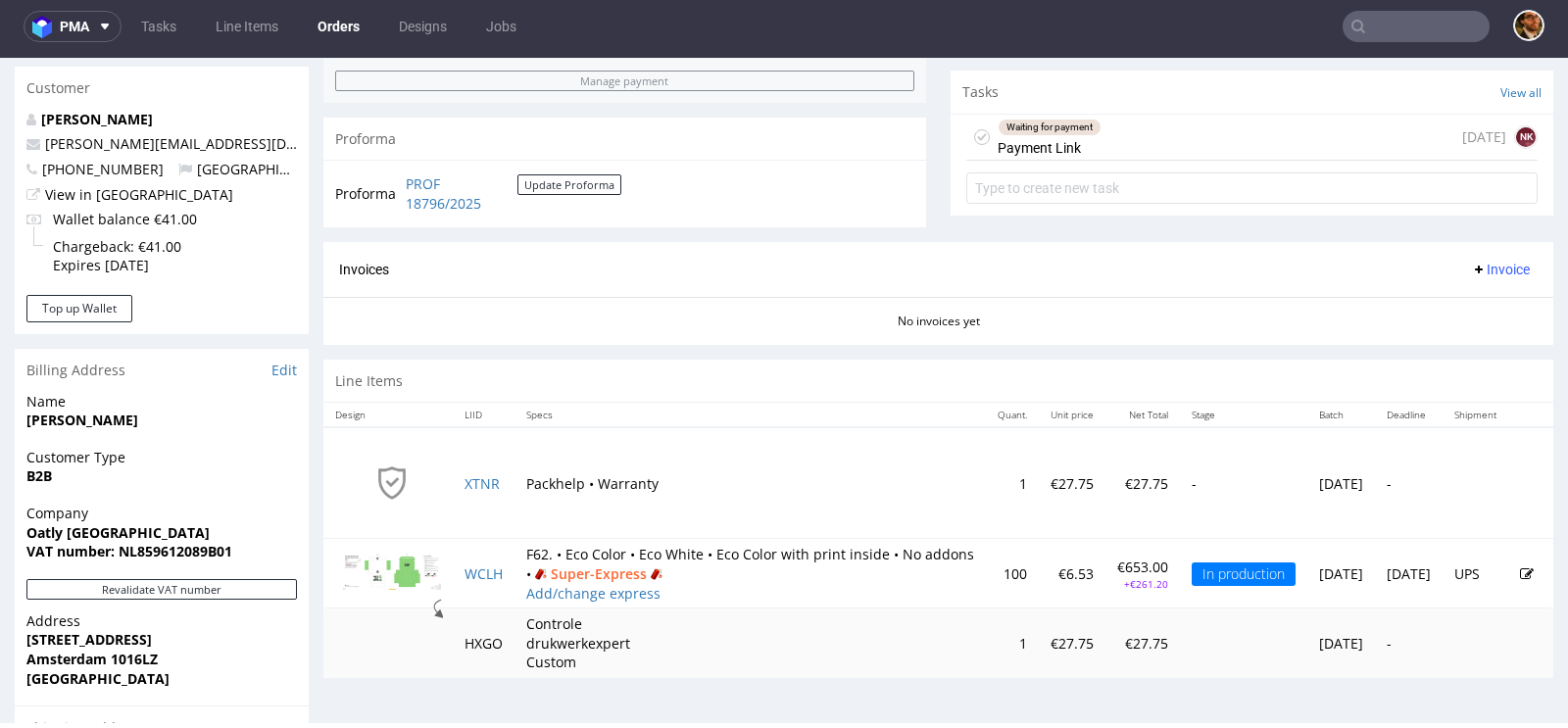
scroll to position [914, 0]
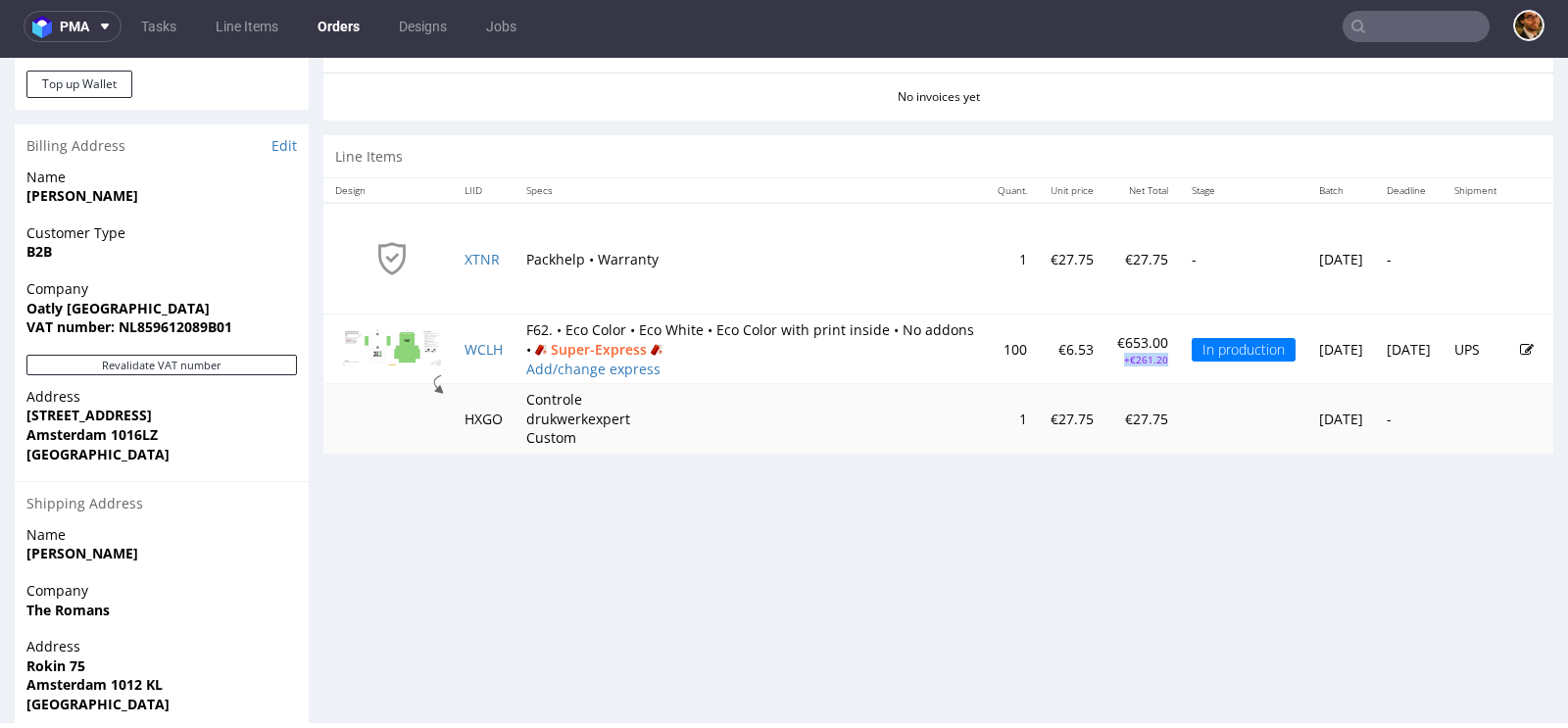
drag, startPoint x: 1091, startPoint y: 356, endPoint x: 1039, endPoint y: 356, distance: 52.9
click at [1105, 356] on td "€653.00 +€261.20" at bounding box center [1142, 350] width 74 height 70
copy p "+€261.20"
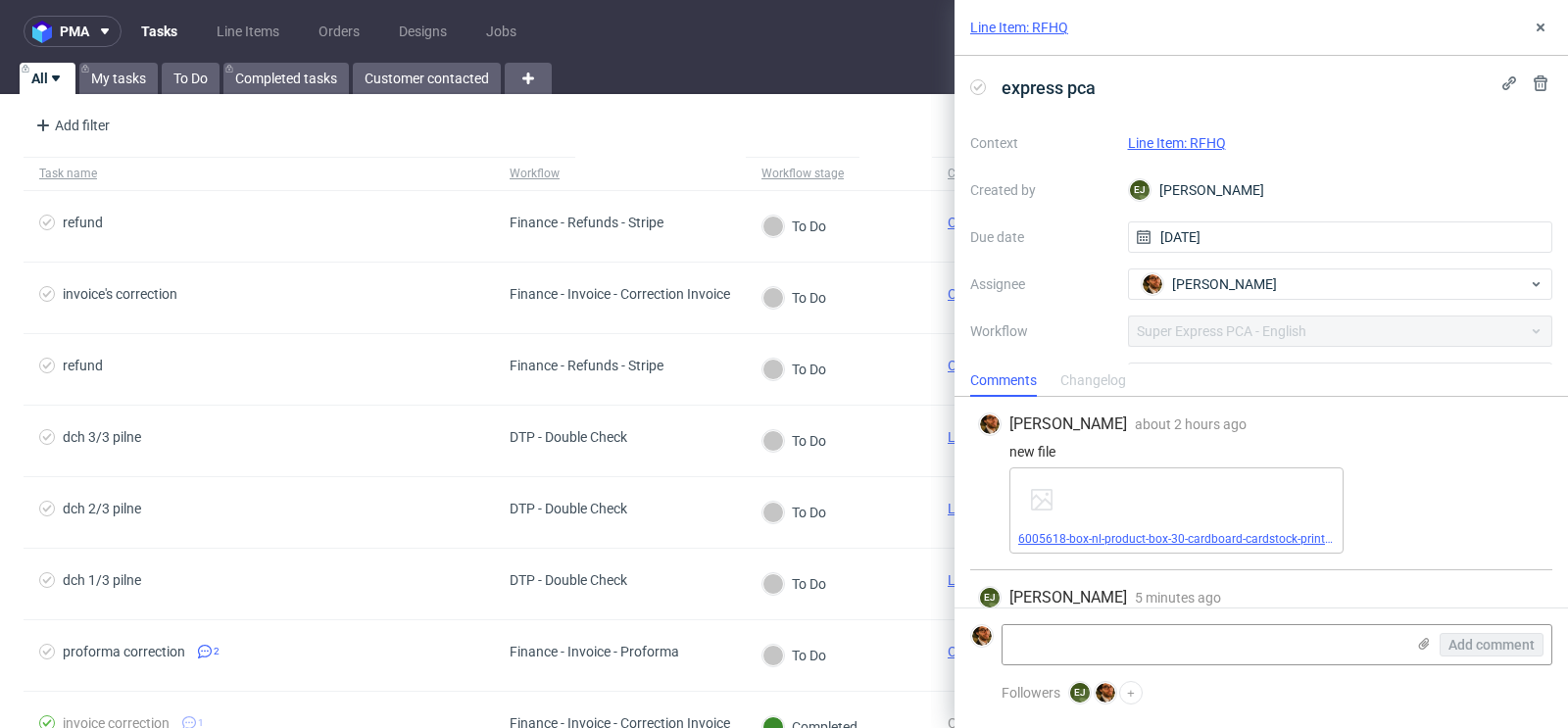
scroll to position [62, 0]
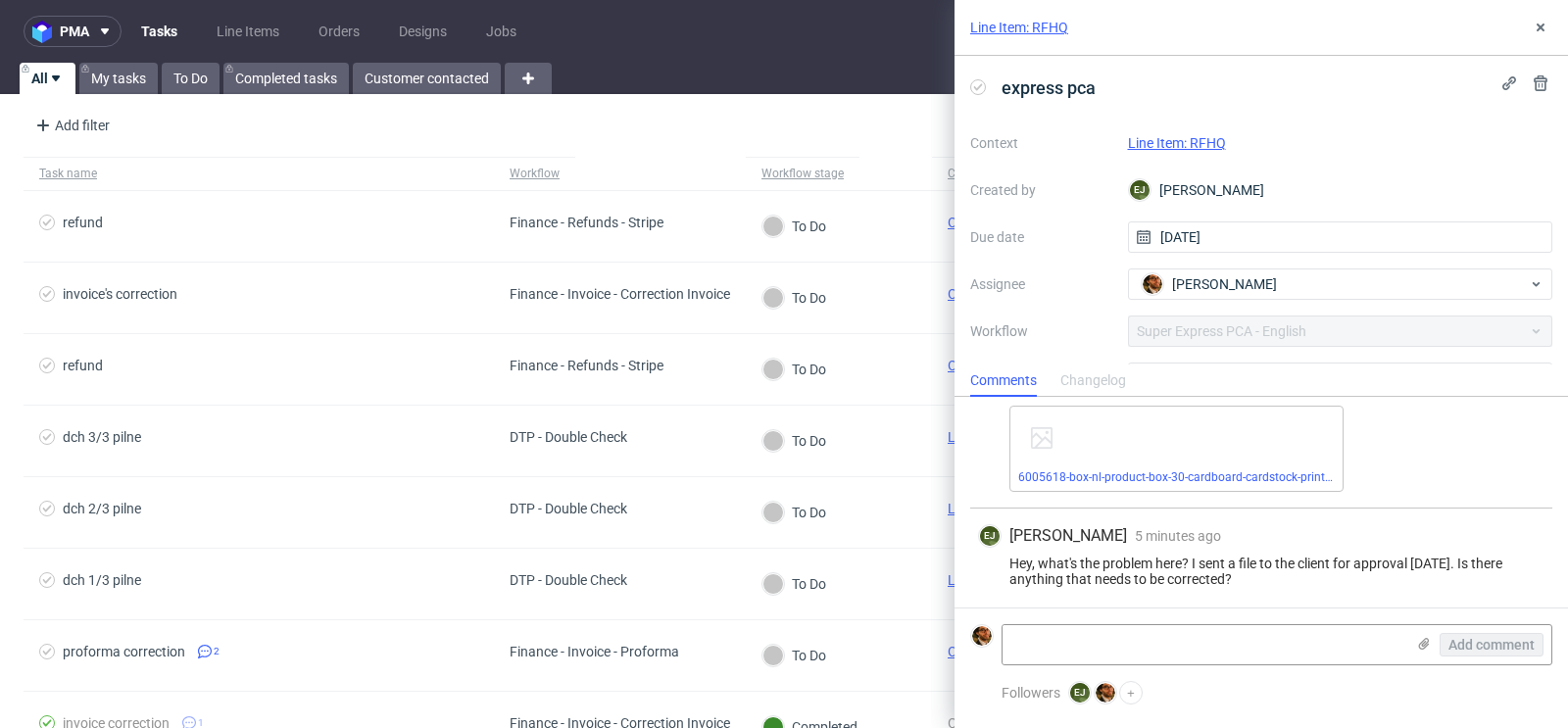
click at [1199, 141] on link "Line Item: RFHQ" at bounding box center [1177, 143] width 98 height 16
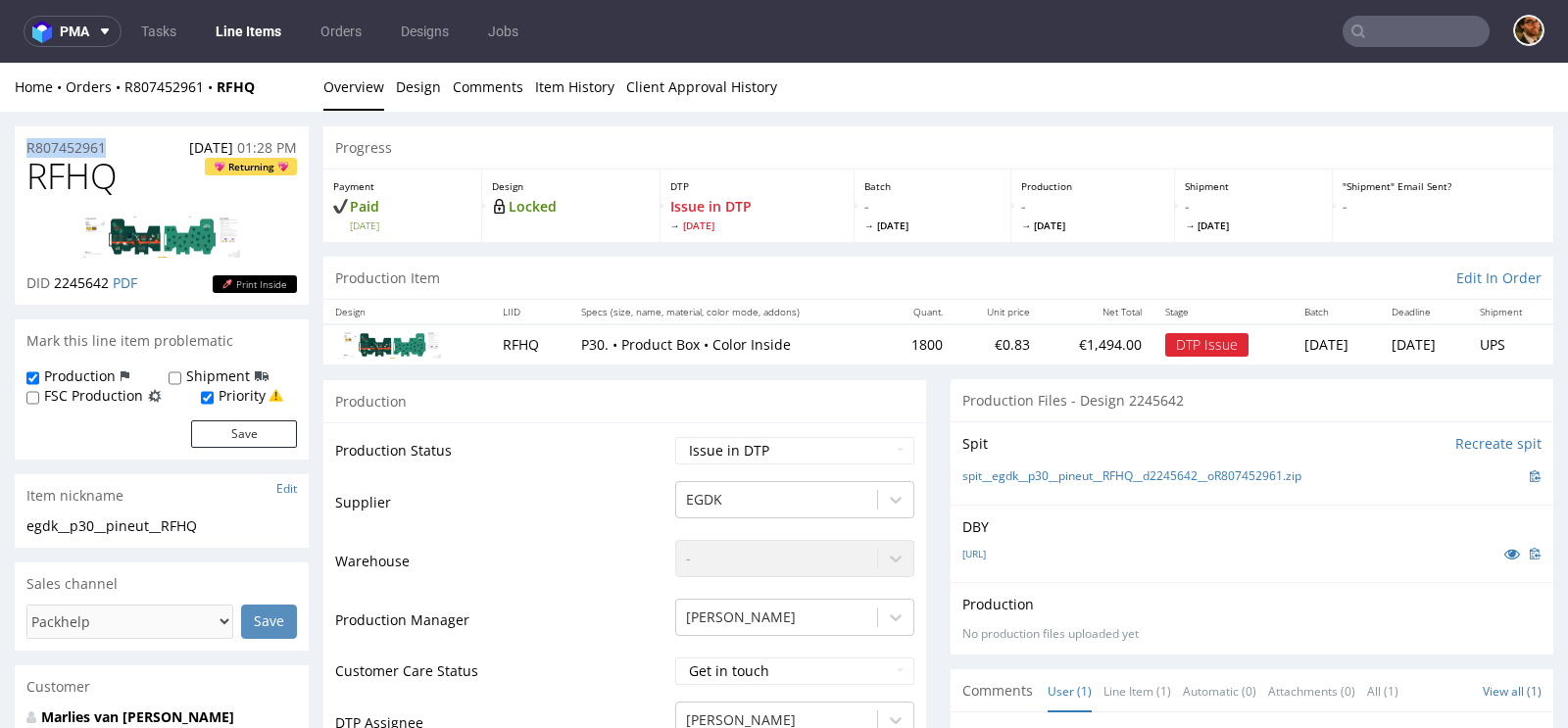
drag, startPoint x: 128, startPoint y: 144, endPoint x: 25, endPoint y: 149, distance: 103.0
click at [25, 149] on div "R807452961 [DATE] 01:28 PM" at bounding box center [162, 141] width 294 height 31
copy p "R807452961"
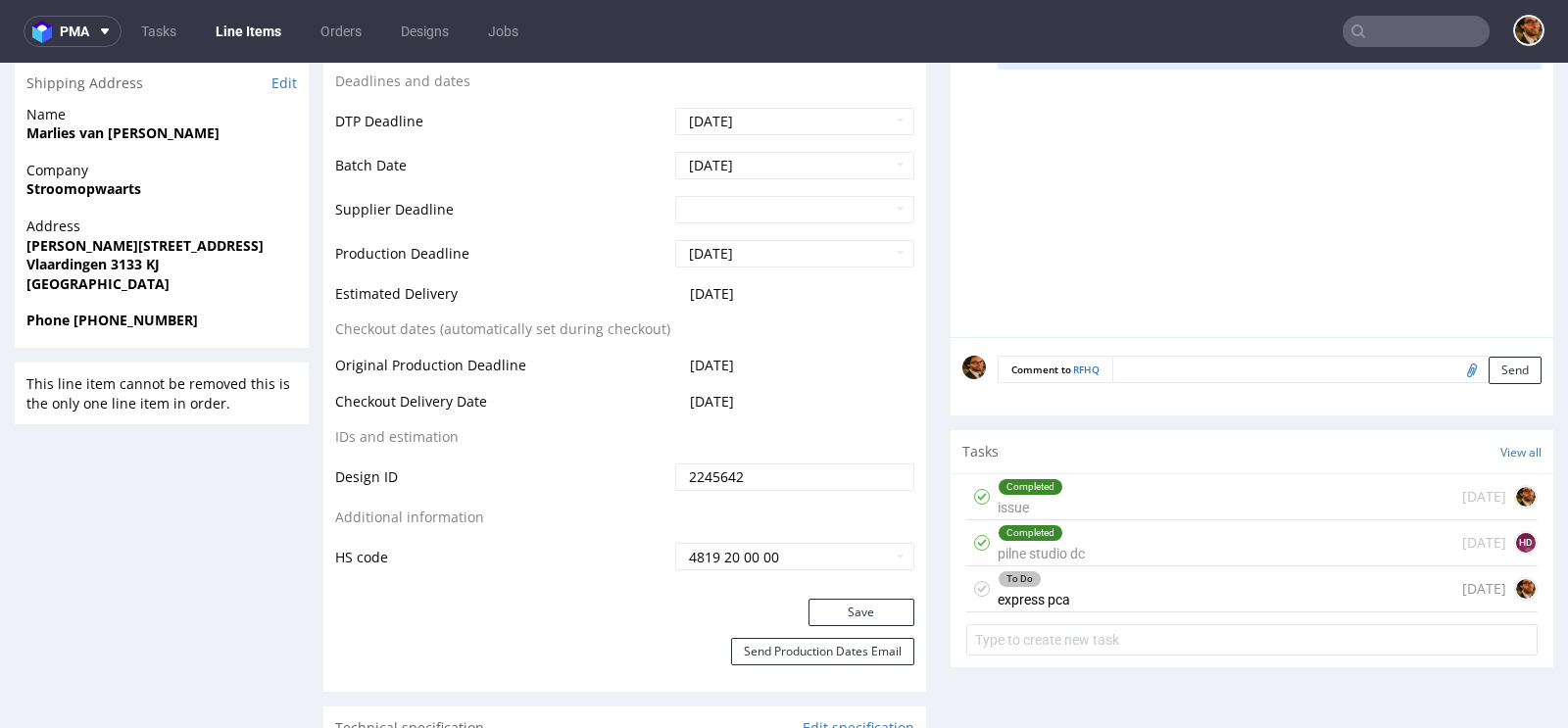
click at [1095, 585] on div "To Do express pca [DATE]" at bounding box center [1251, 589] width 571 height 46
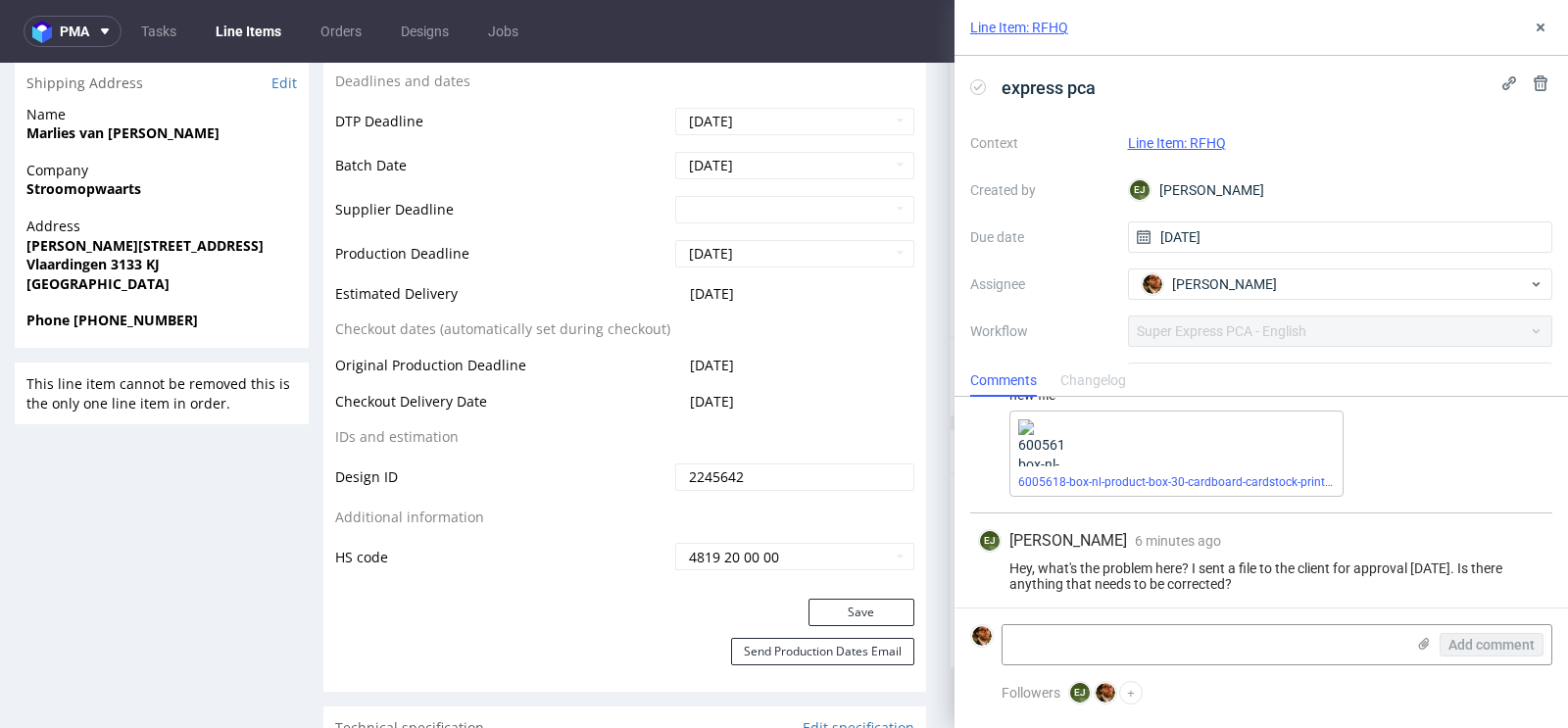
scroll to position [62, 0]
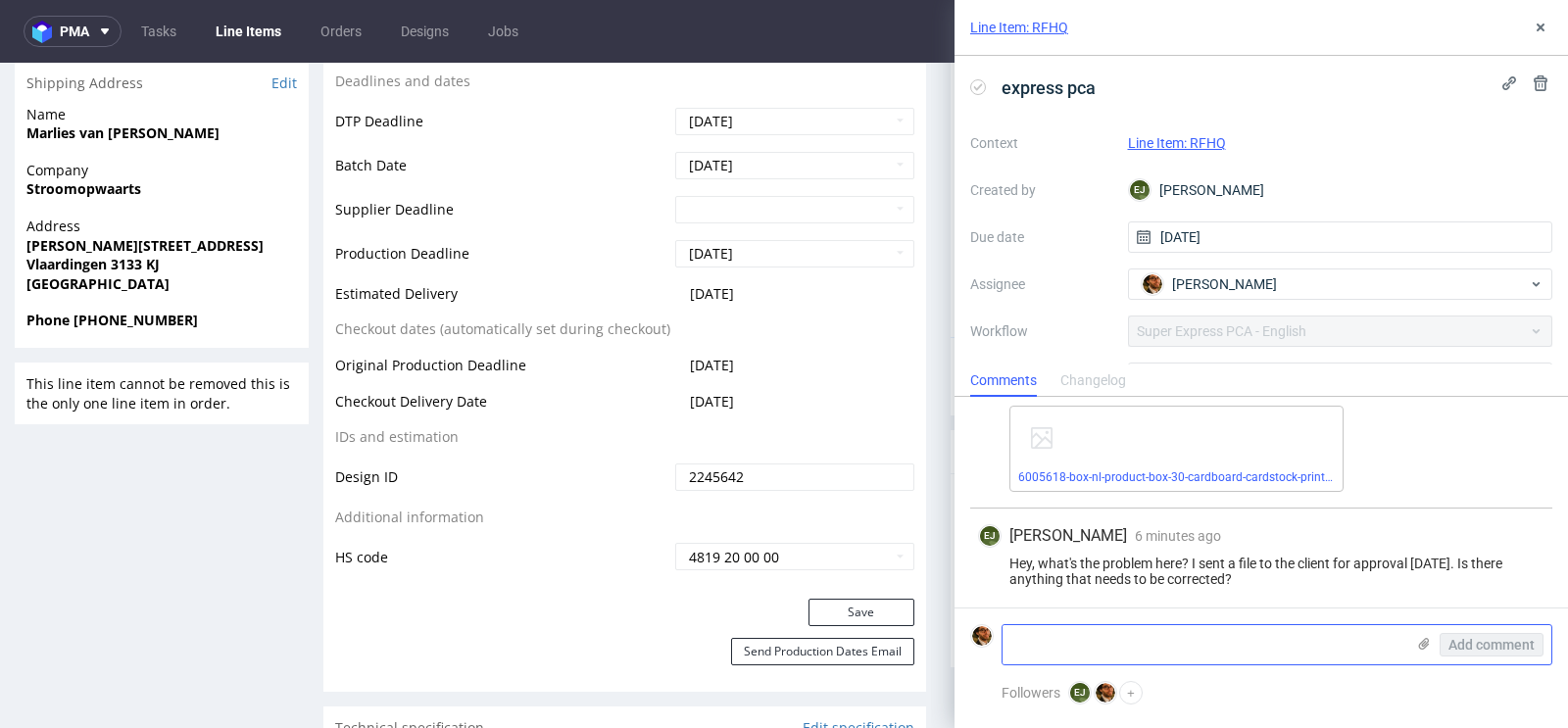
click at [1116, 628] on textarea at bounding box center [1203, 644] width 402 height 39
paste textarea "I attached a new file. I moved more elements from the side and put the text und…"
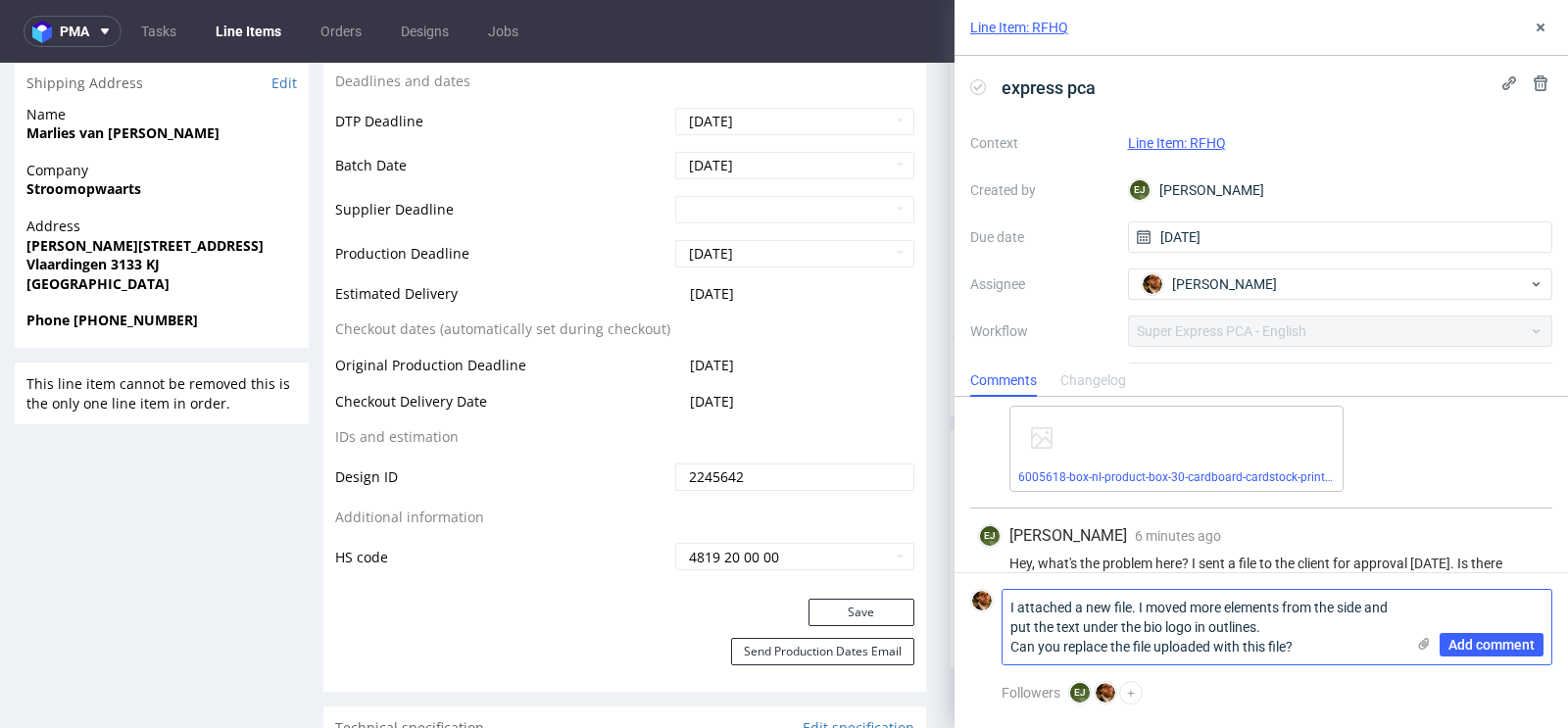
scroll to position [0, 0]
drag, startPoint x: 1021, startPoint y: 608, endPoint x: 990, endPoint y: 608, distance: 31.4
click at [990, 608] on div "I attached a new file. I moved more elements from the side and put the text und…" at bounding box center [1261, 627] width 582 height 76
drag, startPoint x: 1148, startPoint y: 608, endPoint x: 992, endPoint y: 605, distance: 156.8
click at [992, 605] on div "I attached a new file. I moved more elements from the side and put the text und…" at bounding box center [1261, 627] width 582 height 76
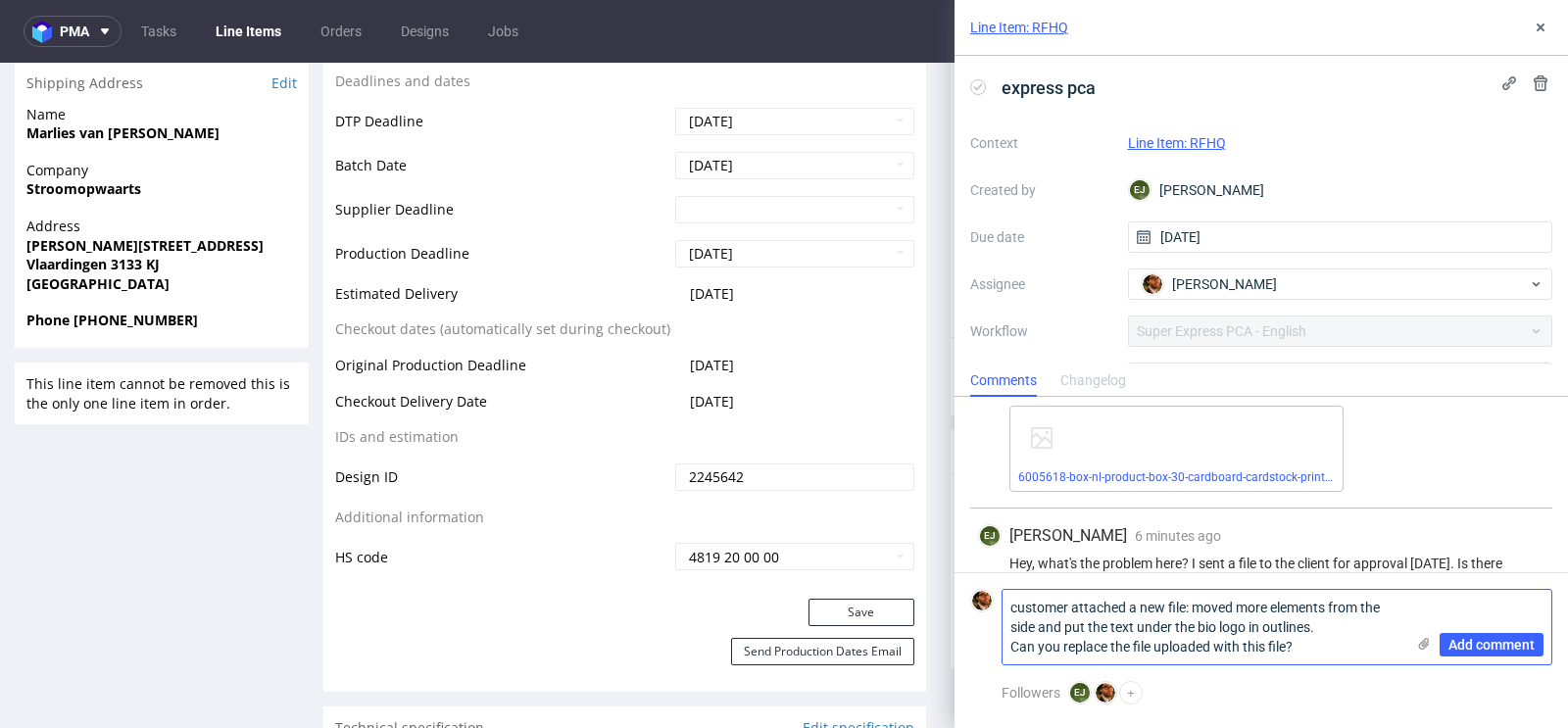
click at [1010, 648] on textarea "customer attached a new file: moved more elements from the side and put the tex…" at bounding box center [1203, 627] width 402 height 74
click at [1285, 643] on textarea "customer attached a new file: moved more elements from the side and put the tex…" at bounding box center [1203, 627] width 402 height 74
type textarea "customer attached a new file: moved more elements from the side and put the tex…"
click at [1467, 643] on span "Add comment" at bounding box center [1491, 645] width 86 height 14
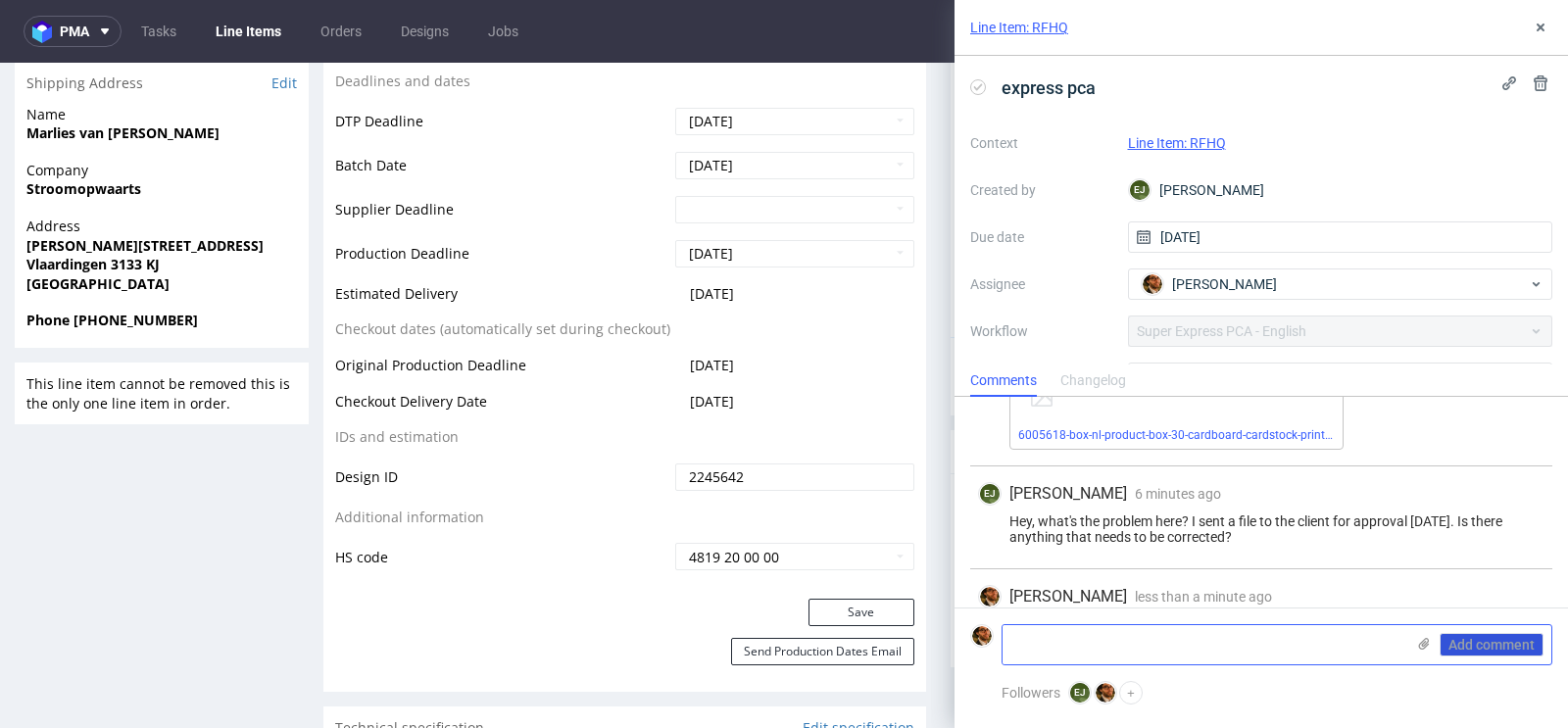
scroll to position [164, 0]
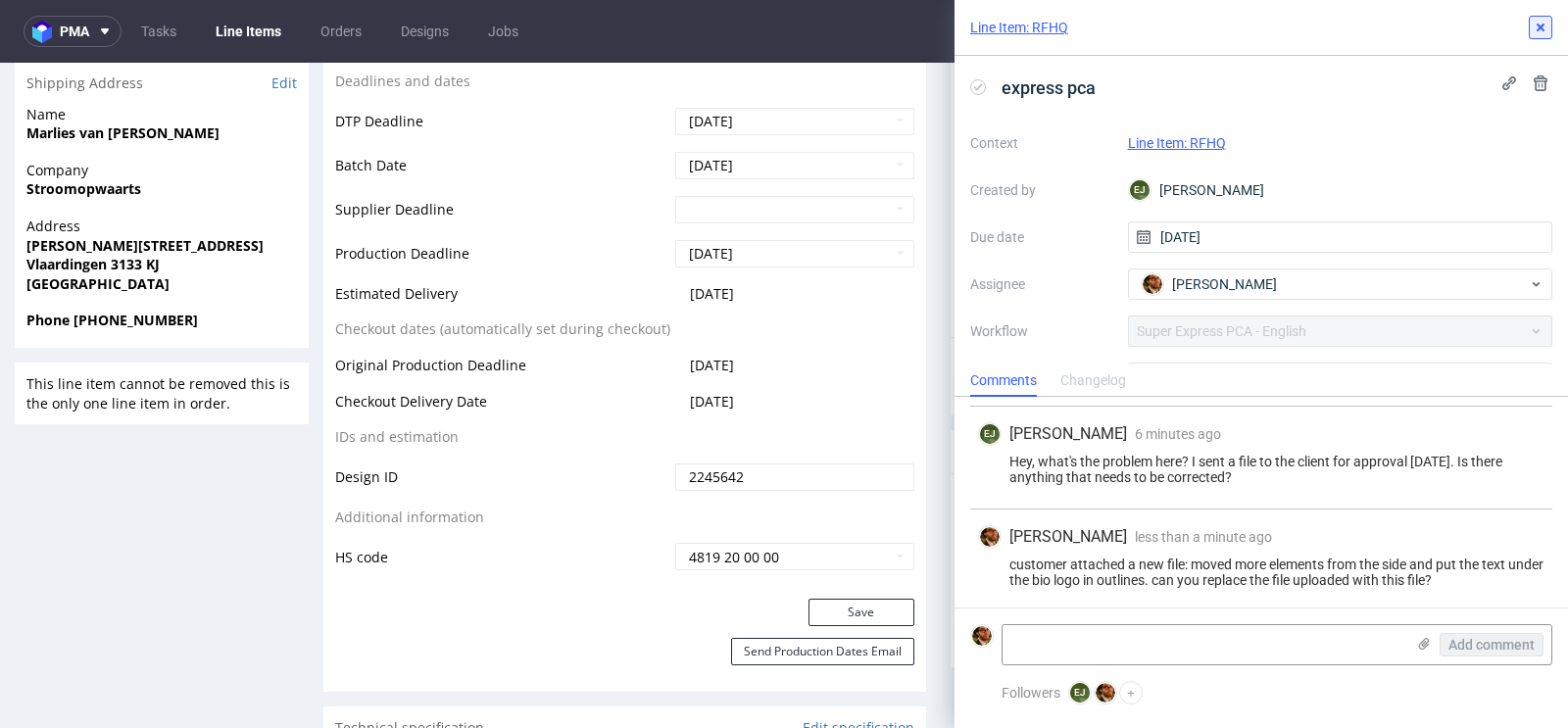
click at [1538, 27] on use at bounding box center [1540, 28] width 8 height 8
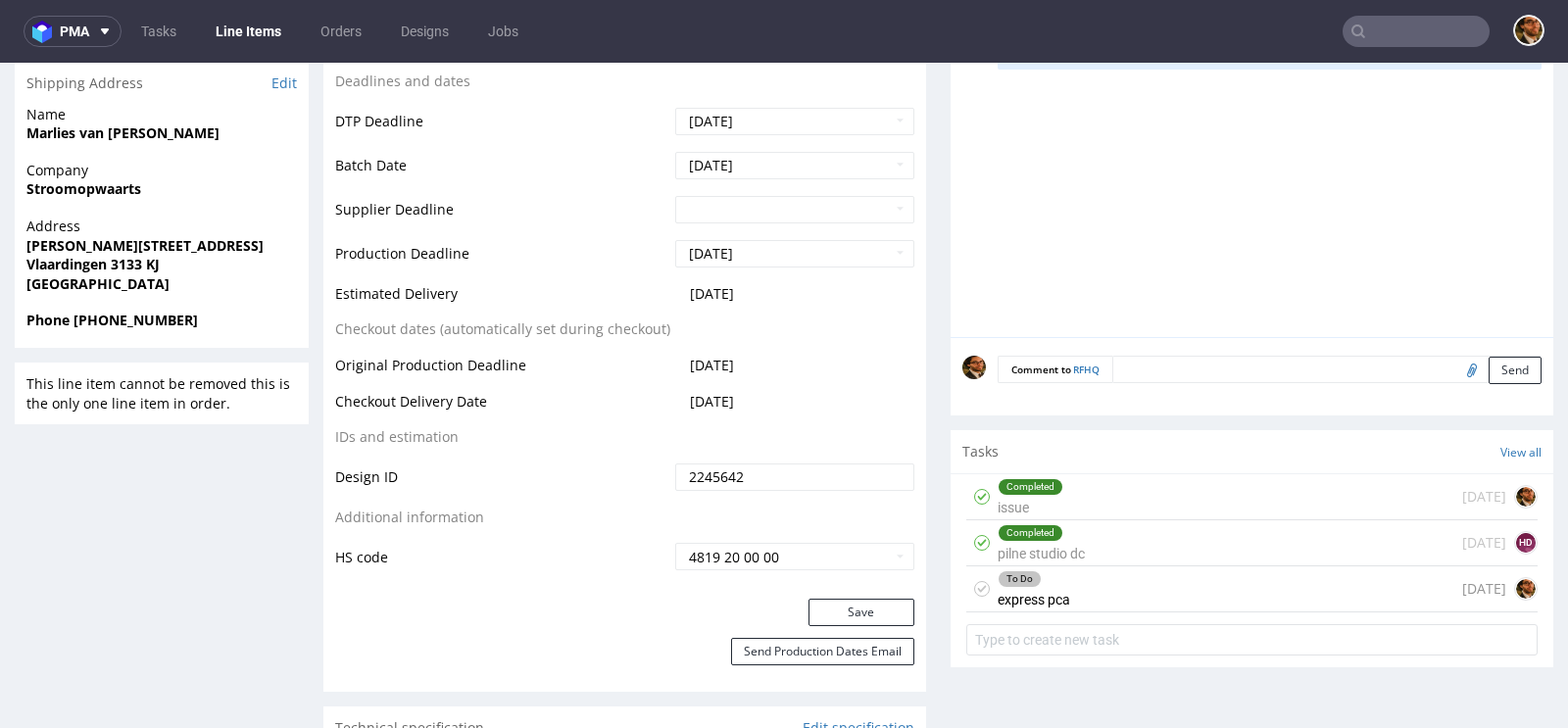
click at [1408, 31] on input "text" at bounding box center [1415, 31] width 147 height 31
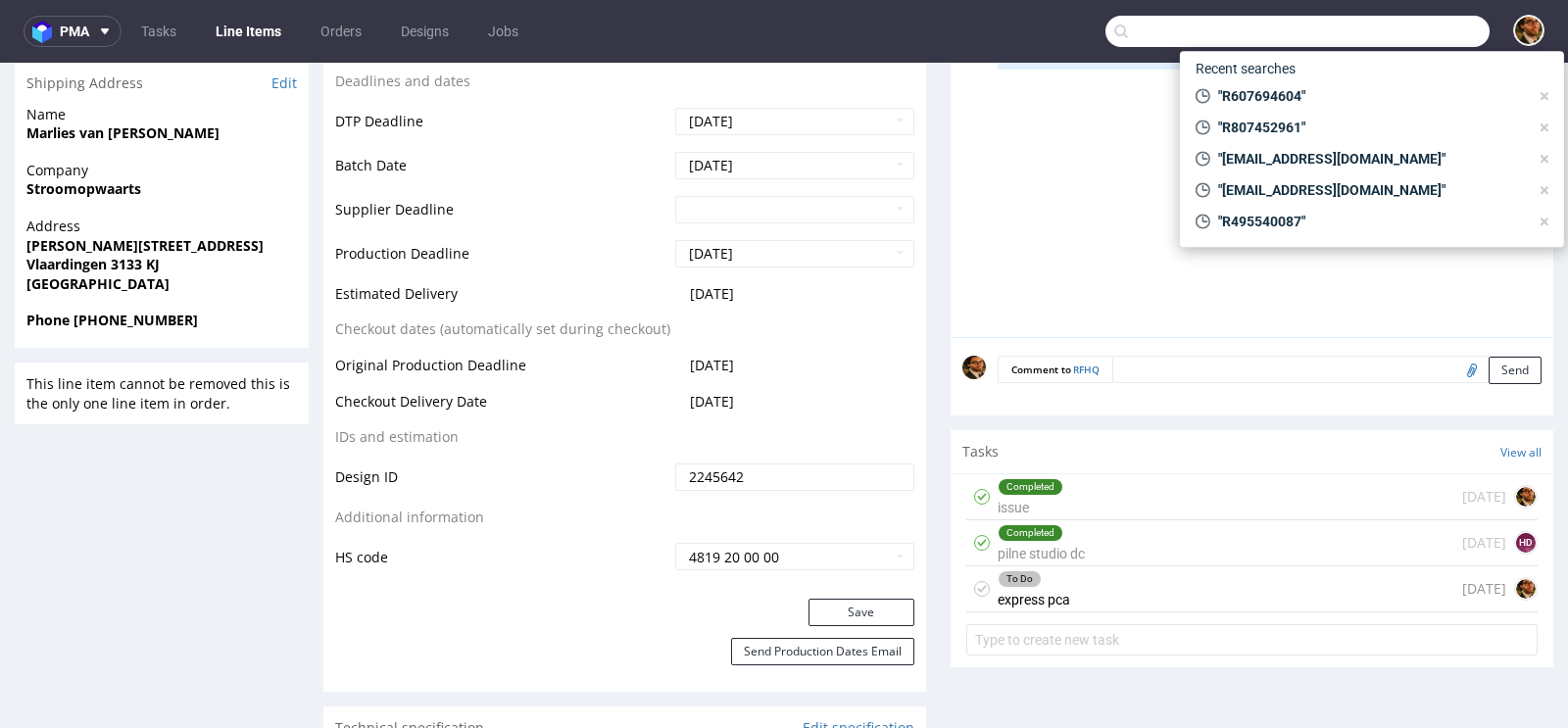
paste input "admin@medtryck.com"
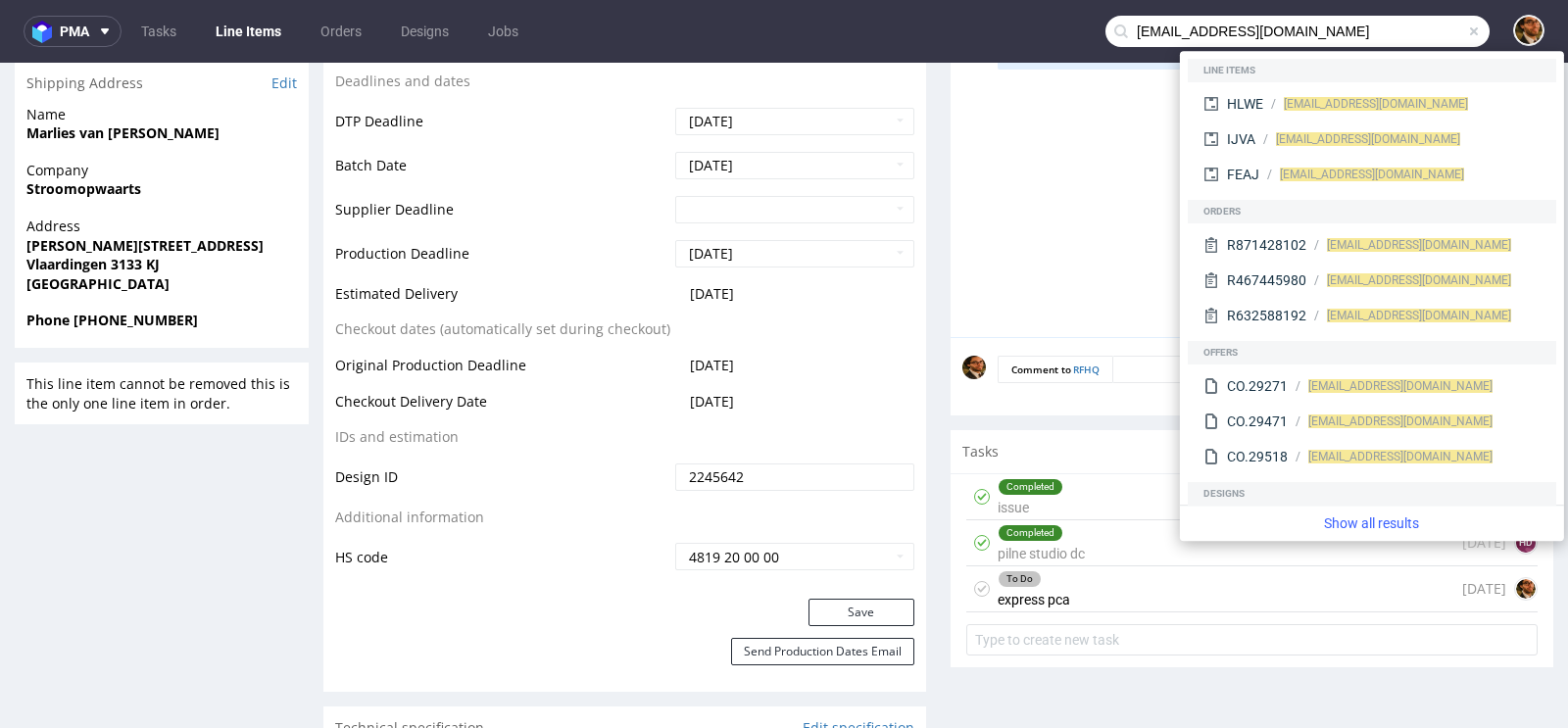
type input "admin@medtryck.com"
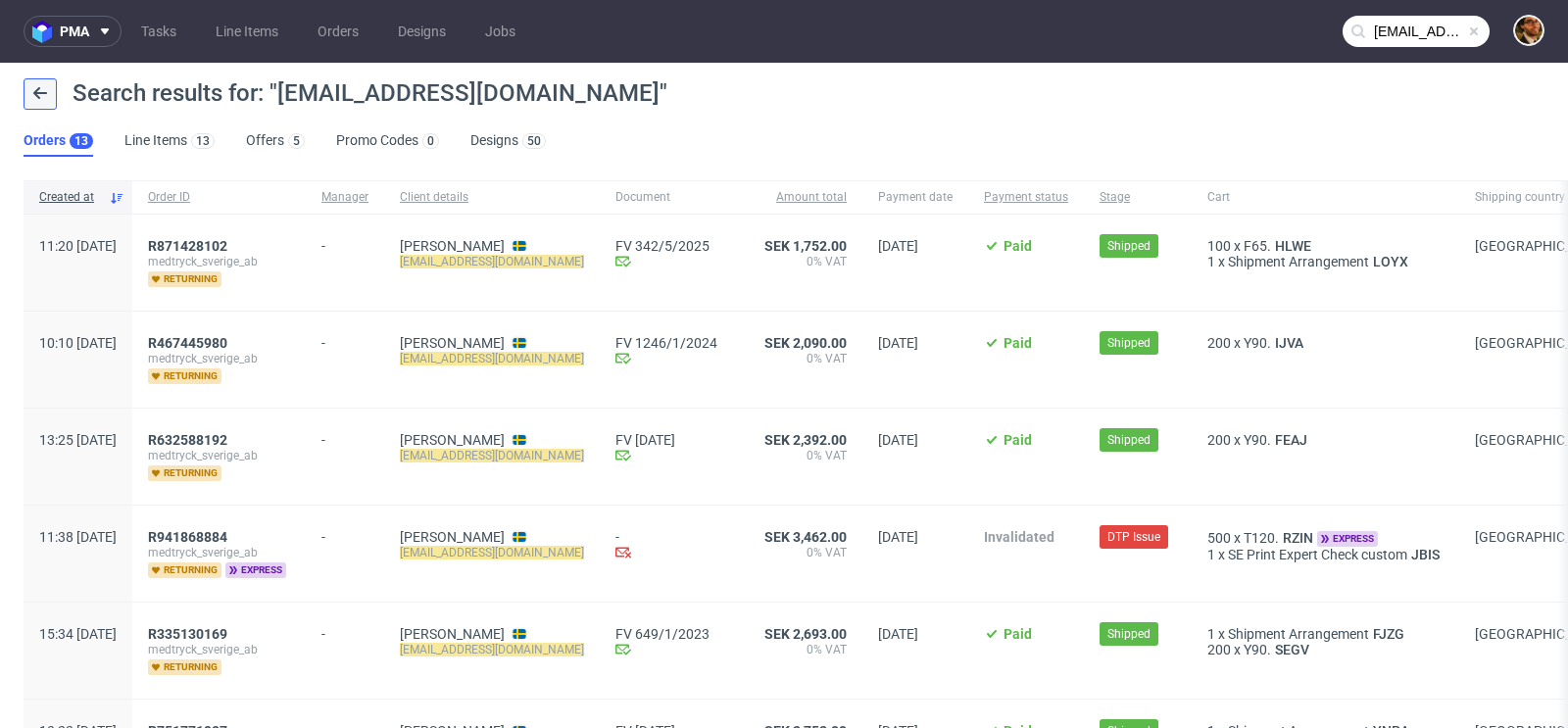
click at [36, 91] on use at bounding box center [40, 93] width 14 height 12
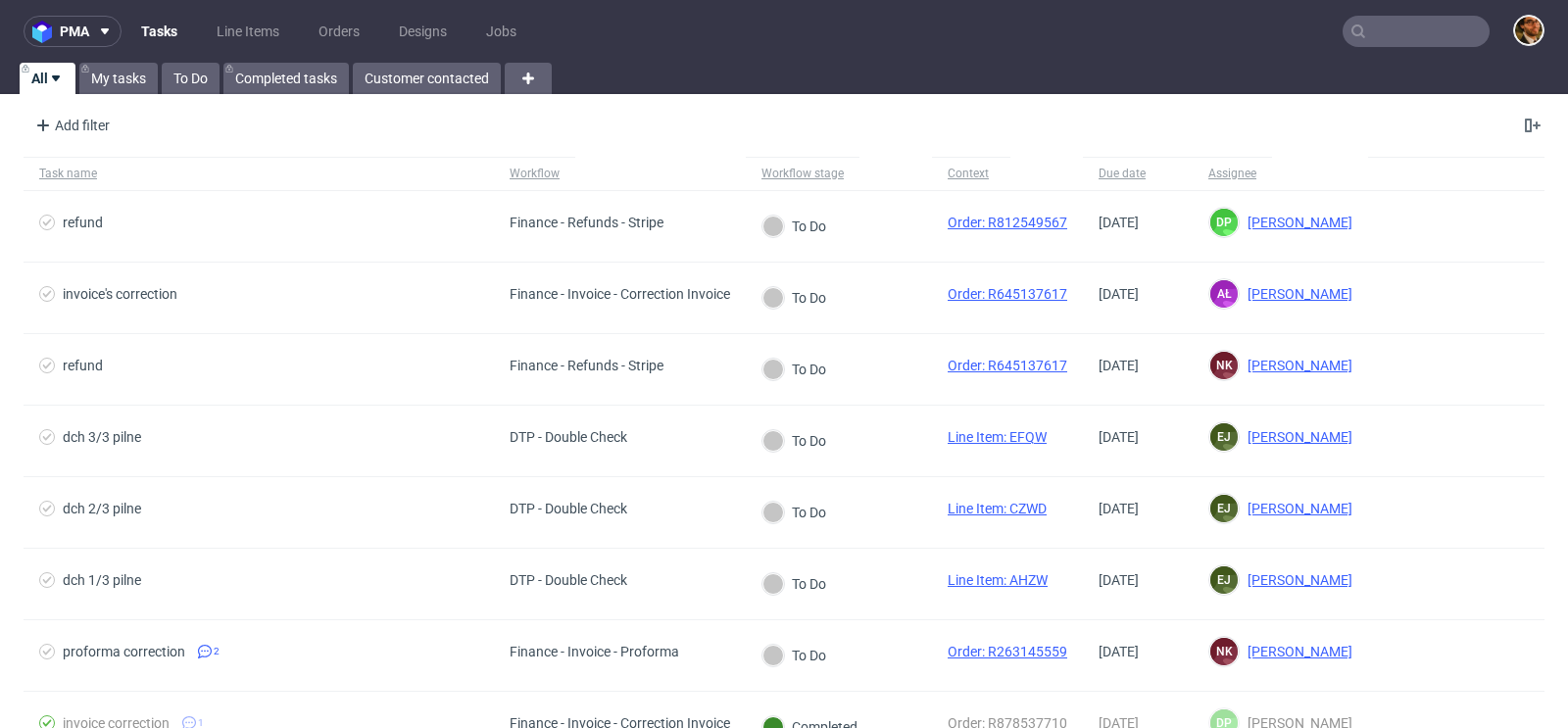
click at [1378, 24] on input "text" at bounding box center [1415, 31] width 147 height 31
paste input "admin@medtryck.com"
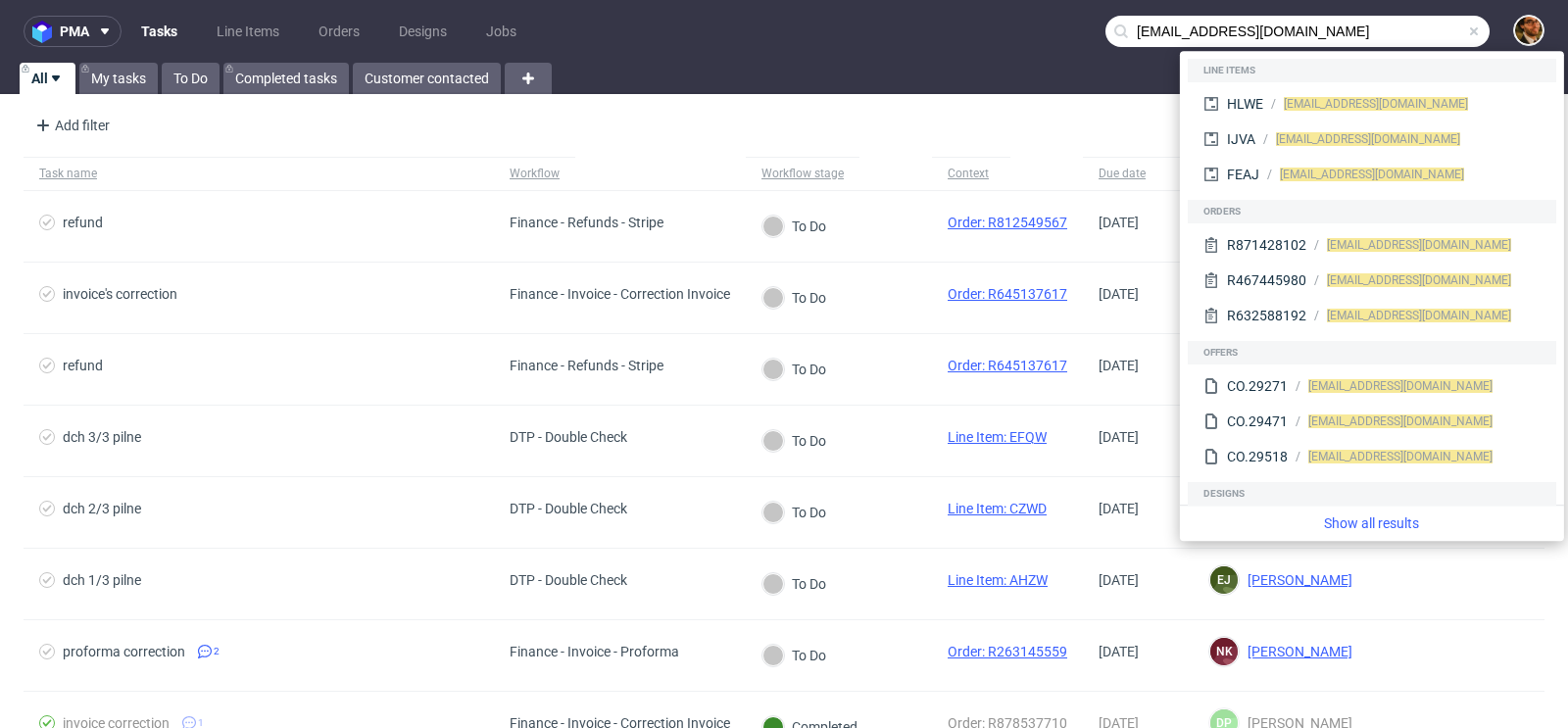
type input "admin@medtryck.com"
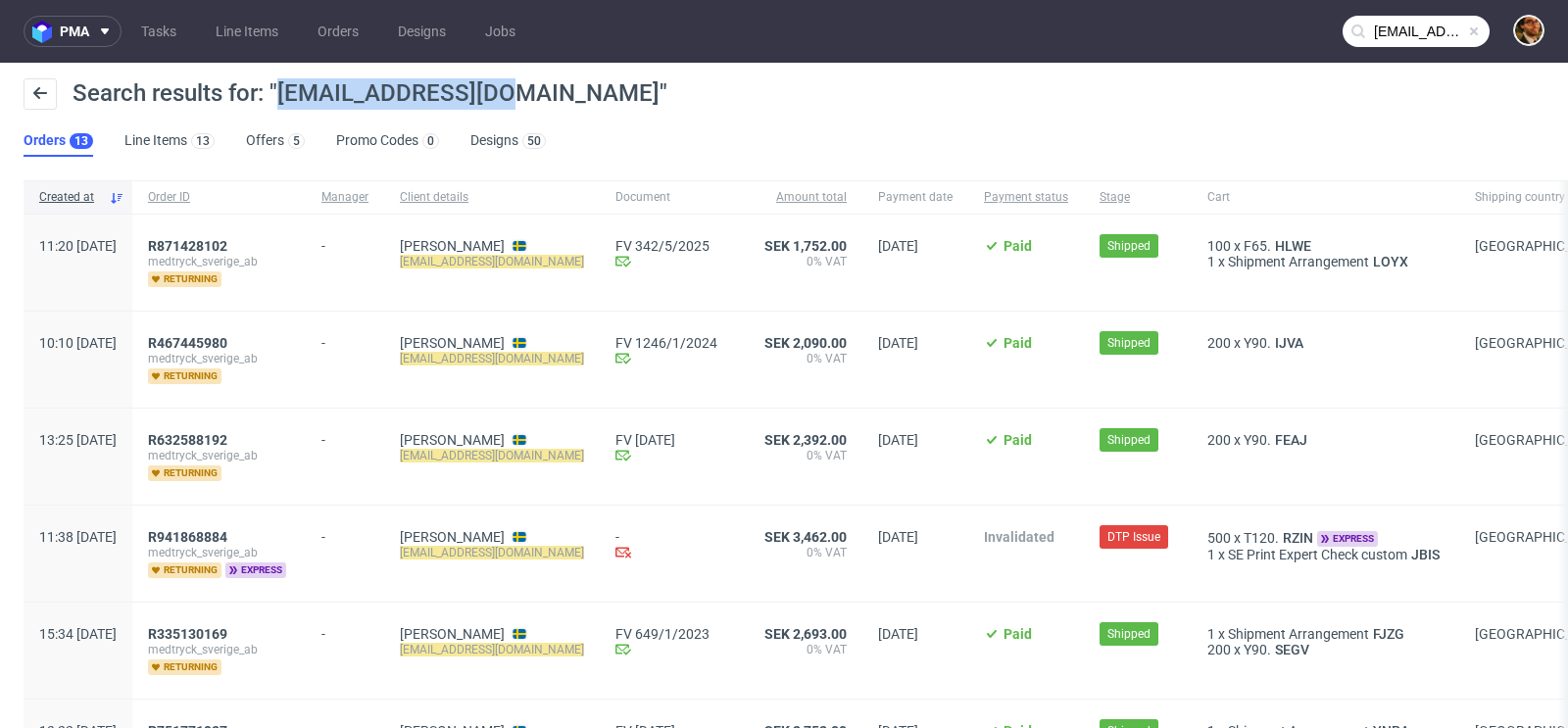
drag, startPoint x: 512, startPoint y: 90, endPoint x: 280, endPoint y: 98, distance: 232.3
click at [280, 98] on span "Search results for: "admin@medtryck.com"" at bounding box center [370, 92] width 595 height 27
copy span "admin@medtryck.com"
drag, startPoint x: 171, startPoint y: 245, endPoint x: 104, endPoint y: 244, distance: 67.6
click at [104, 244] on span "11:20 Tue 15.04.2025" at bounding box center [77, 262] width 77 height 49
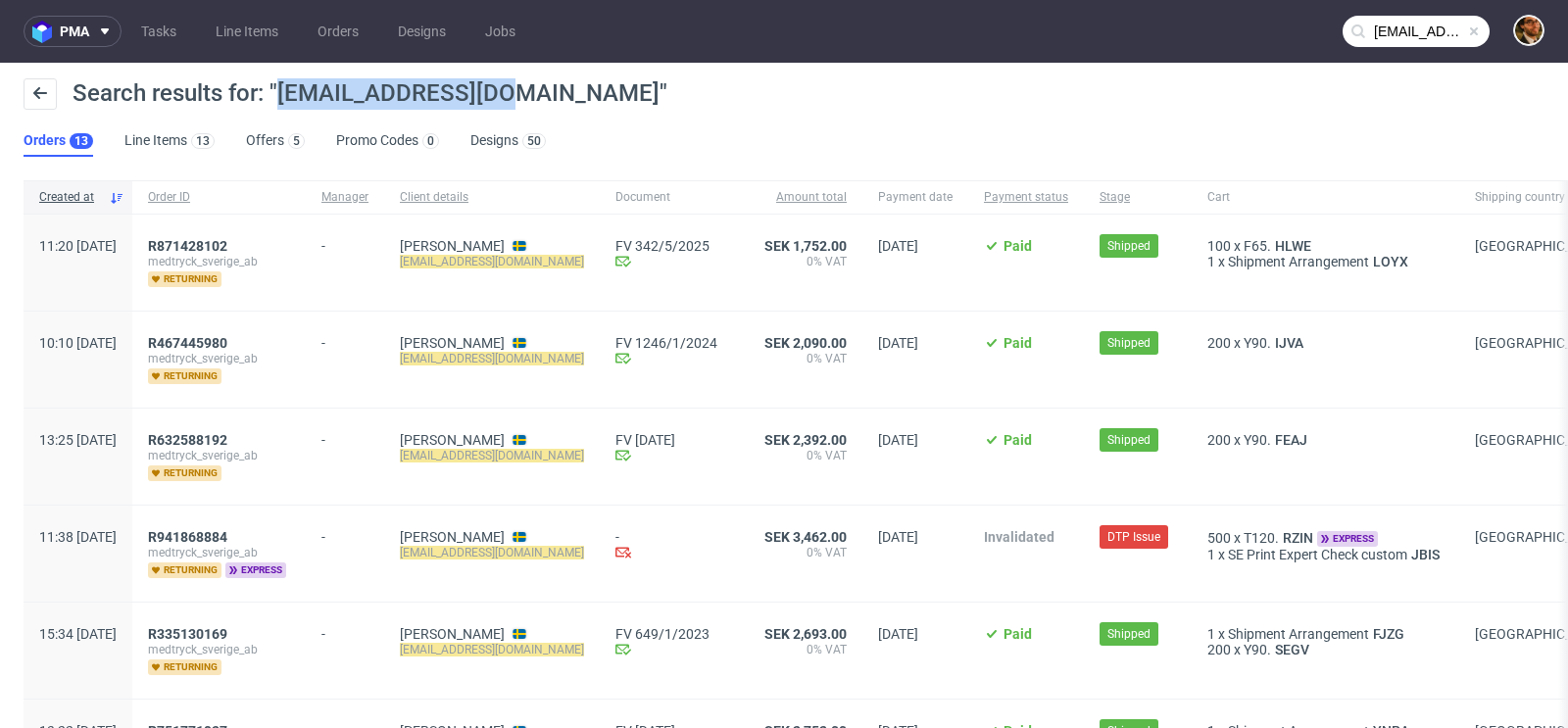
copy span "15.04.2025"
click at [227, 238] on span "R871428102" at bounding box center [187, 246] width 79 height 16
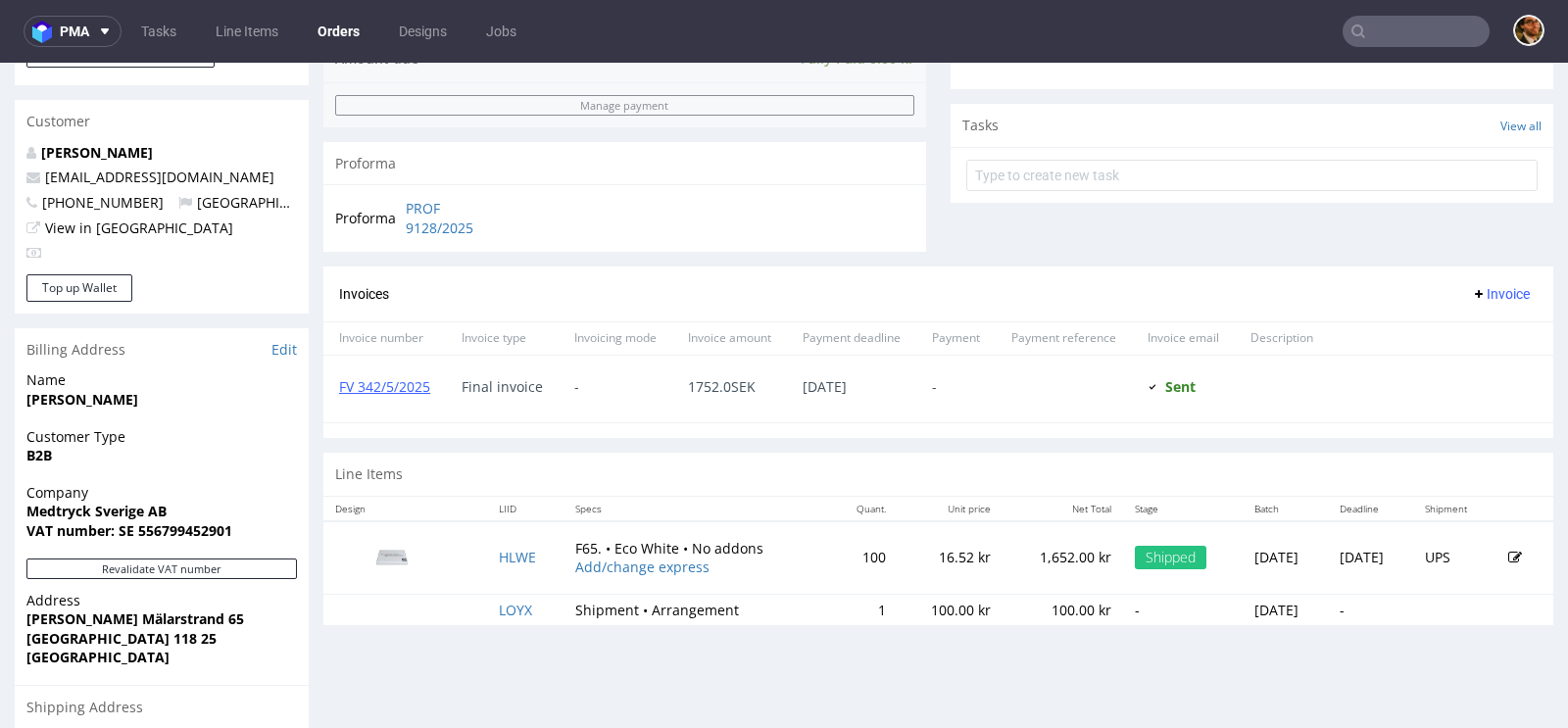
scroll to position [409, 0]
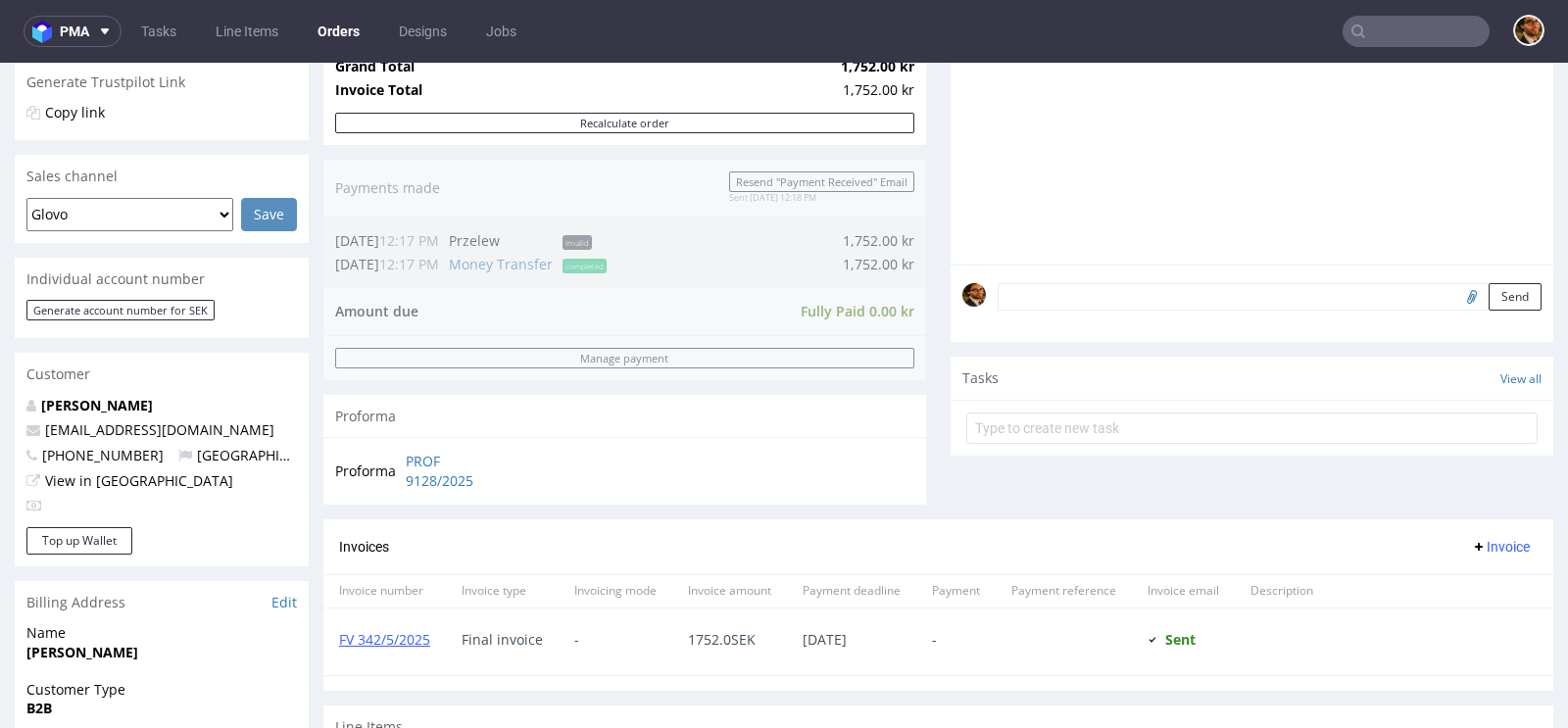
click at [1372, 24] on input "text" at bounding box center [1415, 31] width 147 height 31
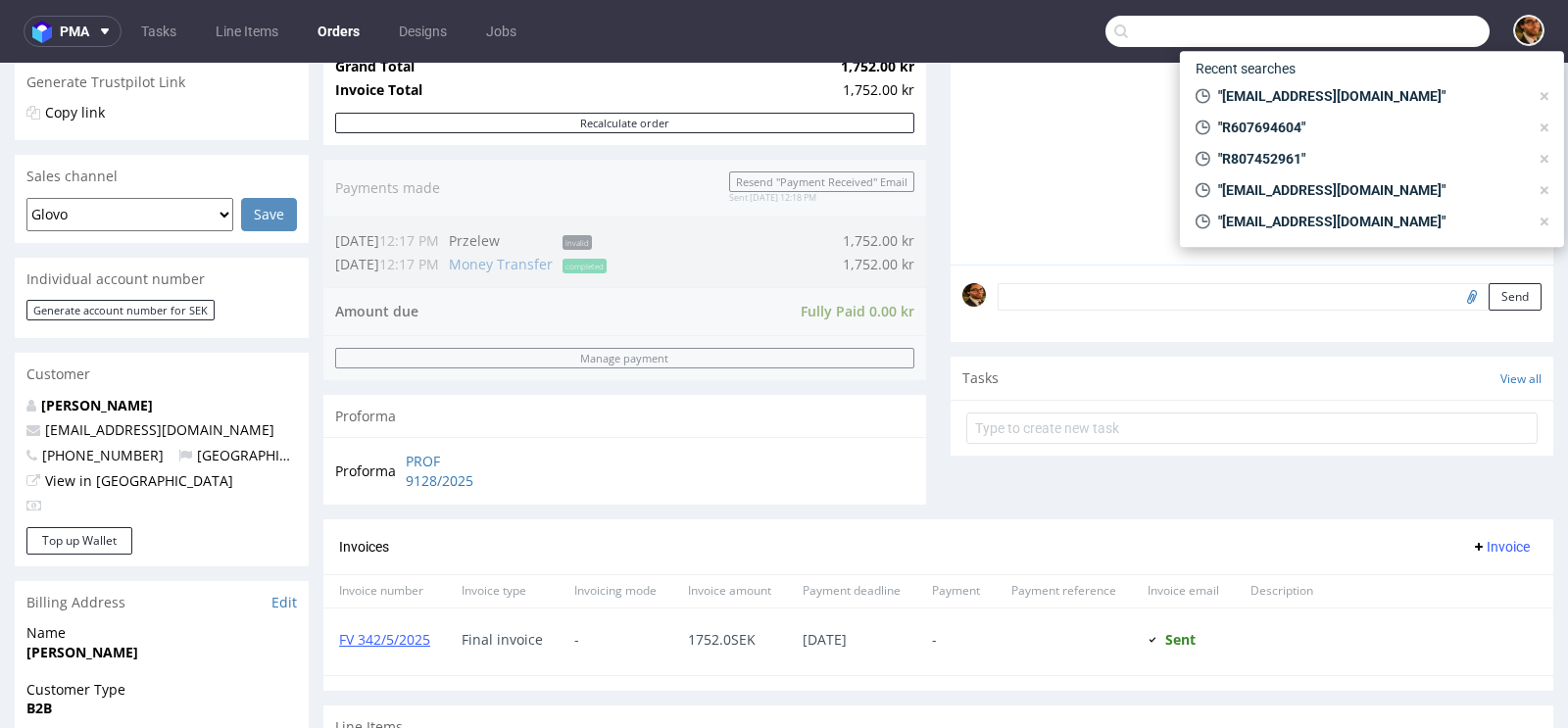
paste input "daria@yumblestore.nl"
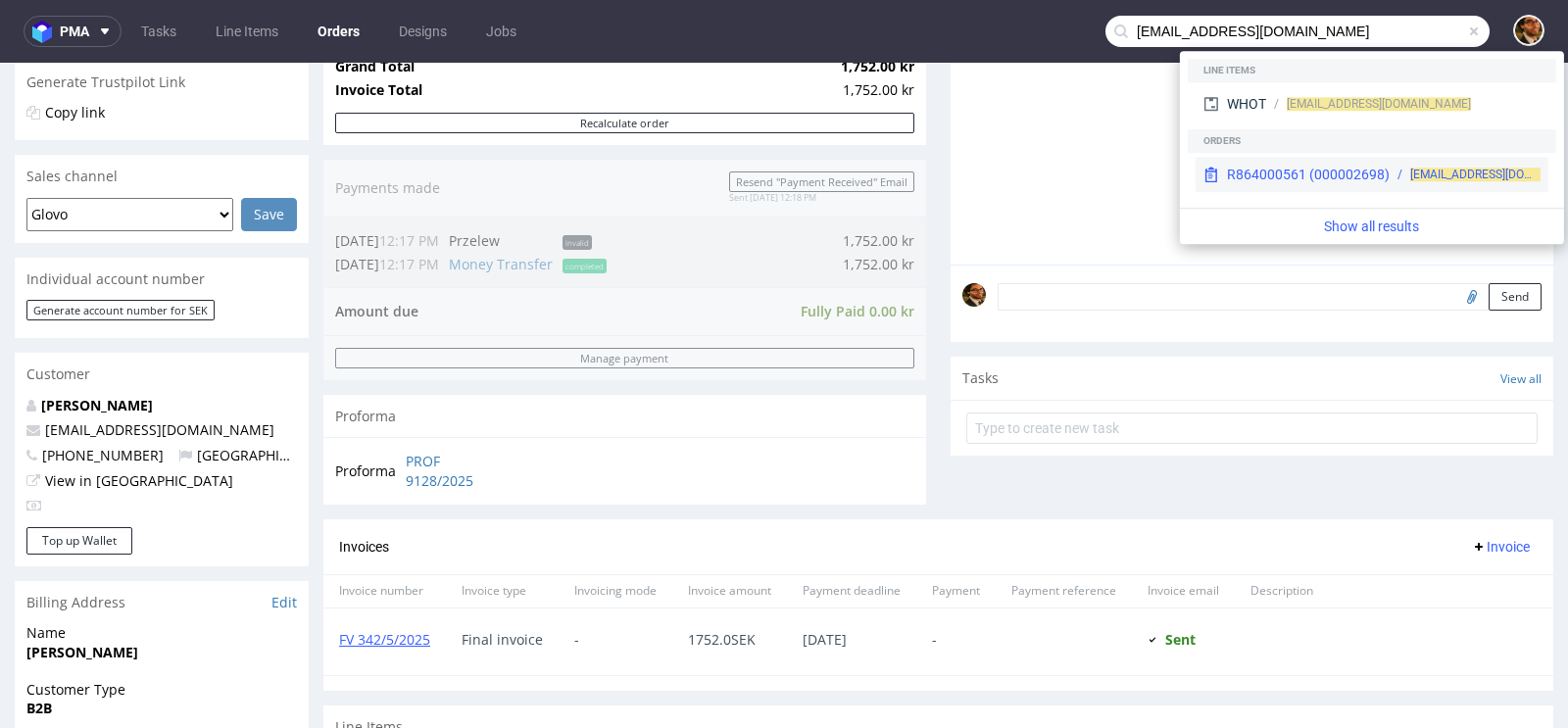
type input "daria@yumblestore.nl"
click at [1294, 175] on div "R864000561 (000002698)" at bounding box center [1308, 175] width 163 height 20
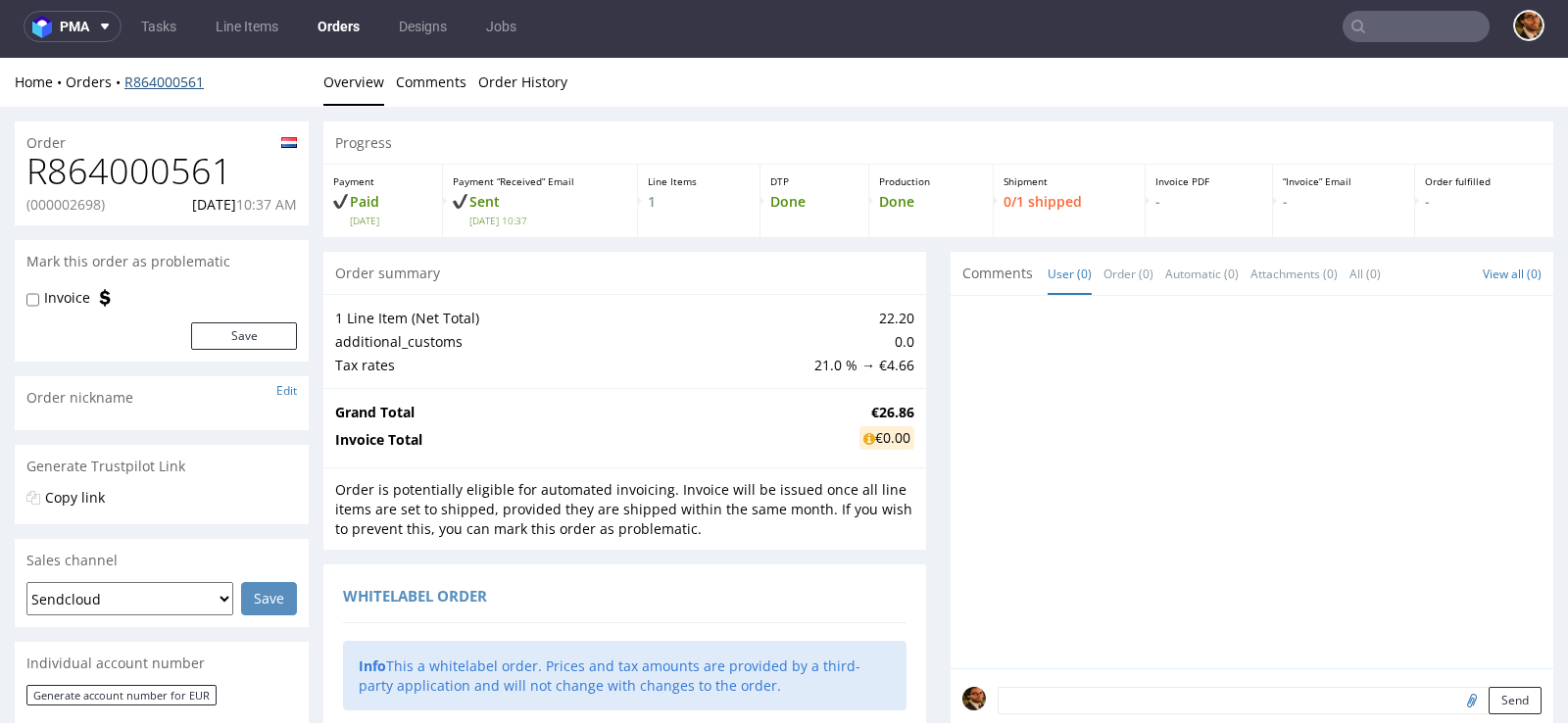
click at [153, 81] on link "R864000561" at bounding box center [163, 82] width 79 height 19
click at [164, 82] on link "R864000561" at bounding box center [163, 82] width 79 height 19
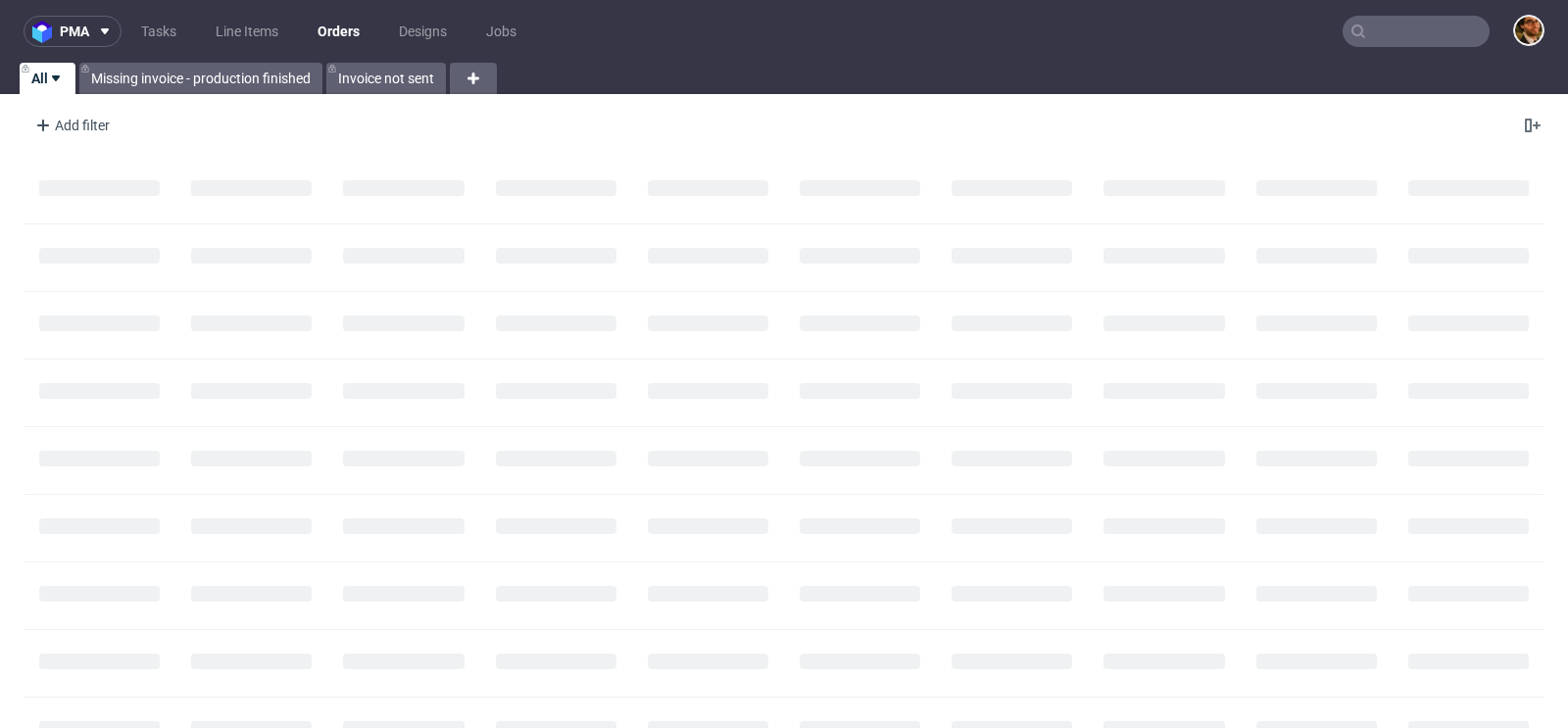
click at [1384, 43] on input "text" at bounding box center [1415, 31] width 147 height 31
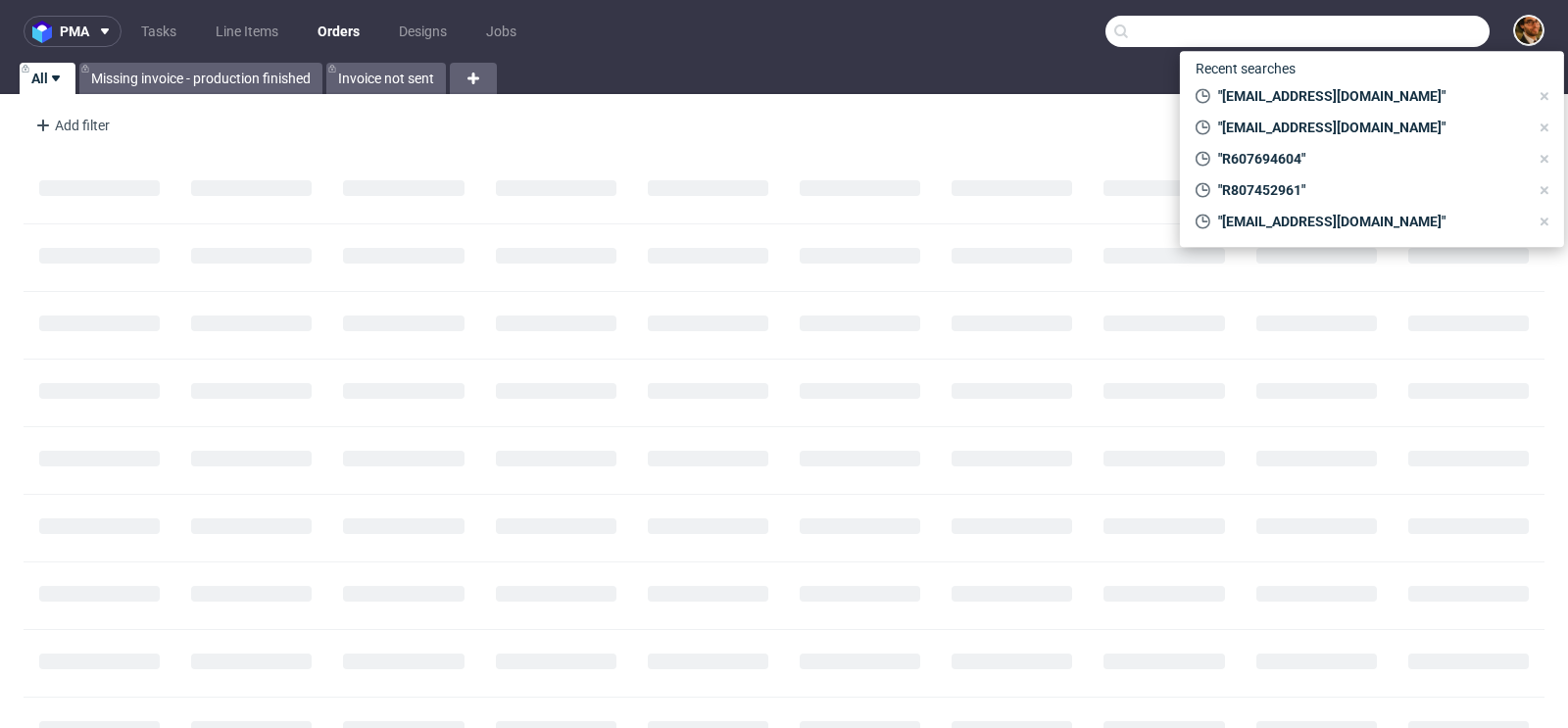
paste input "[EMAIL_ADDRESS][DOMAIN_NAME]"
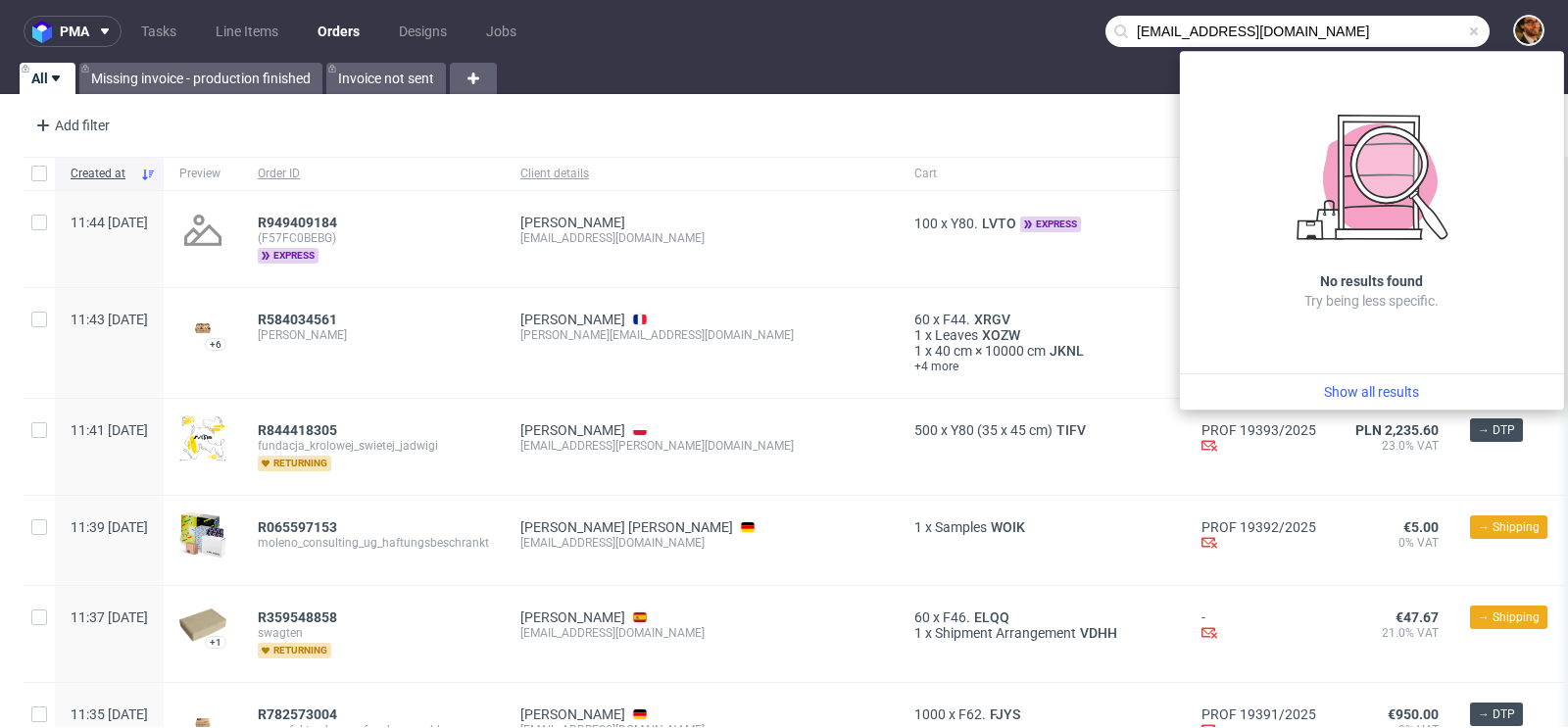
type input "[EMAIL_ADDRESS][DOMAIN_NAME]"
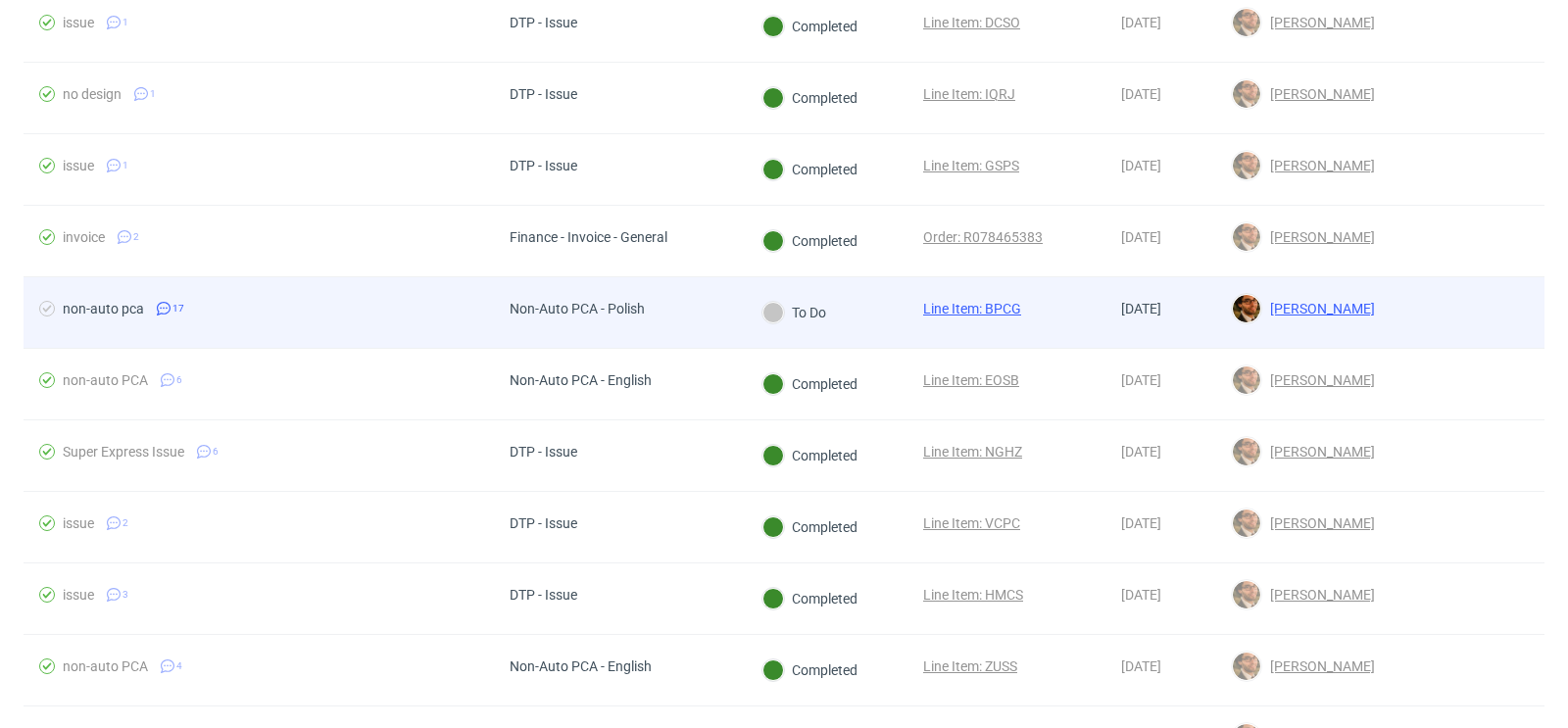
scroll to position [1321, 0]
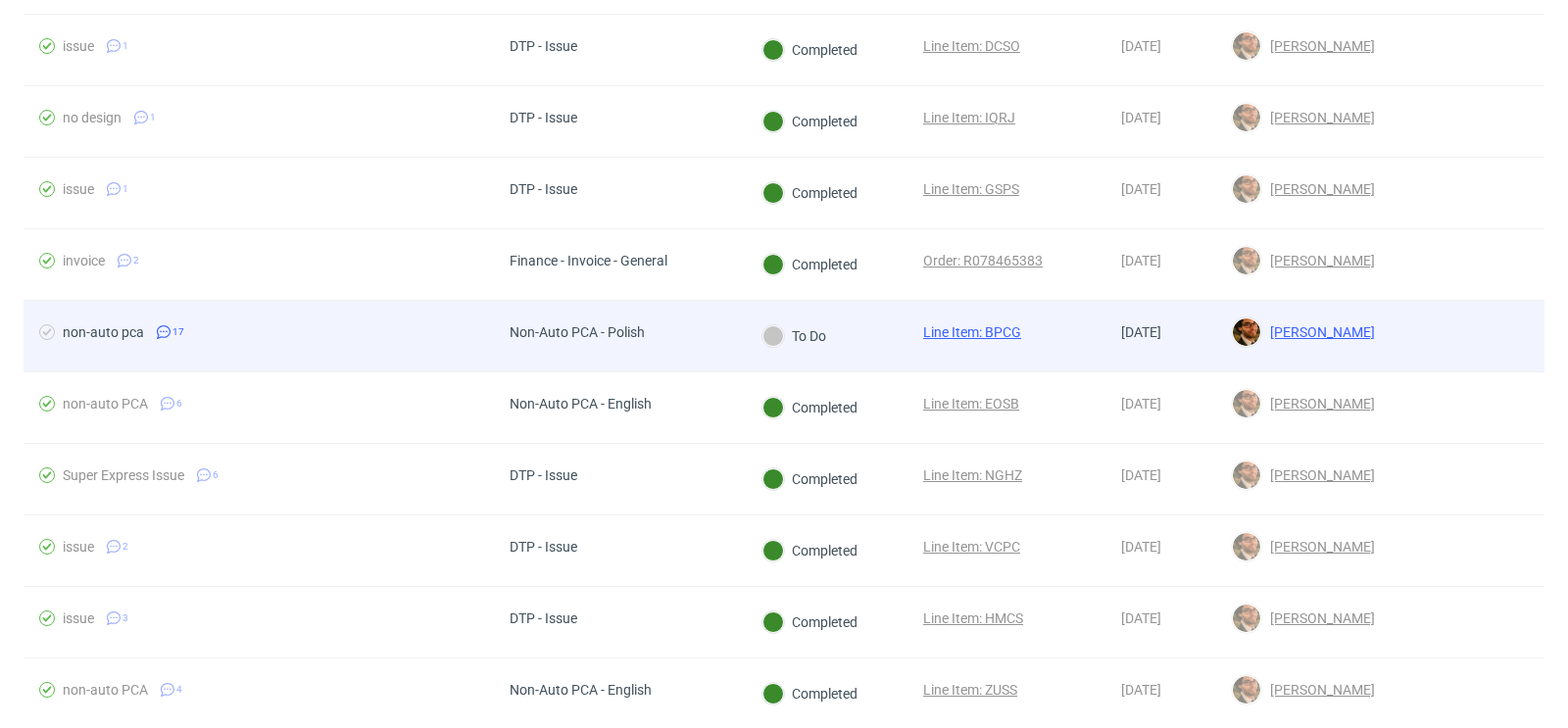
click at [1390, 332] on div at bounding box center [1467, 336] width 154 height 71
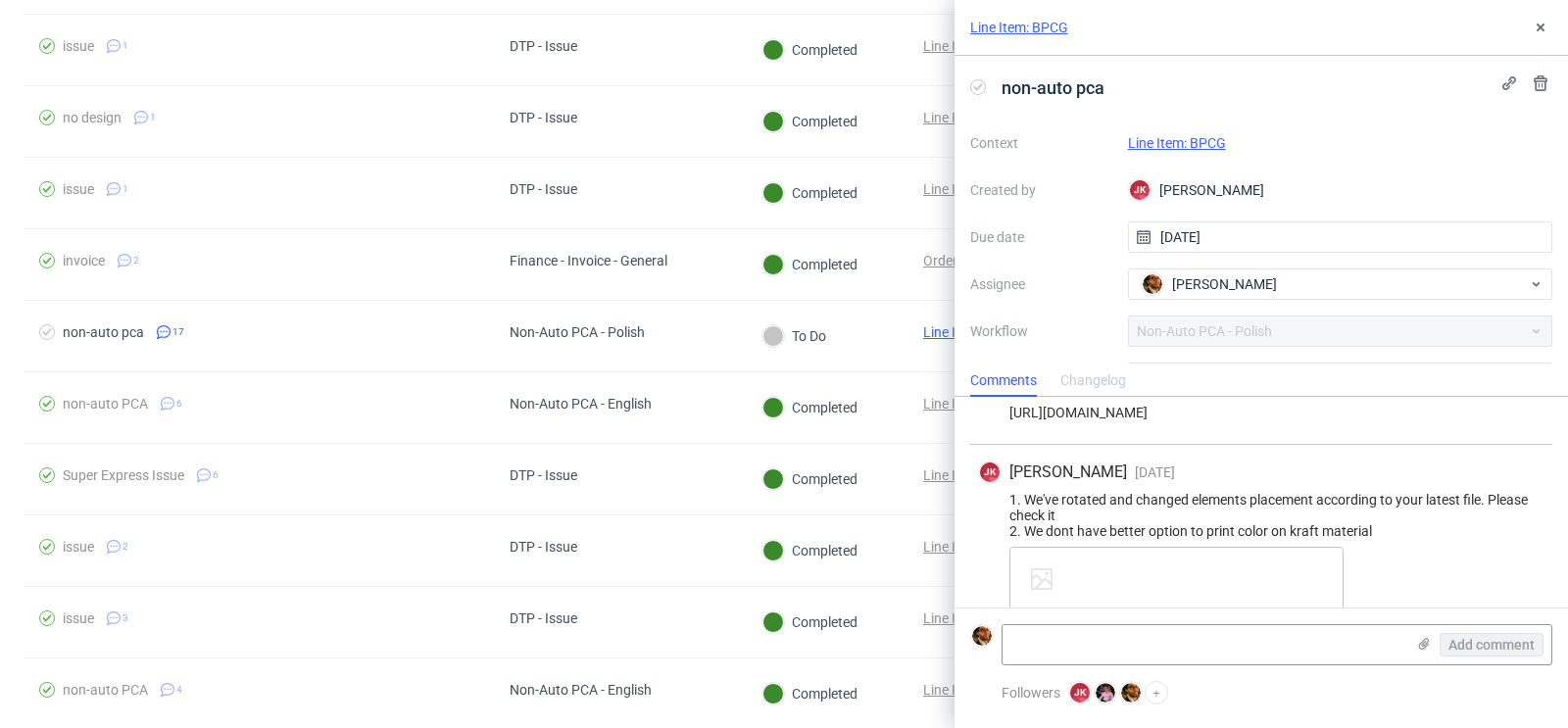
scroll to position [2562, 0]
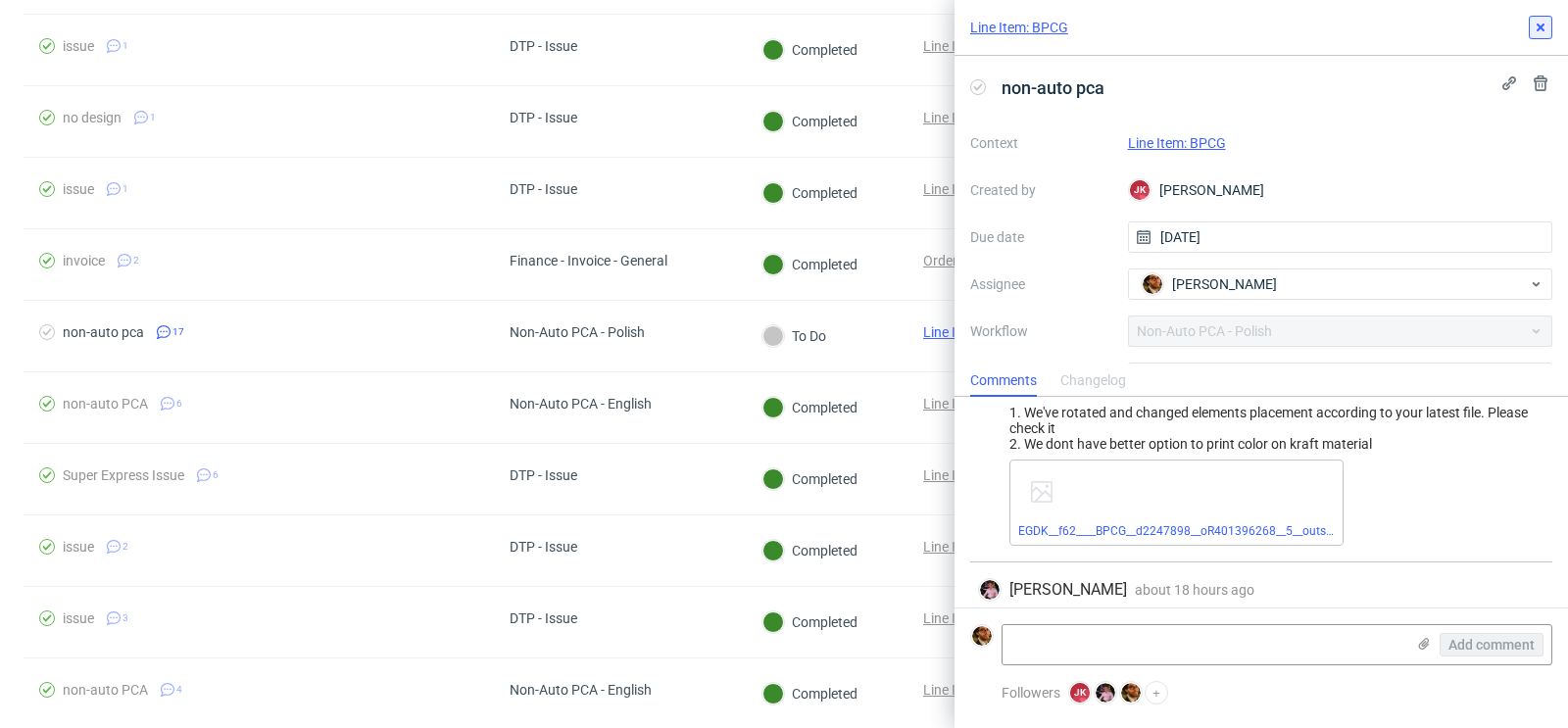
click at [1544, 31] on icon at bounding box center [1540, 28] width 16 height 16
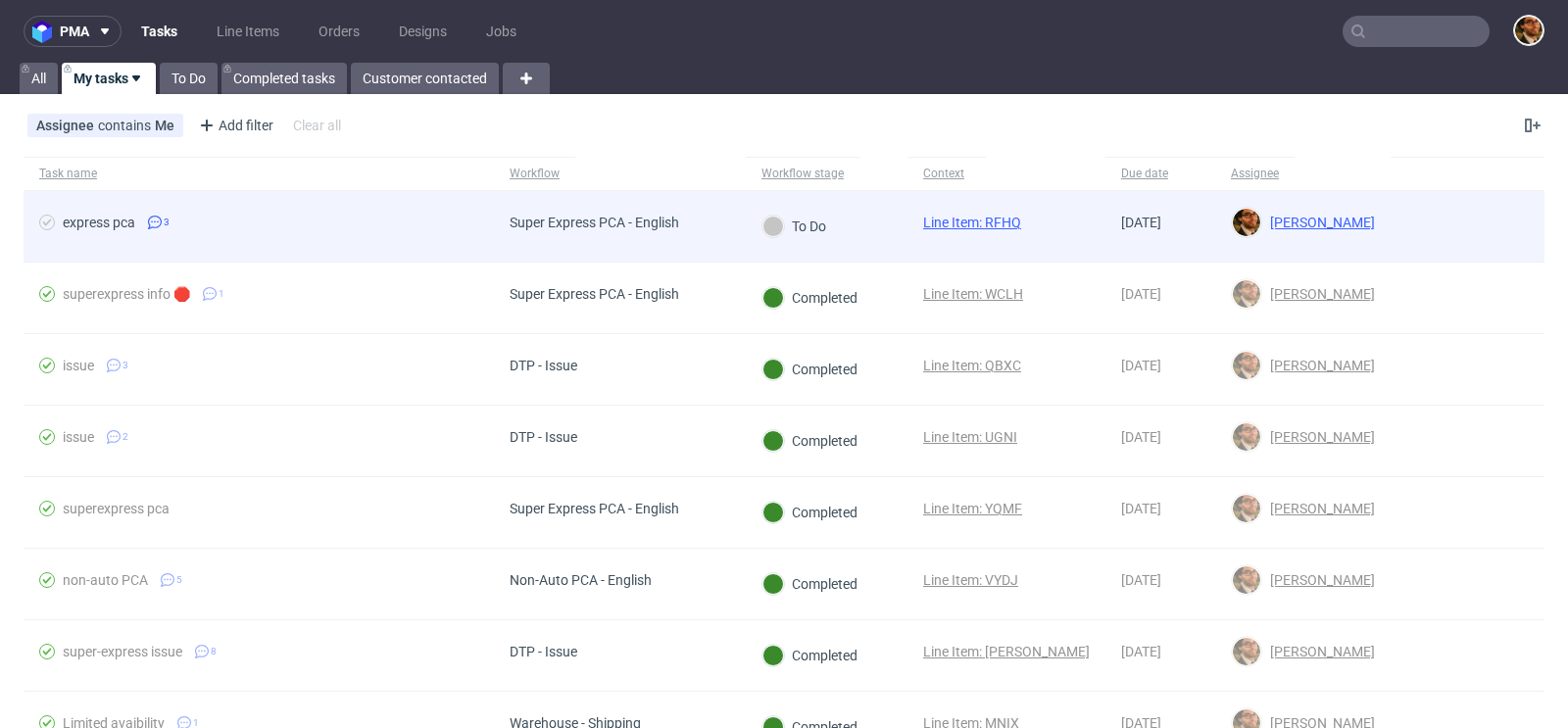
click at [1390, 238] on div at bounding box center [1467, 226] width 154 height 71
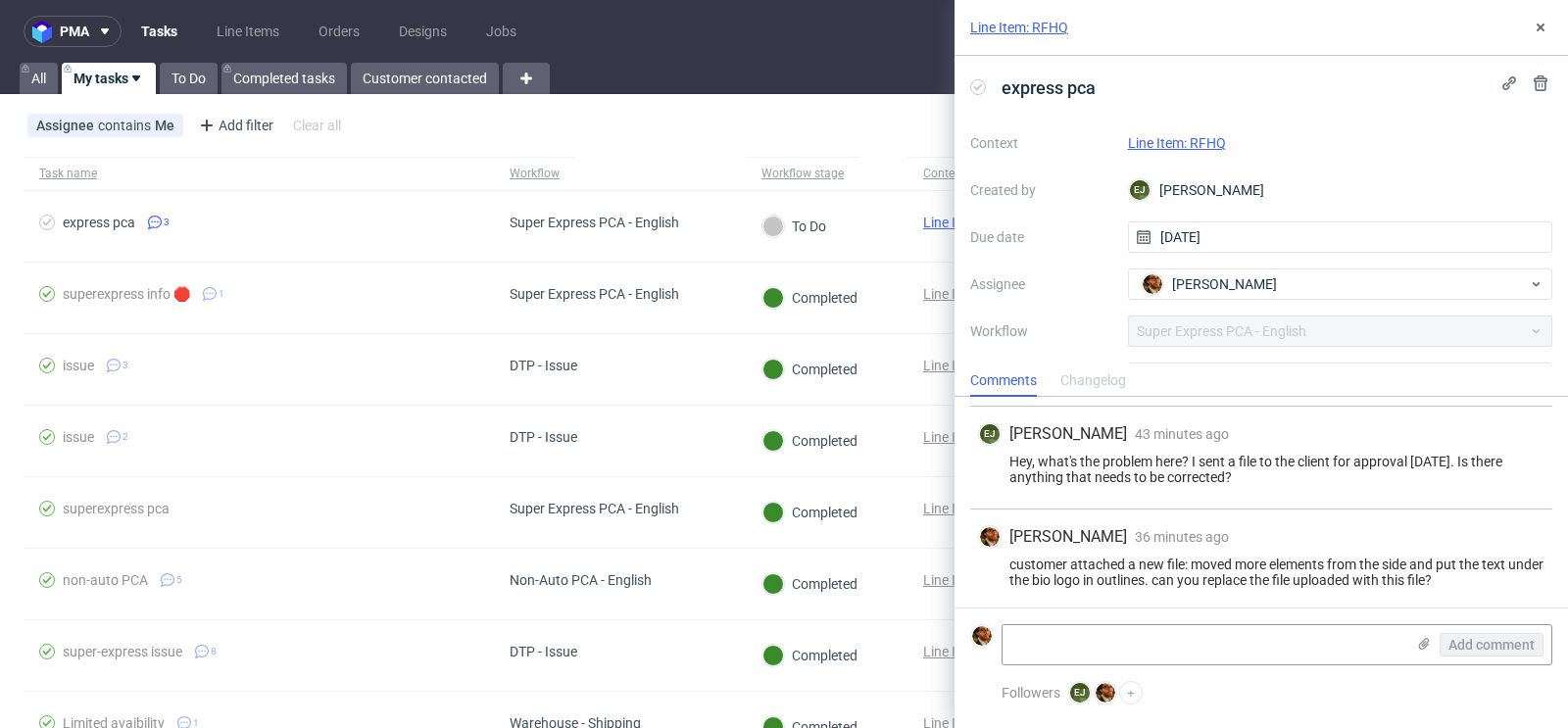
click at [1189, 140] on link "Line Item: RFHQ" at bounding box center [1177, 143] width 98 height 16
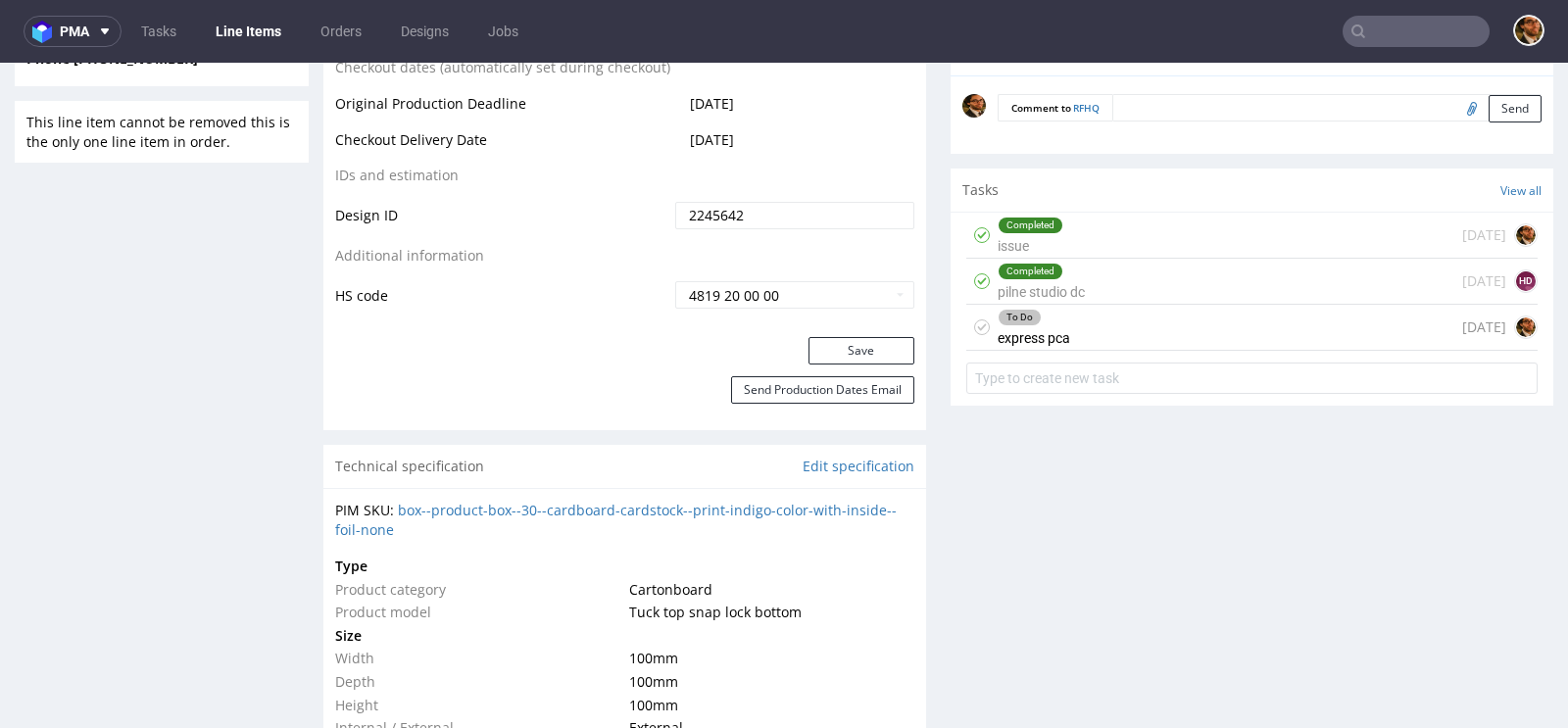
scroll to position [1054, 0]
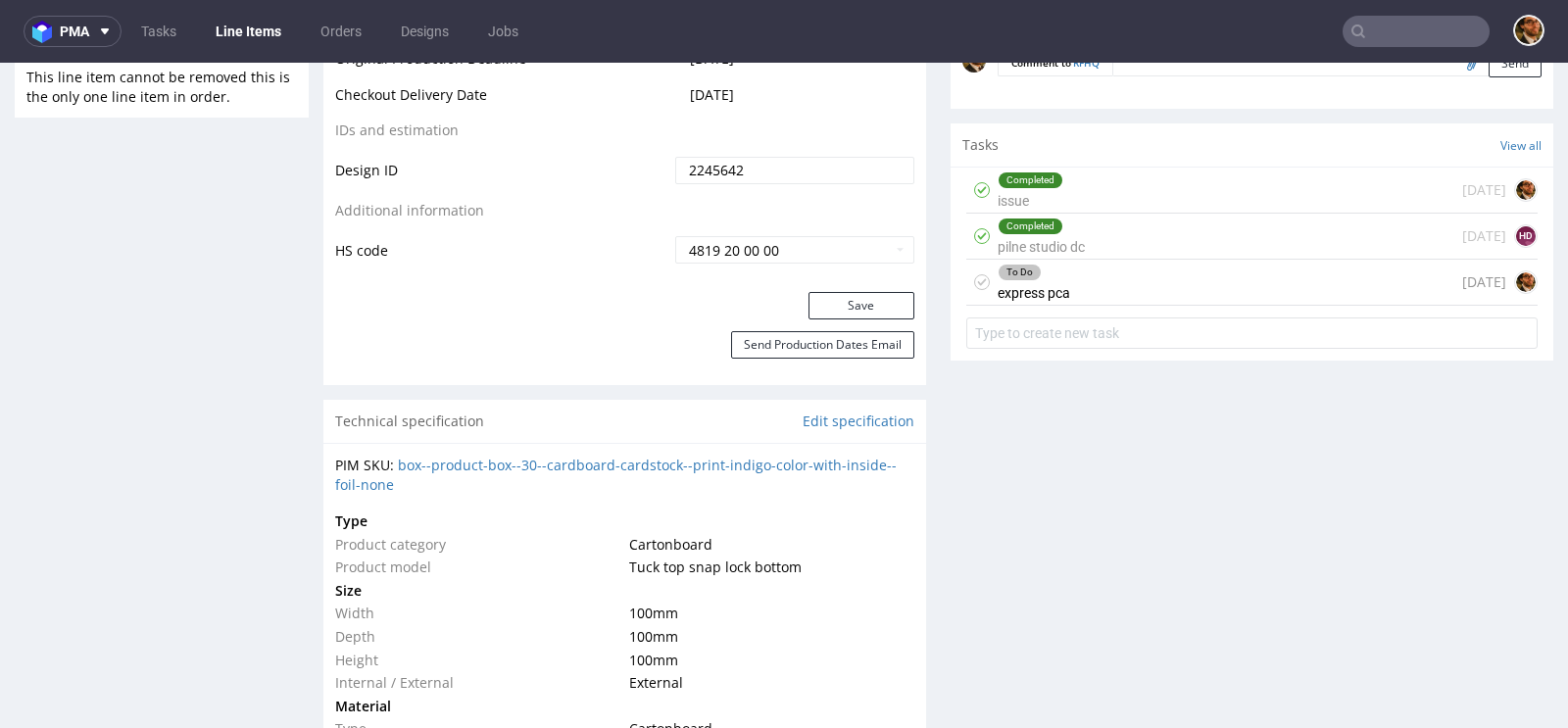
click at [1089, 276] on div "To Do express pca [DATE]" at bounding box center [1251, 283] width 571 height 46
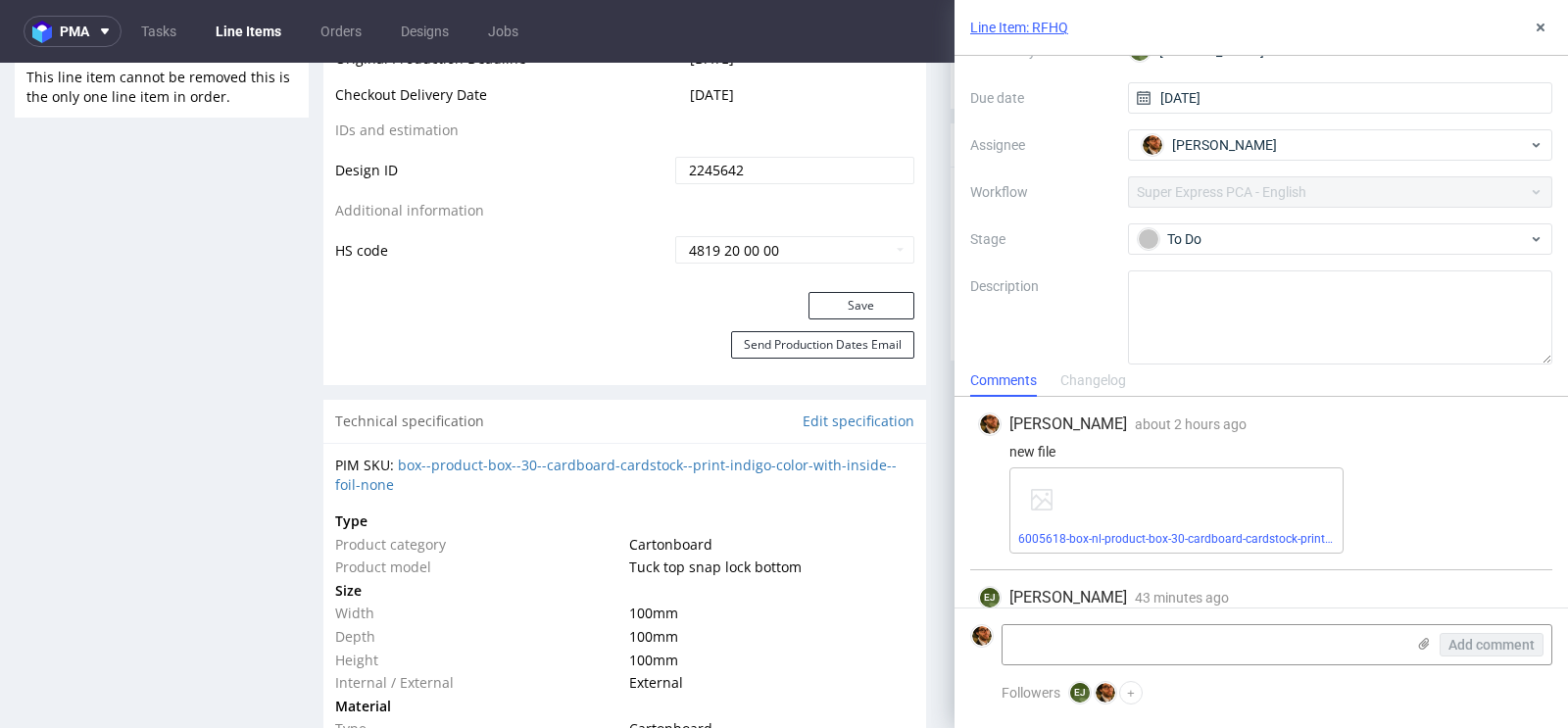
scroll to position [154, 0]
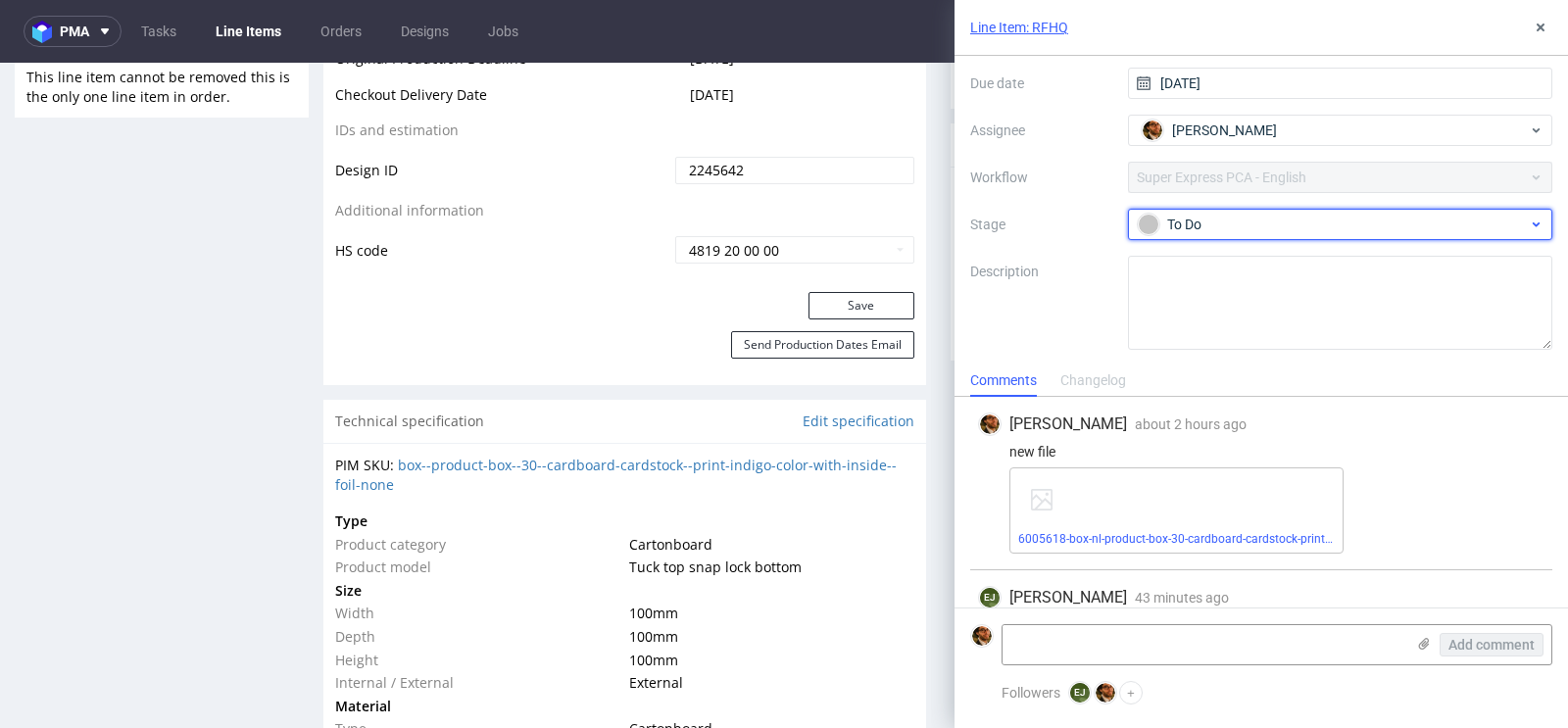
click at [1330, 225] on div "To Do" at bounding box center [1333, 225] width 390 height 22
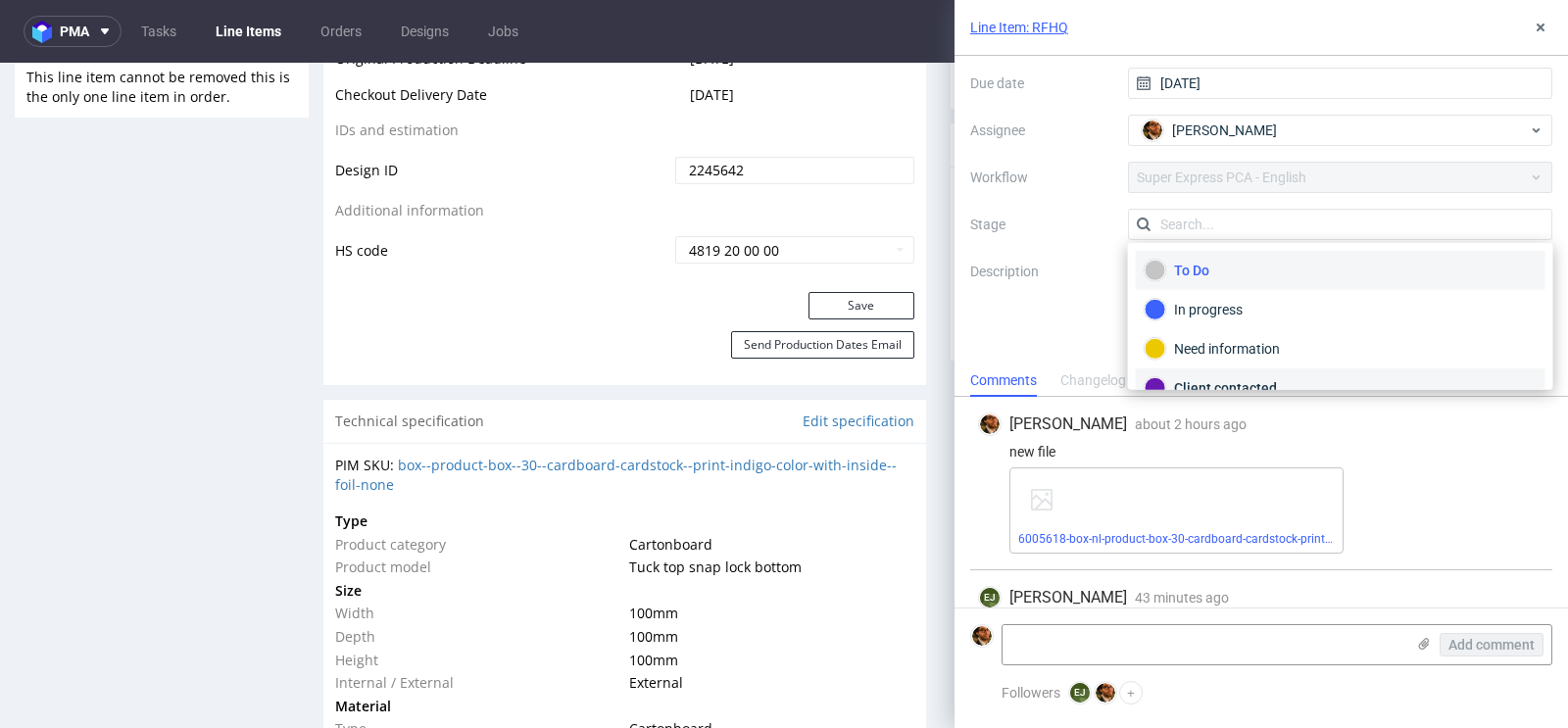
click at [1254, 377] on div "Client contacted" at bounding box center [1340, 388] width 392 height 22
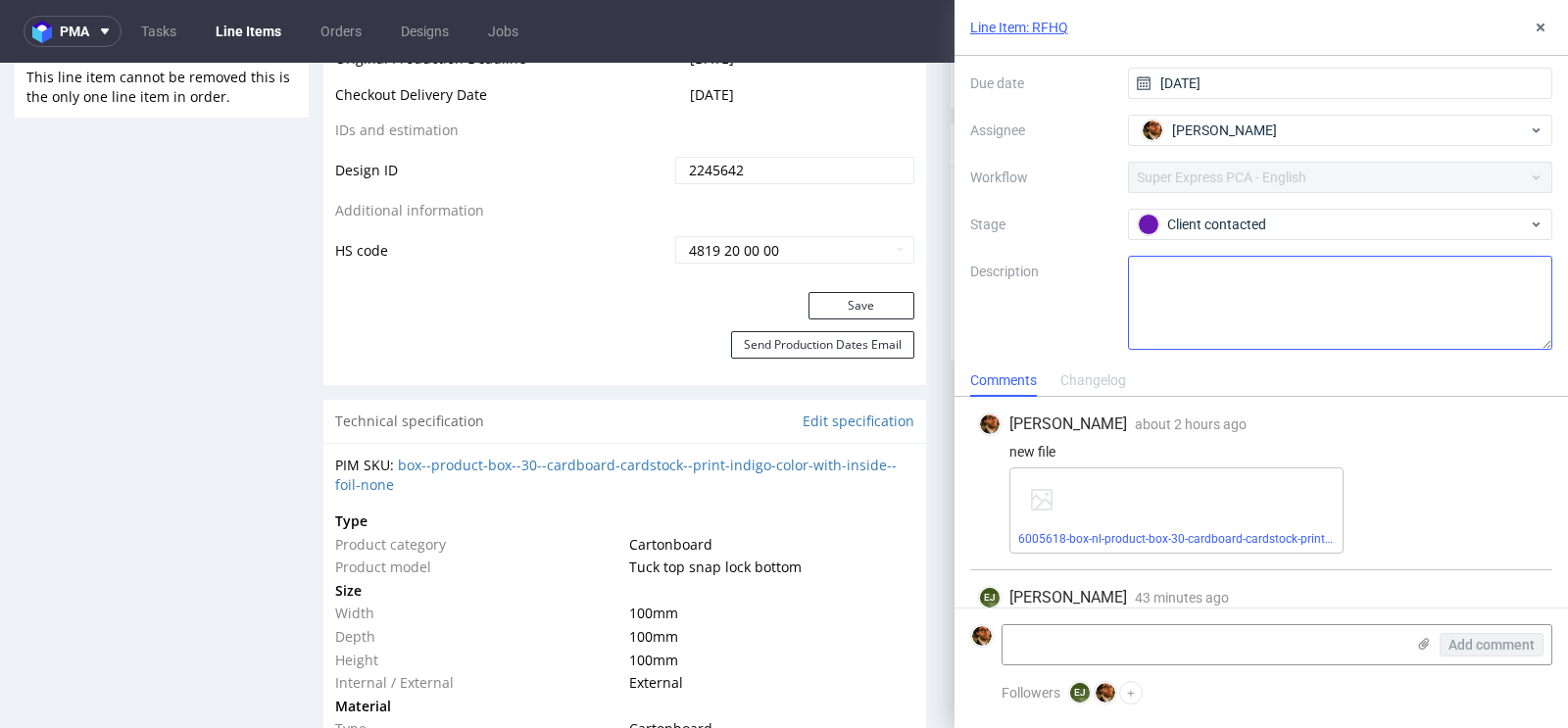
scroll to position [0, 0]
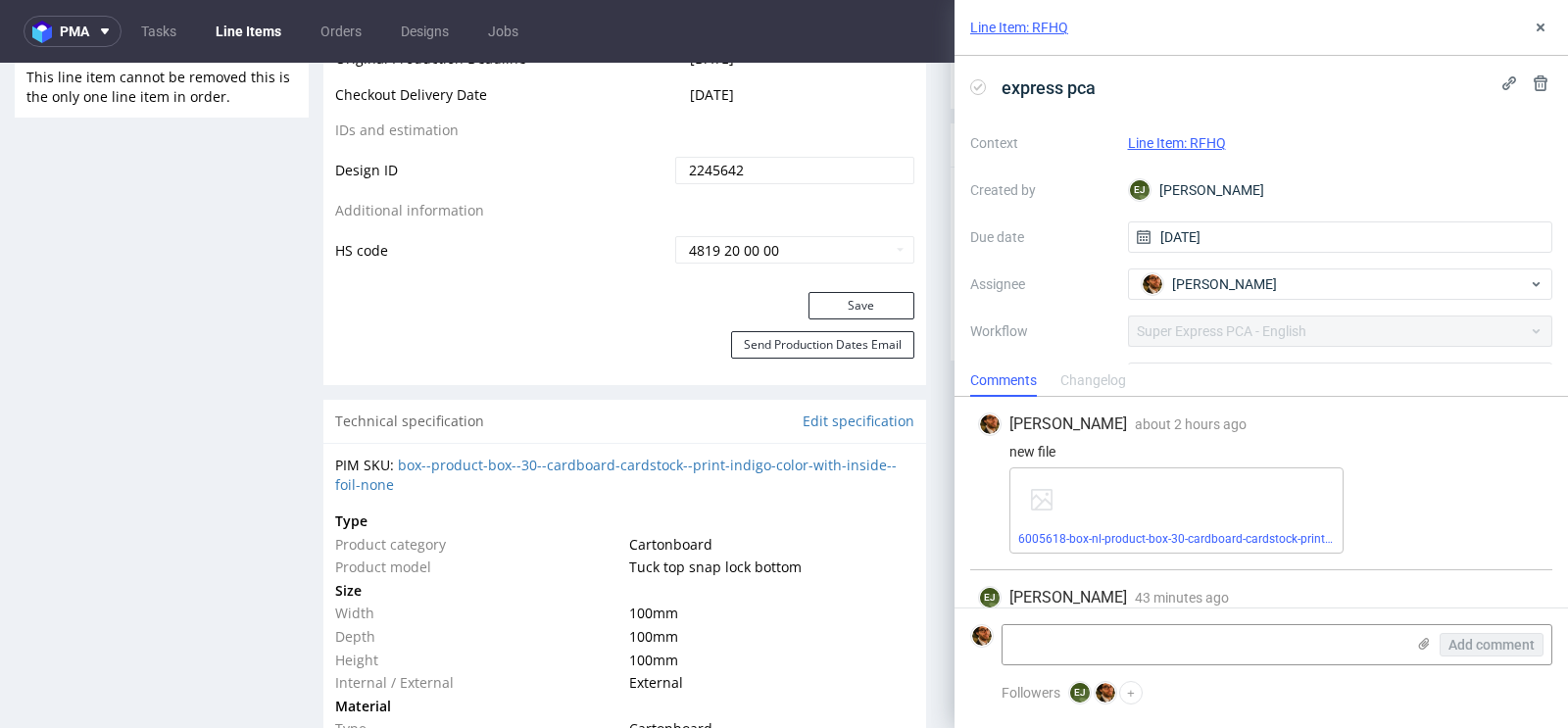
click at [1189, 145] on link "Line Item: RFHQ" at bounding box center [1177, 143] width 98 height 16
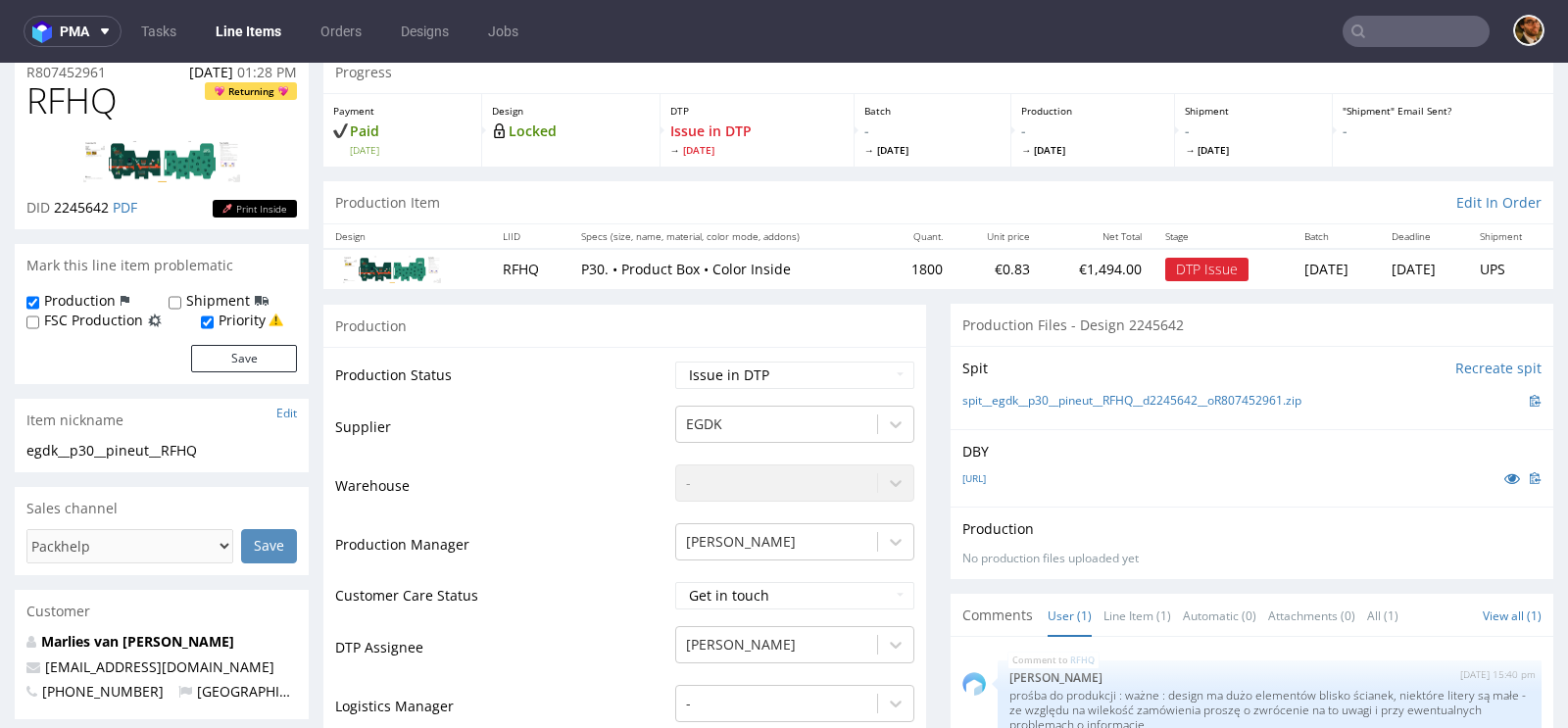
scroll to position [133, 0]
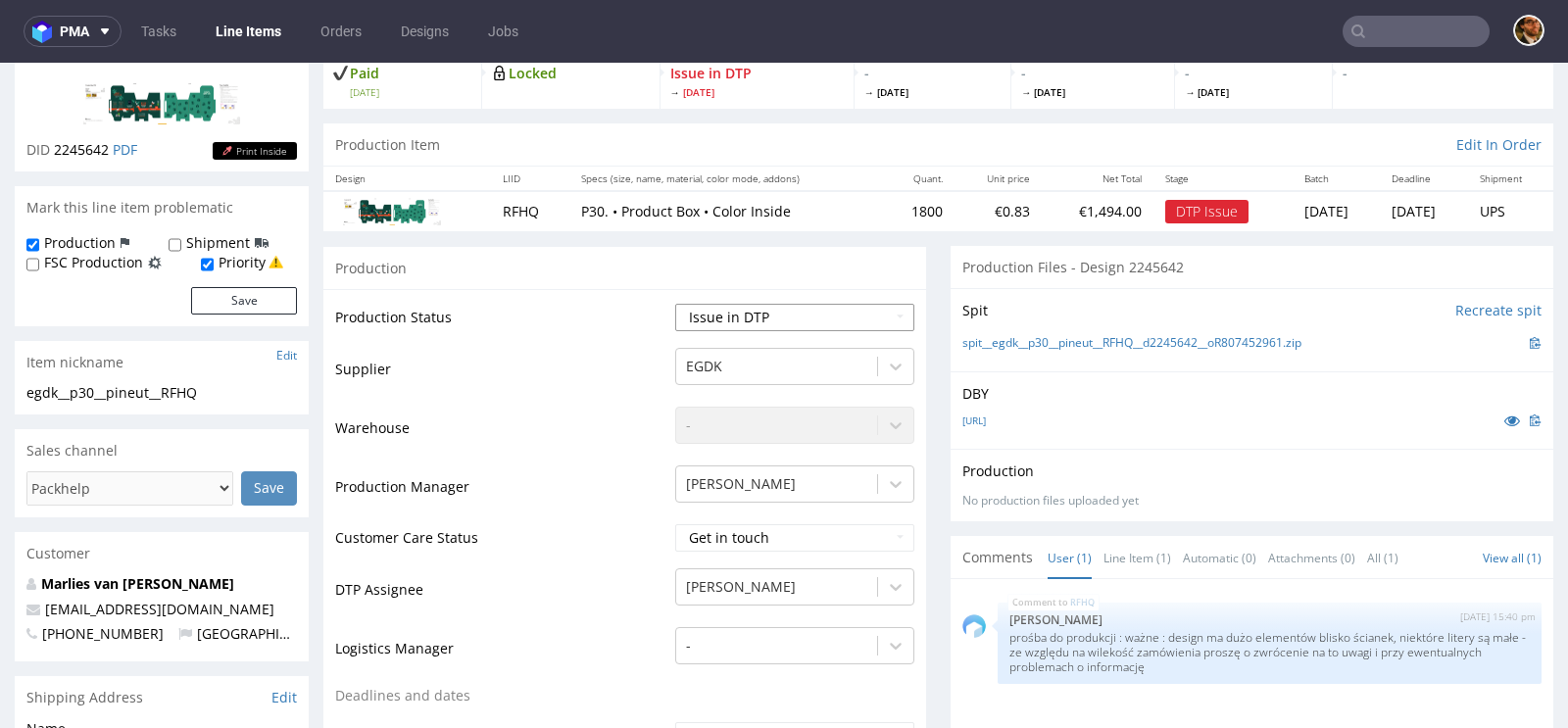
click at [880, 310] on select "Waiting for Artwork Waiting for Diecut Waiting for Mockup Waiting for DTP Waiti…" at bounding box center [794, 317] width 239 height 27
select select "back_for_dtp"
click at [675, 304] on select "Waiting for Artwork Waiting for Diecut Waiting for Mockup Waiting for DTP Waiti…" at bounding box center [794, 317] width 239 height 27
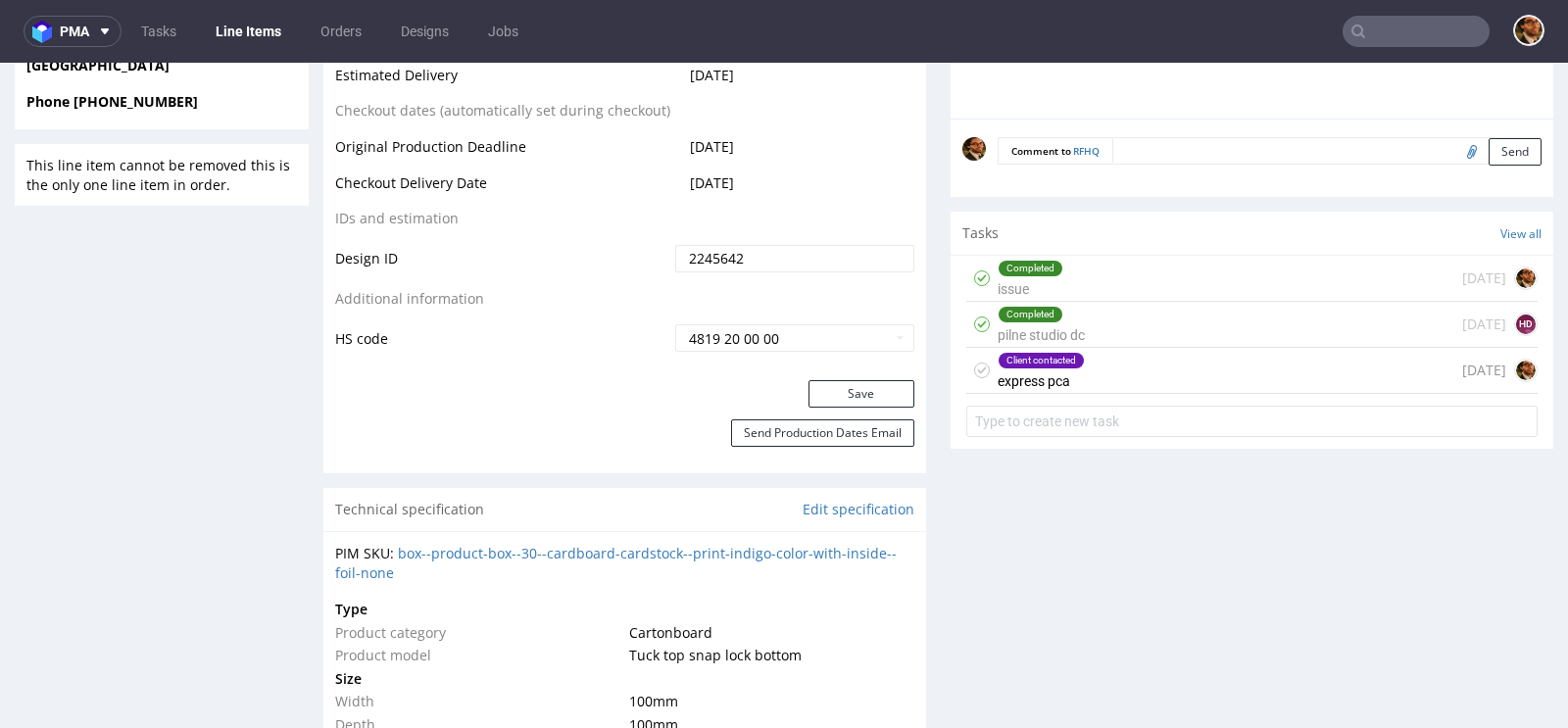
scroll to position [1003, 0]
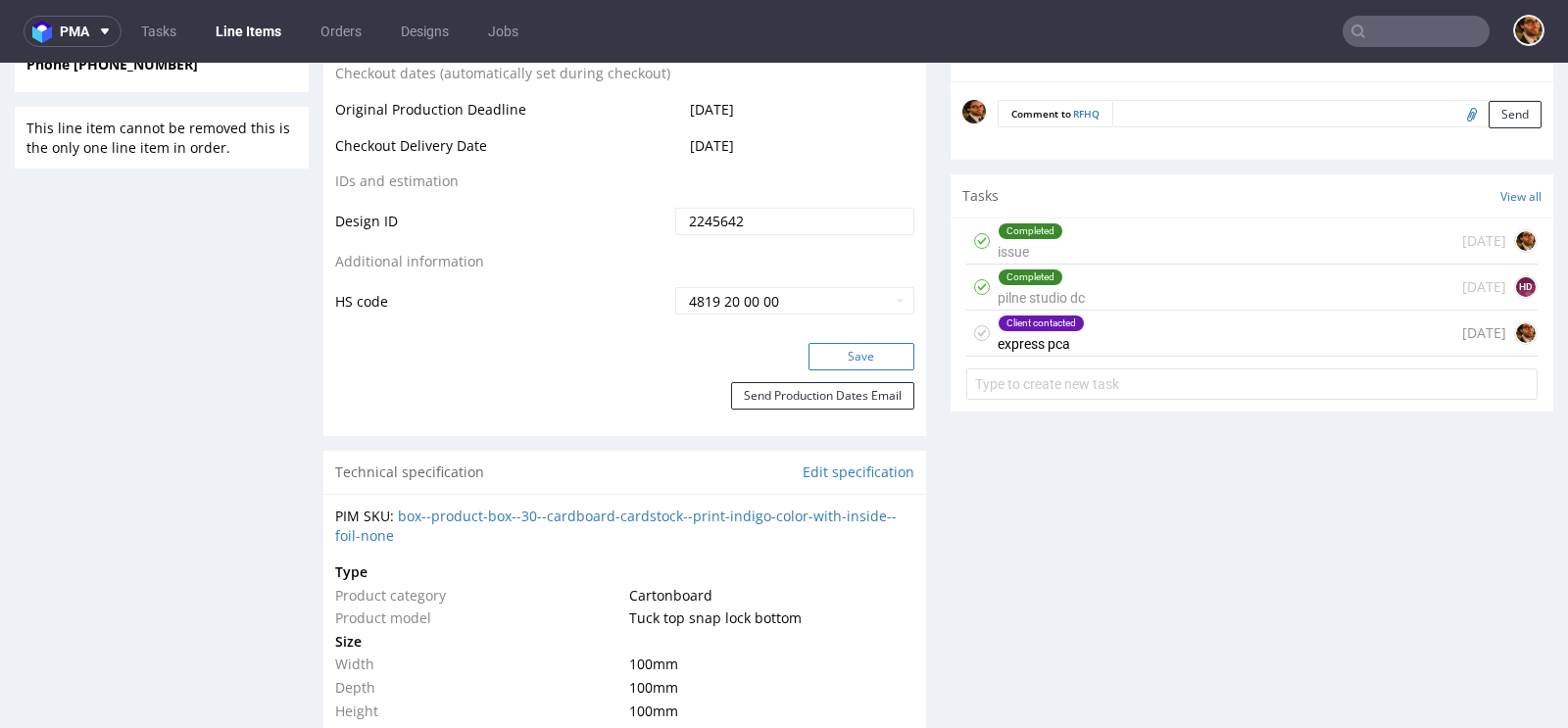
click at [841, 347] on button "Save" at bounding box center [861, 356] width 106 height 27
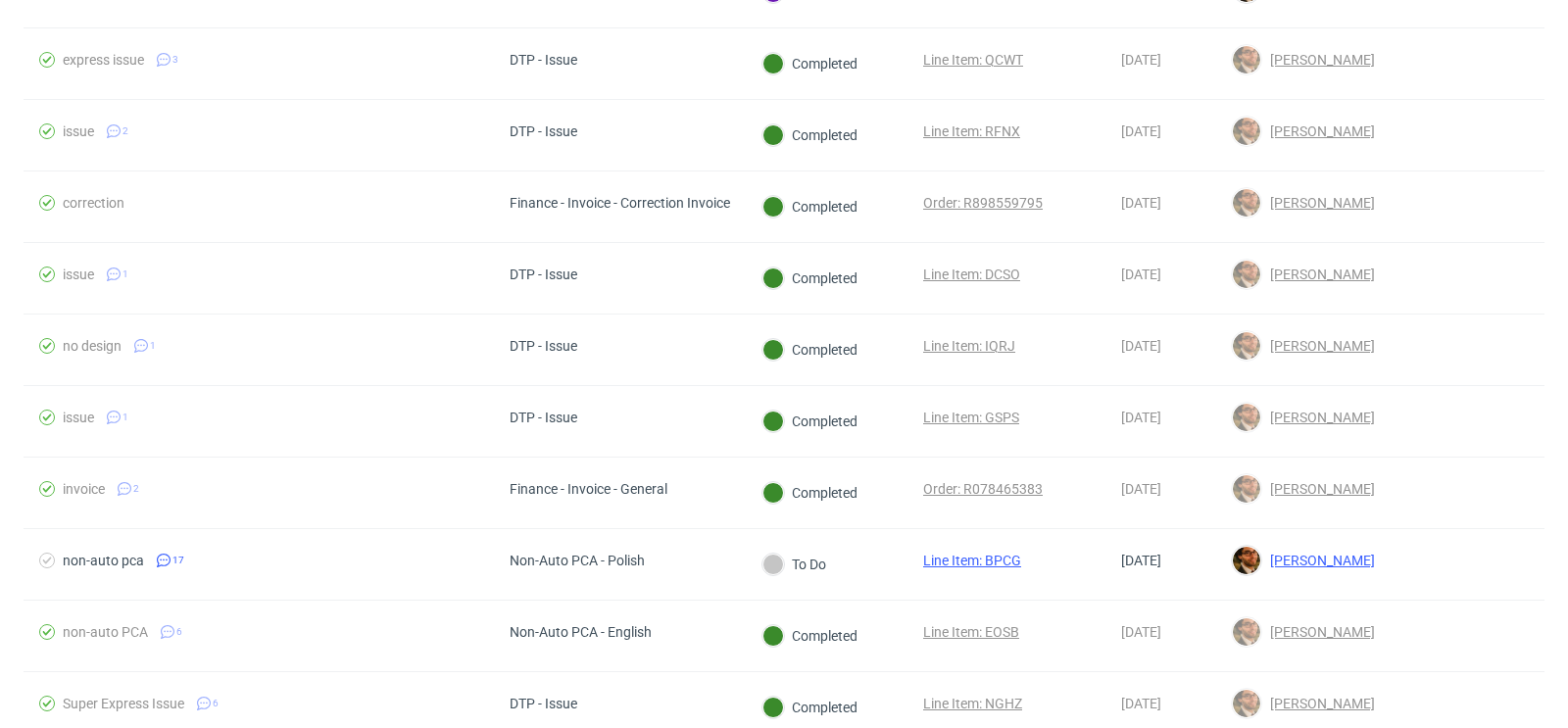
scroll to position [1203, 0]
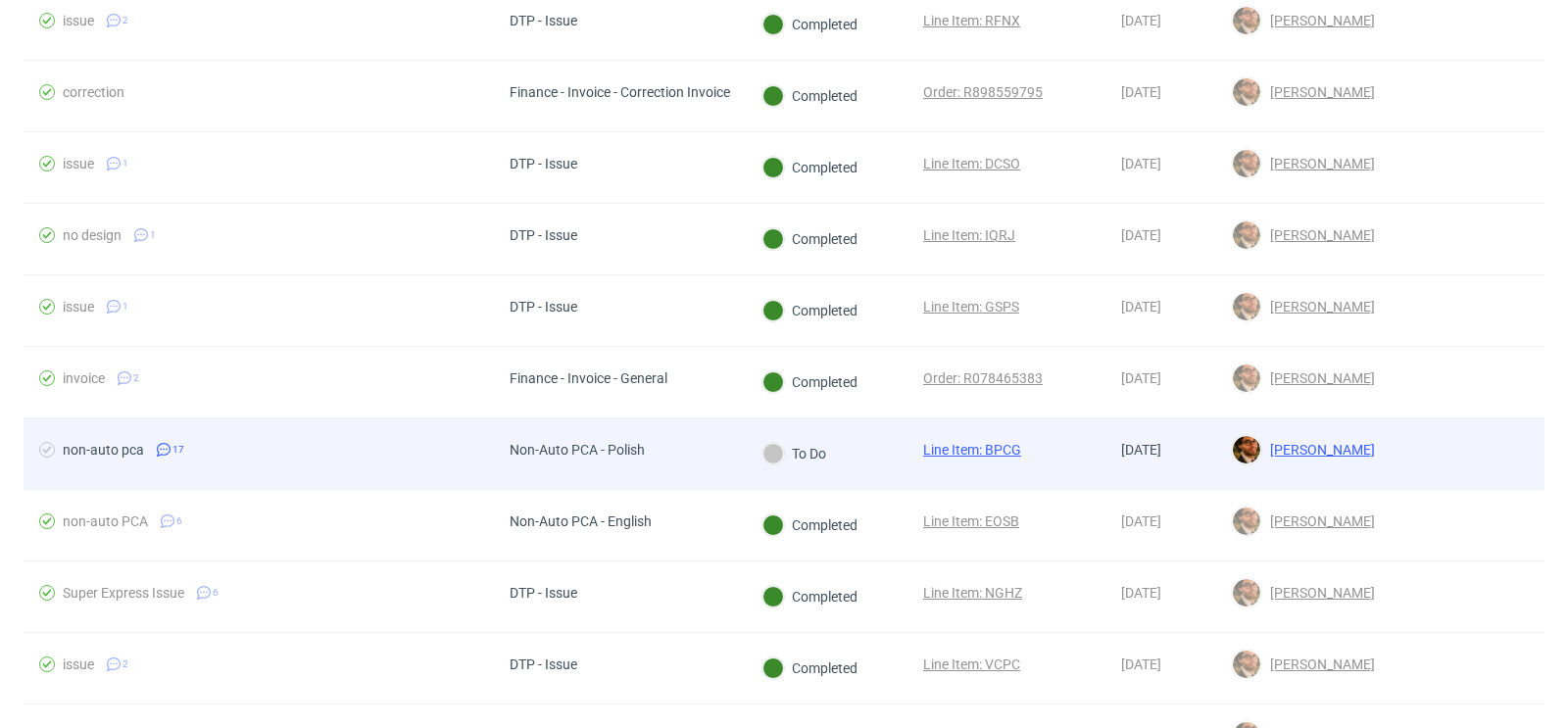
click at [1390, 429] on div at bounding box center [1467, 453] width 154 height 71
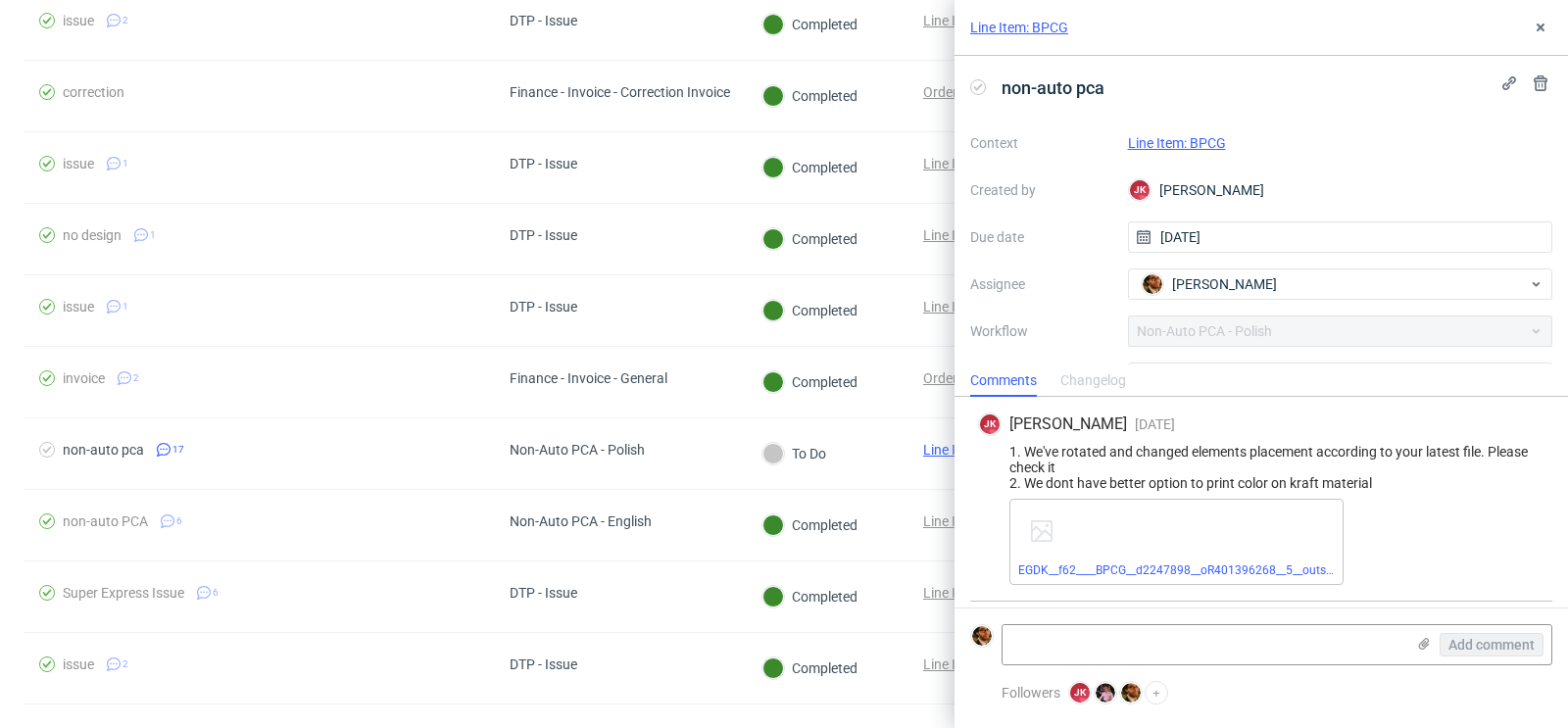
scroll to position [2561, 0]
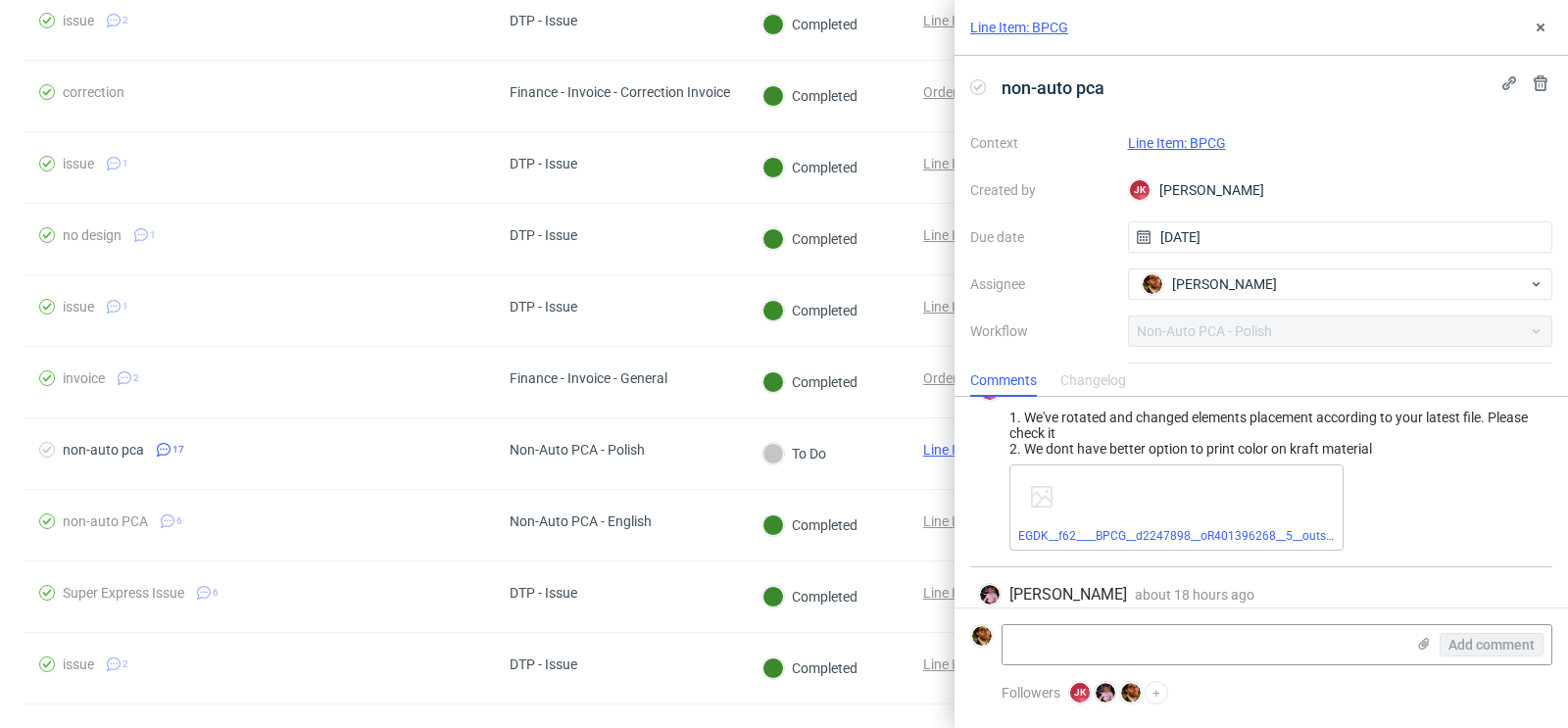
click at [1211, 140] on link "Line Item: BPCG" at bounding box center [1177, 143] width 98 height 16
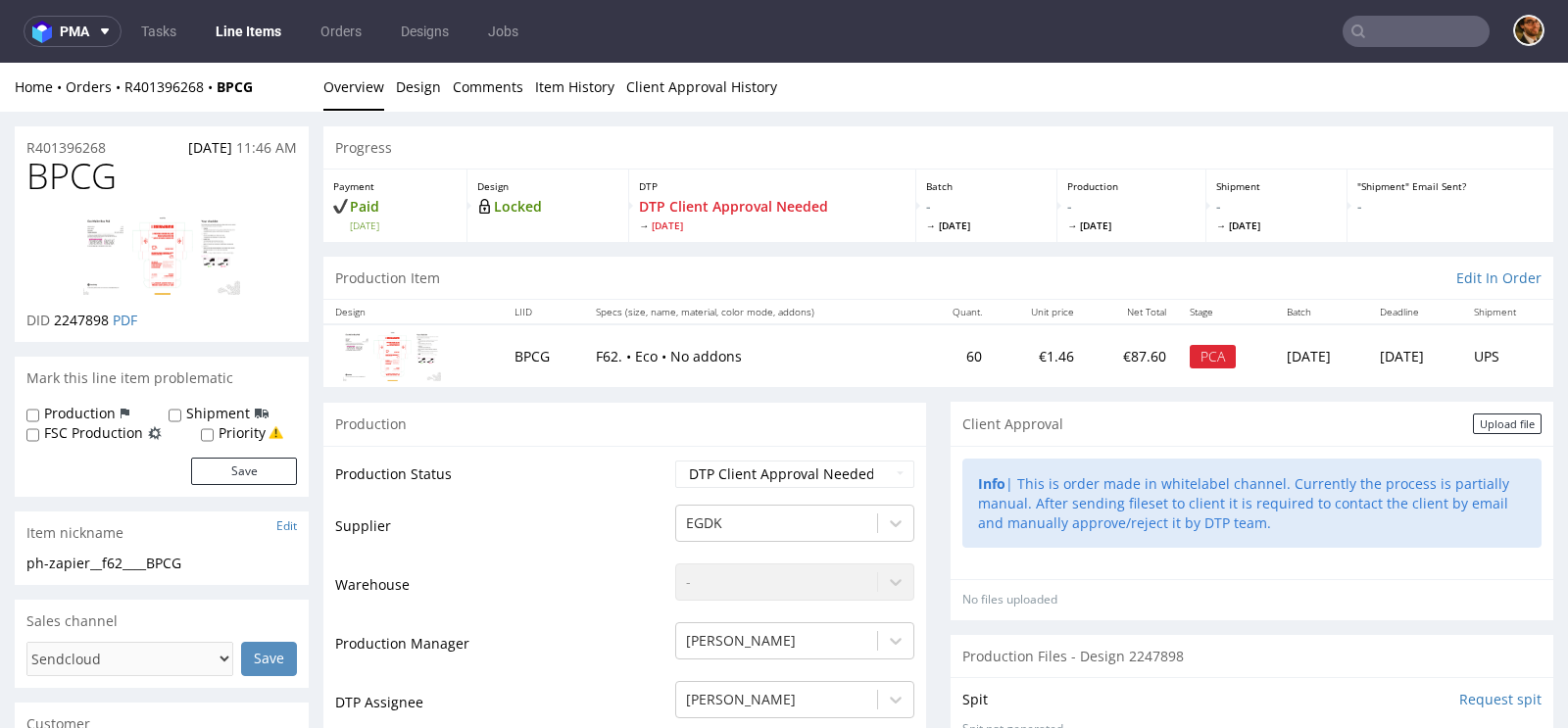
click at [120, 143] on div "R401396268 10.08.2025 11:46 AM" at bounding box center [162, 141] width 294 height 31
drag, startPoint x: 120, startPoint y: 143, endPoint x: 34, endPoint y: 143, distance: 85.2
click at [34, 143] on div "R401396268 10.08.2025 11:46 AM" at bounding box center [162, 141] width 294 height 31
copy p "R401396268"
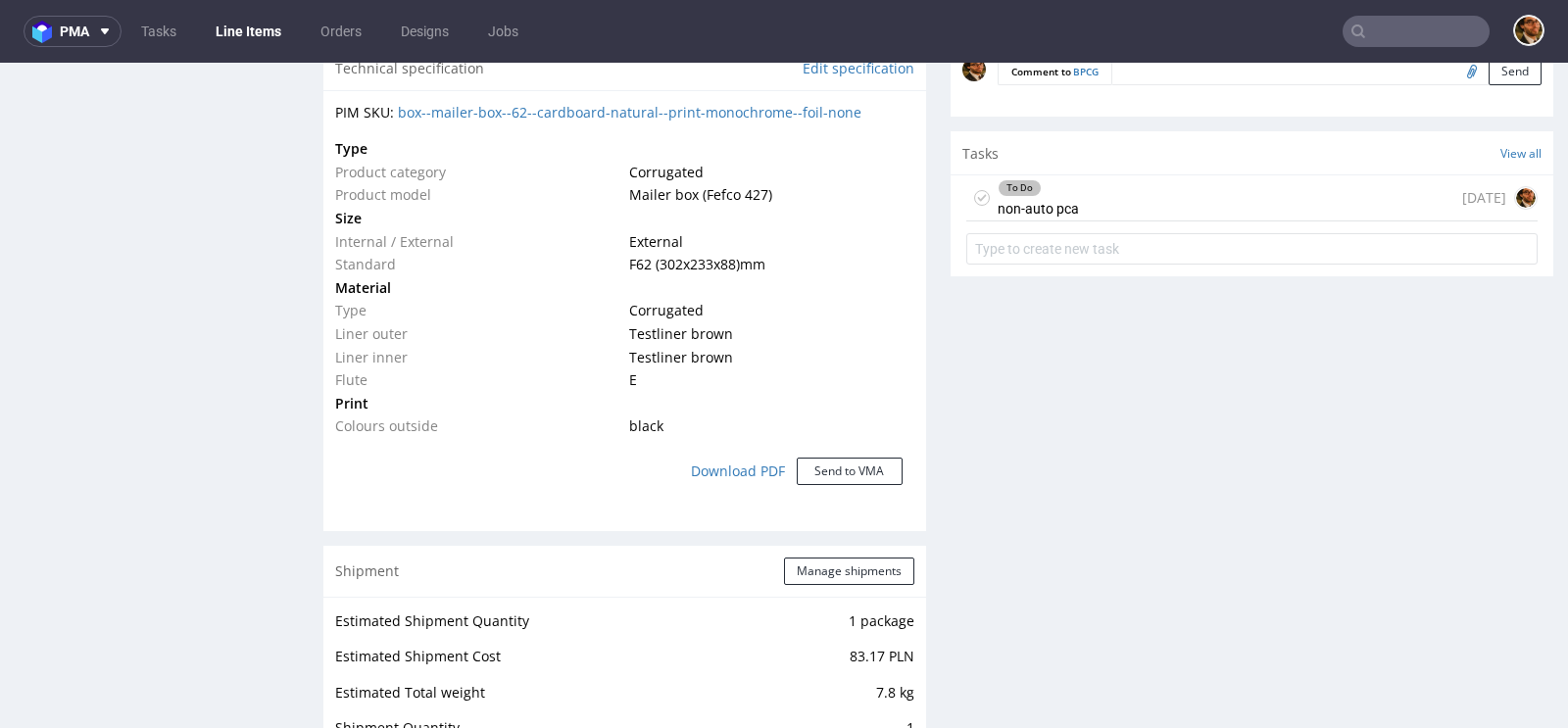
scroll to position [1105, 0]
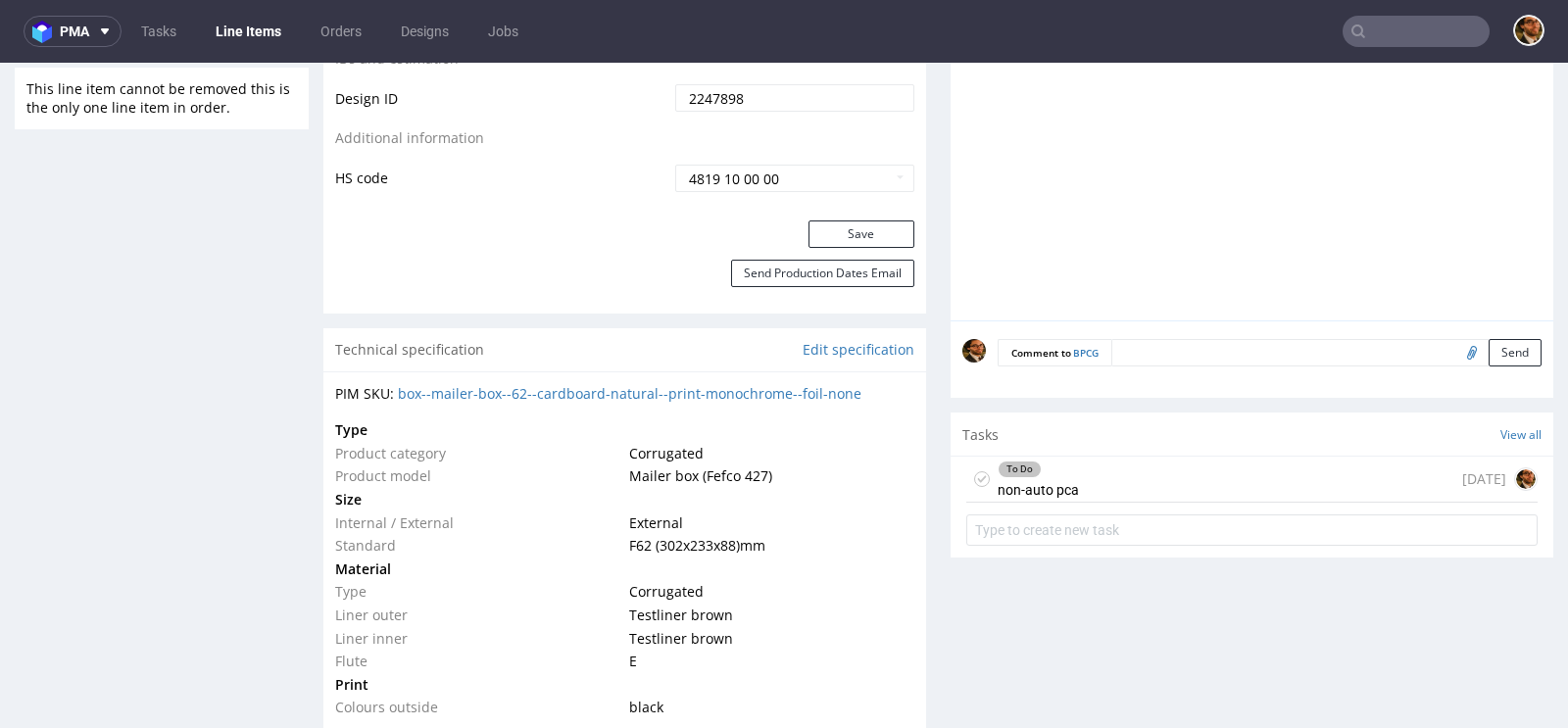
click at [1127, 469] on div "To Do non-auto pca 23 days ago" at bounding box center [1251, 480] width 571 height 46
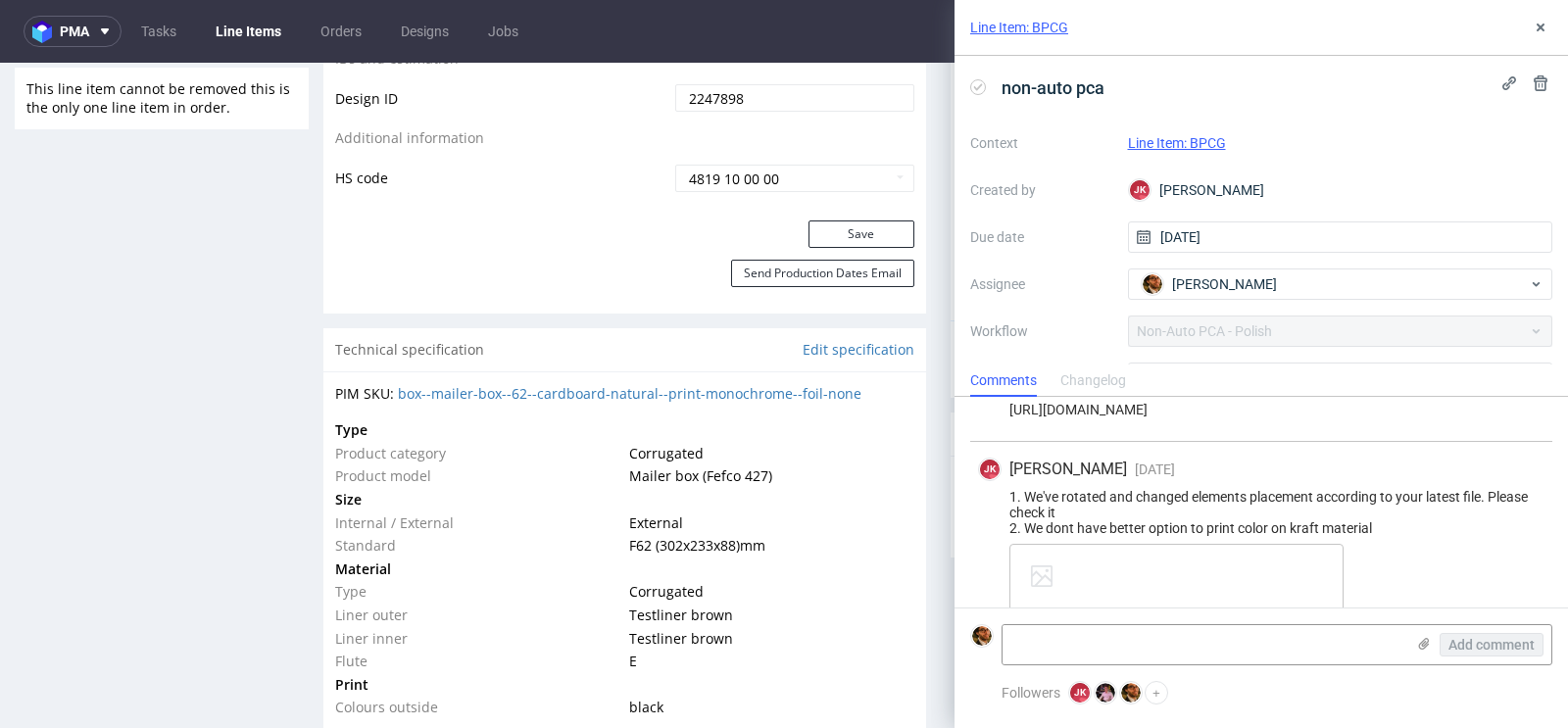
scroll to position [2492, 0]
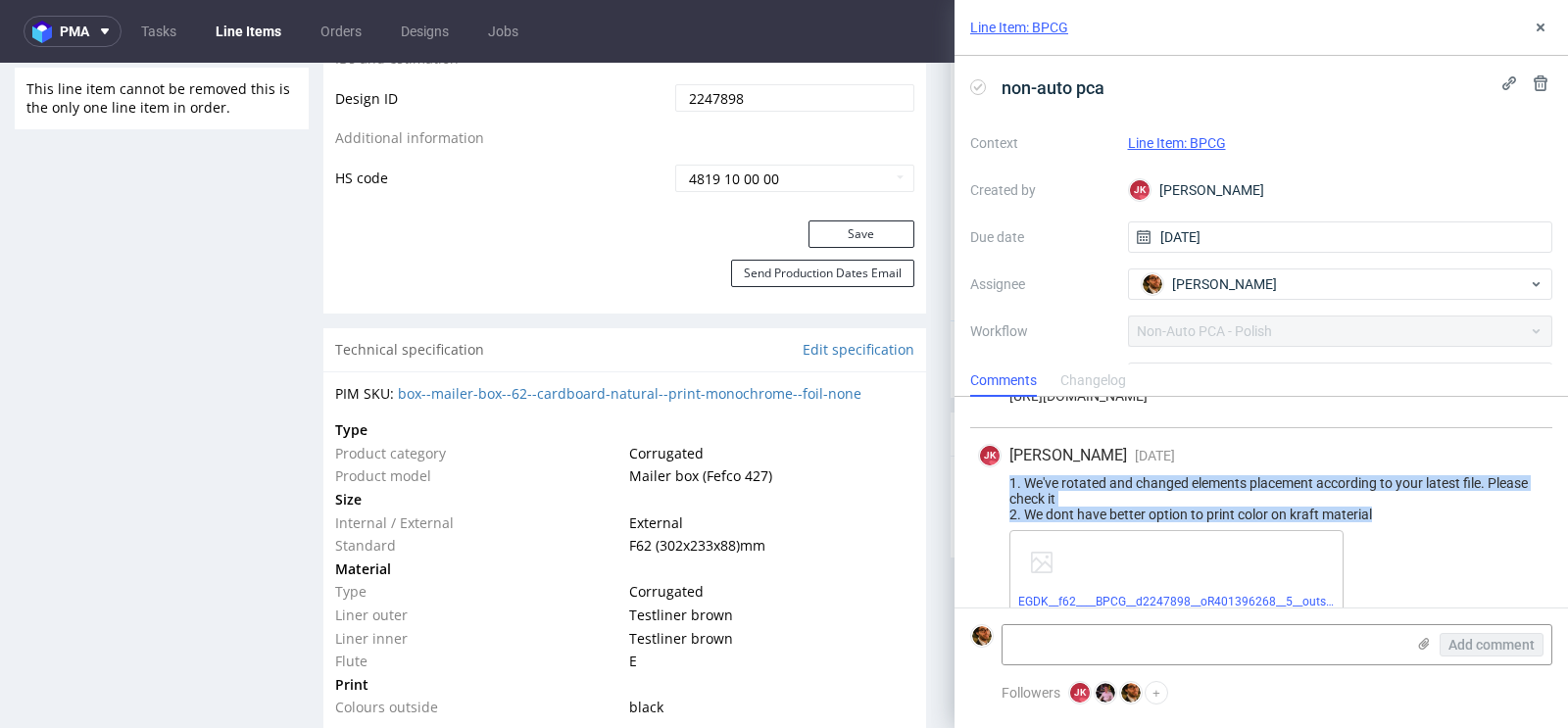
drag, startPoint x: 1396, startPoint y: 471, endPoint x: 1008, endPoint y: 446, distance: 388.8
click at [1008, 475] on div "1. We've rotated and changed elements placement according to your latest file. …" at bounding box center [1261, 498] width 566 height 47
copy div "1. We've rotated and changed elements placement according to your latest file. …"
click at [1118, 595] on link "EGDK__f62____BPCG__d2247898__oR401396268__5__outside.pdf" at bounding box center [1190, 602] width 344 height 14
click at [1545, 22] on icon at bounding box center [1540, 28] width 16 height 16
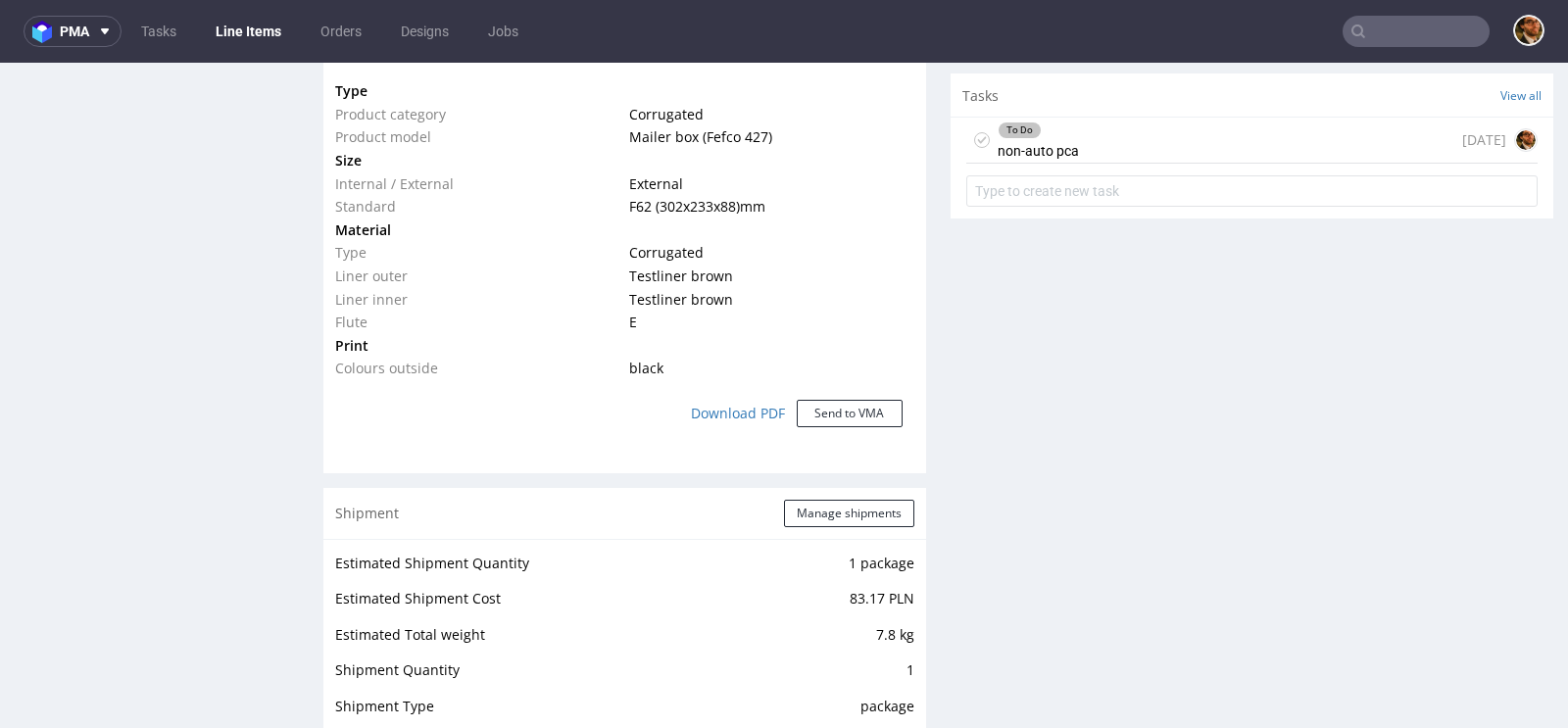
scroll to position [1213, 0]
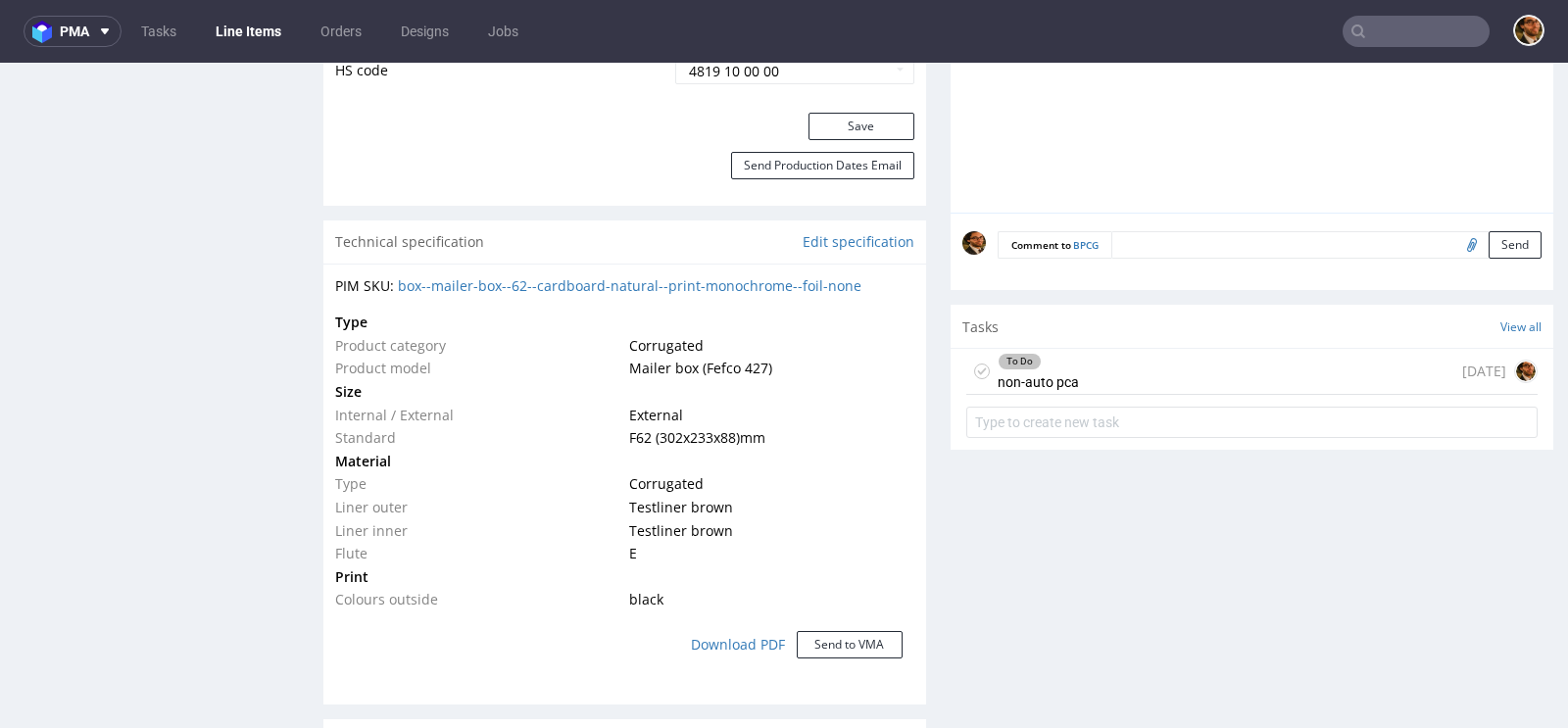
click at [1228, 382] on div "To Do non-auto pca 23 days ago" at bounding box center [1251, 372] width 571 height 46
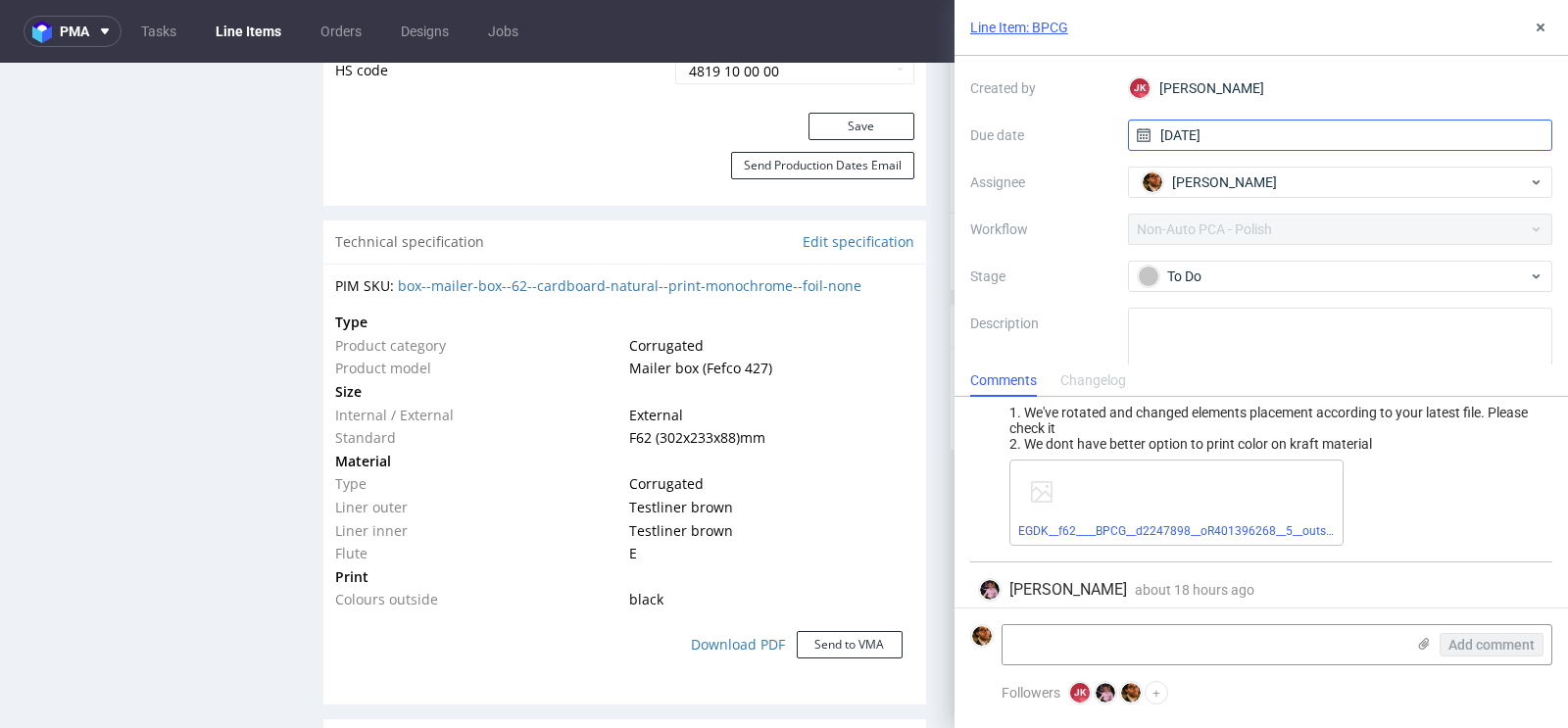
scroll to position [105, 0]
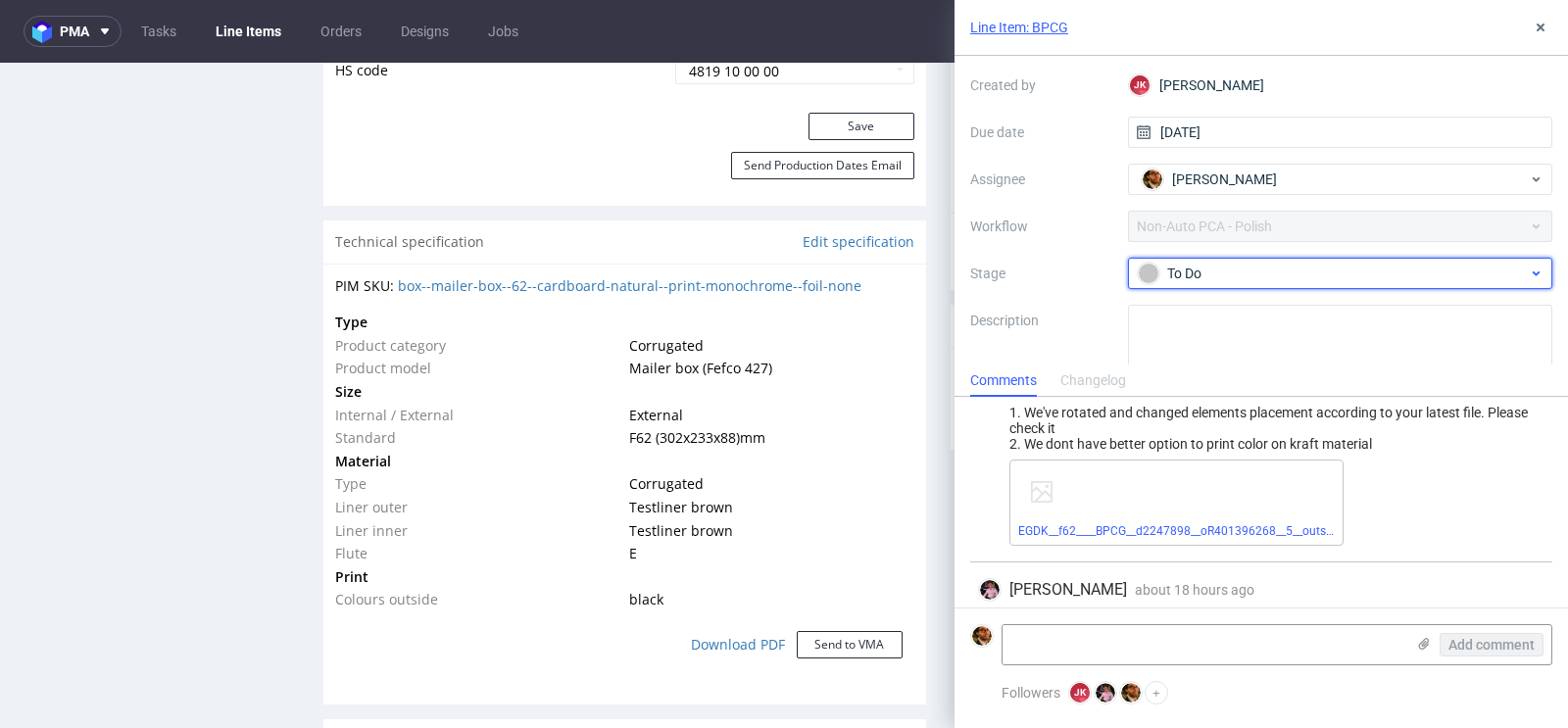
click at [1397, 264] on div "To Do" at bounding box center [1333, 274] width 390 height 22
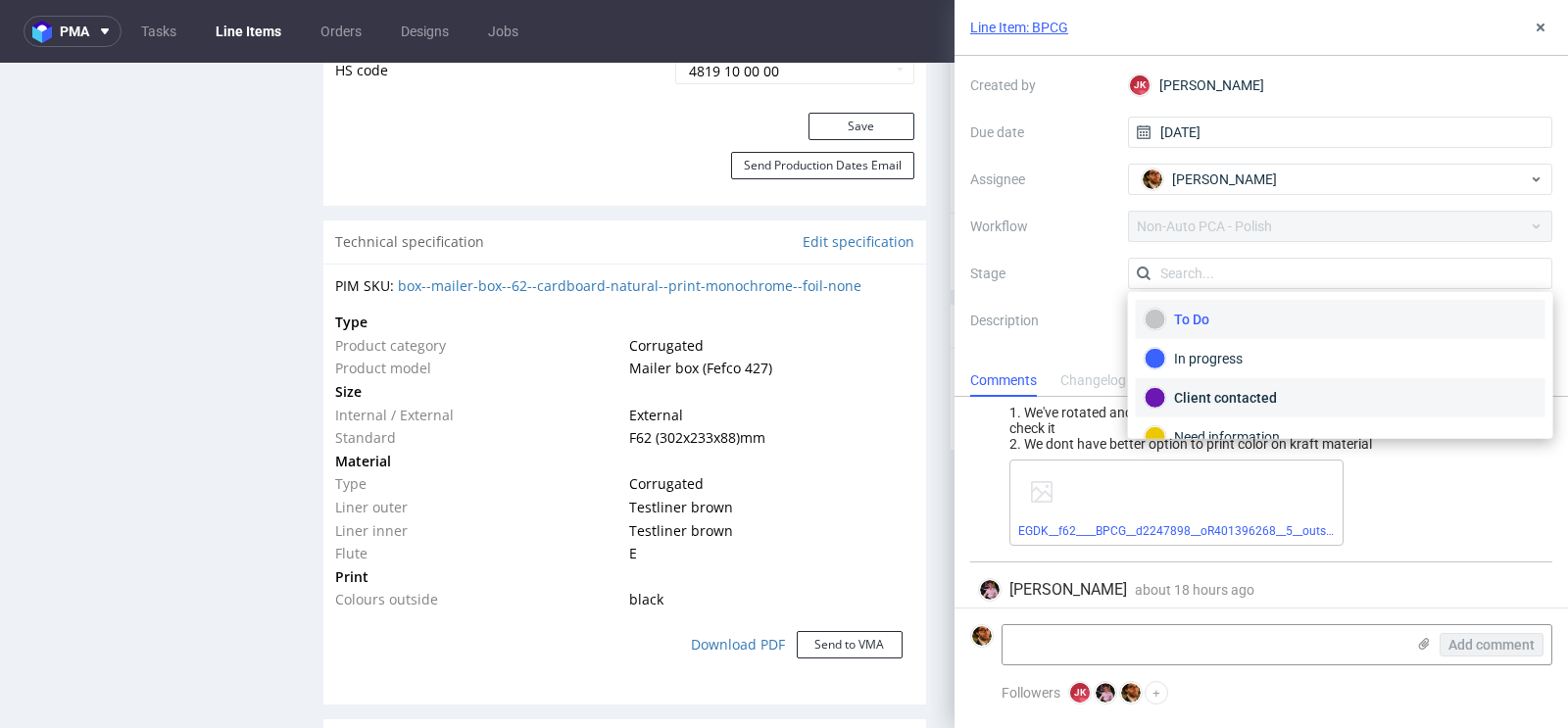
click at [1279, 387] on div "Client contacted" at bounding box center [1340, 398] width 392 height 22
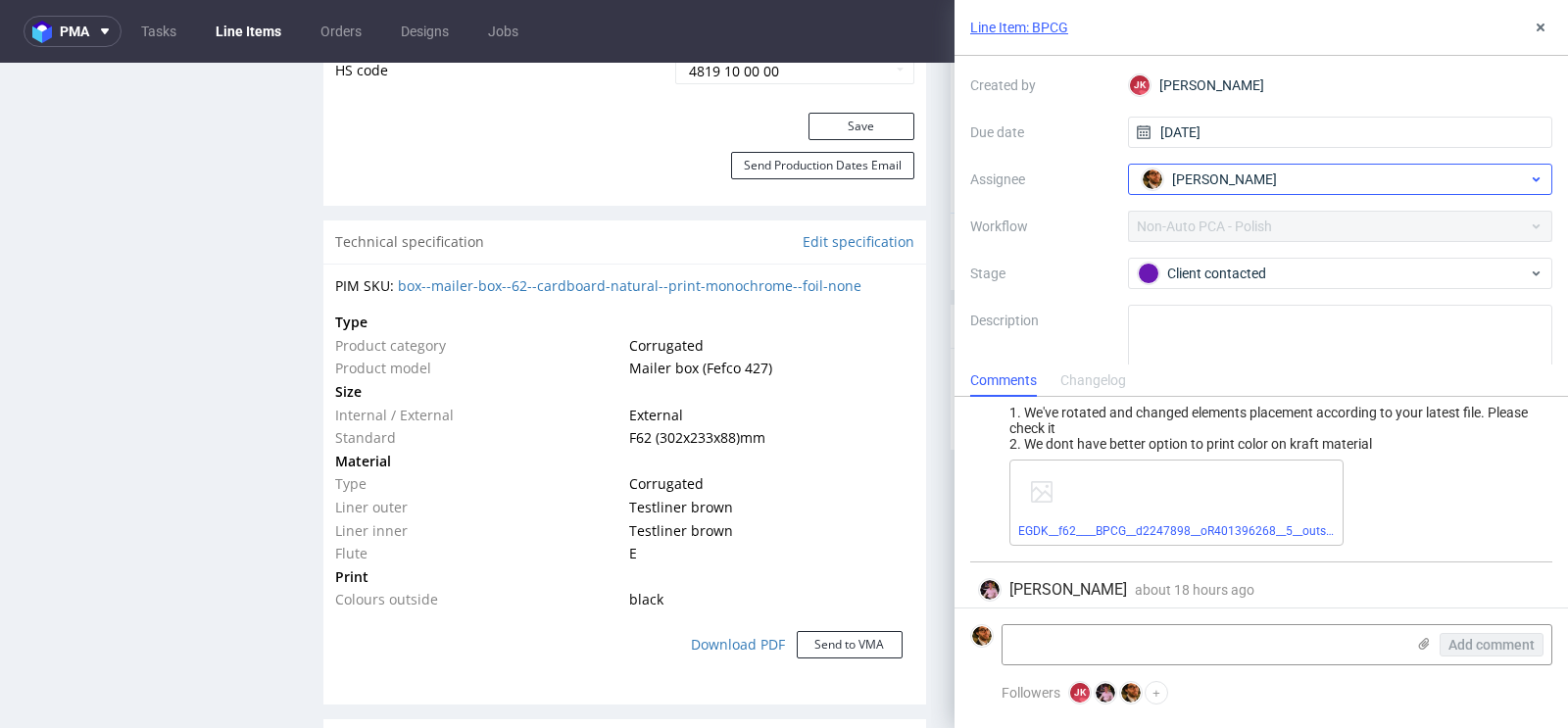
scroll to position [0, 0]
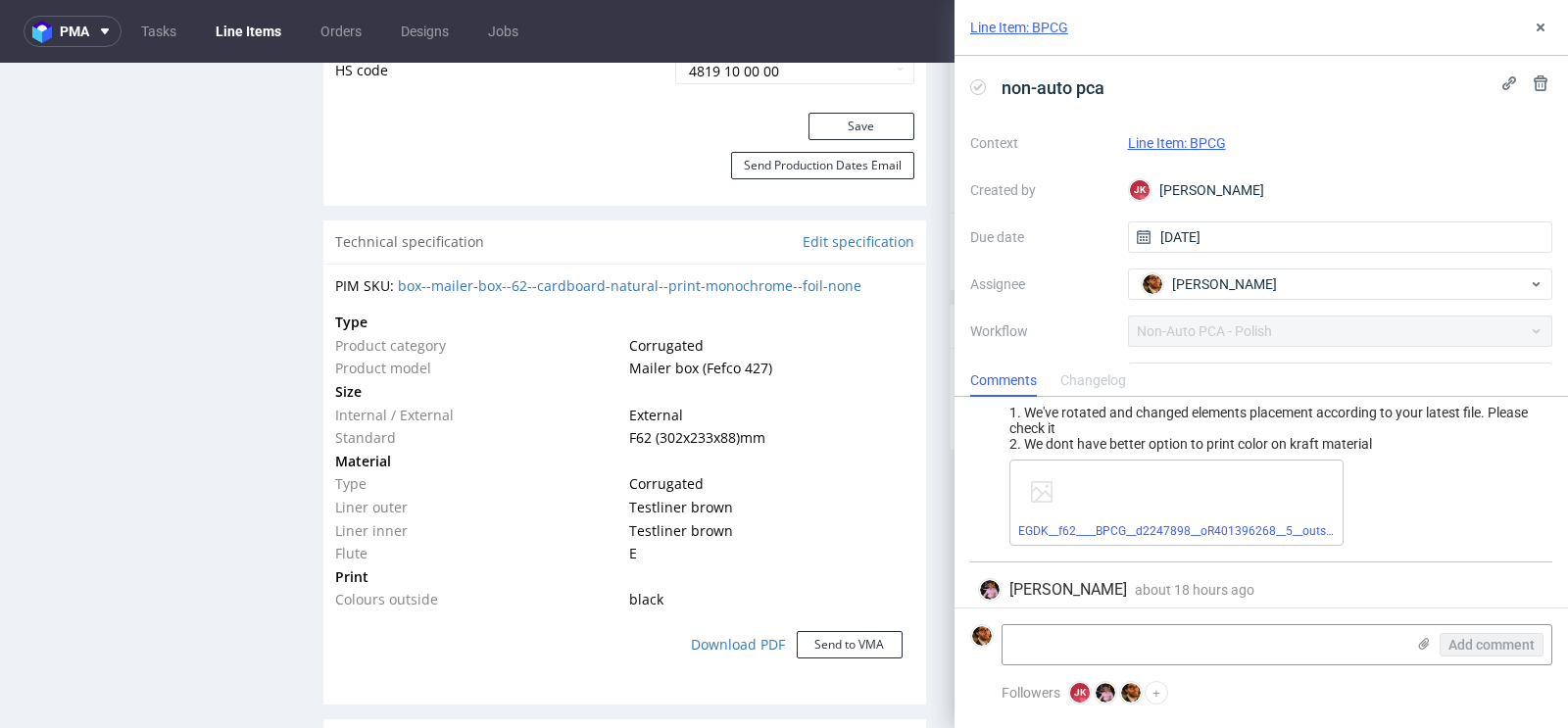
click at [1195, 145] on link "Line Item: BPCG" at bounding box center [1177, 143] width 98 height 16
